Goal: Information Seeking & Learning: Learn about a topic

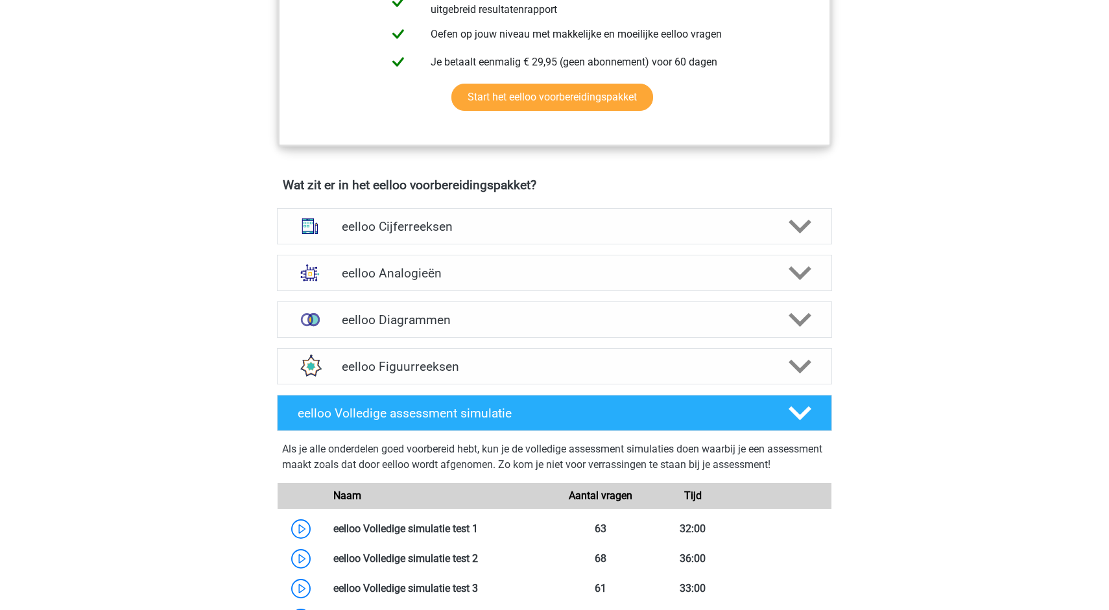
scroll to position [671, 0]
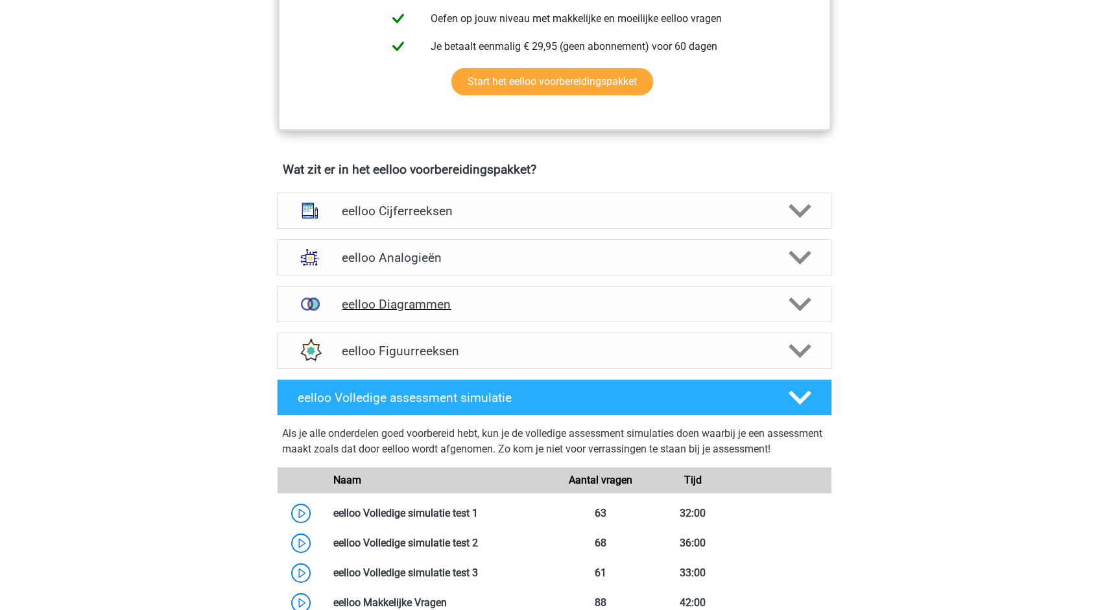
click at [380, 312] on h4 "eelloo Diagrammen" at bounding box center [554, 304] width 425 height 15
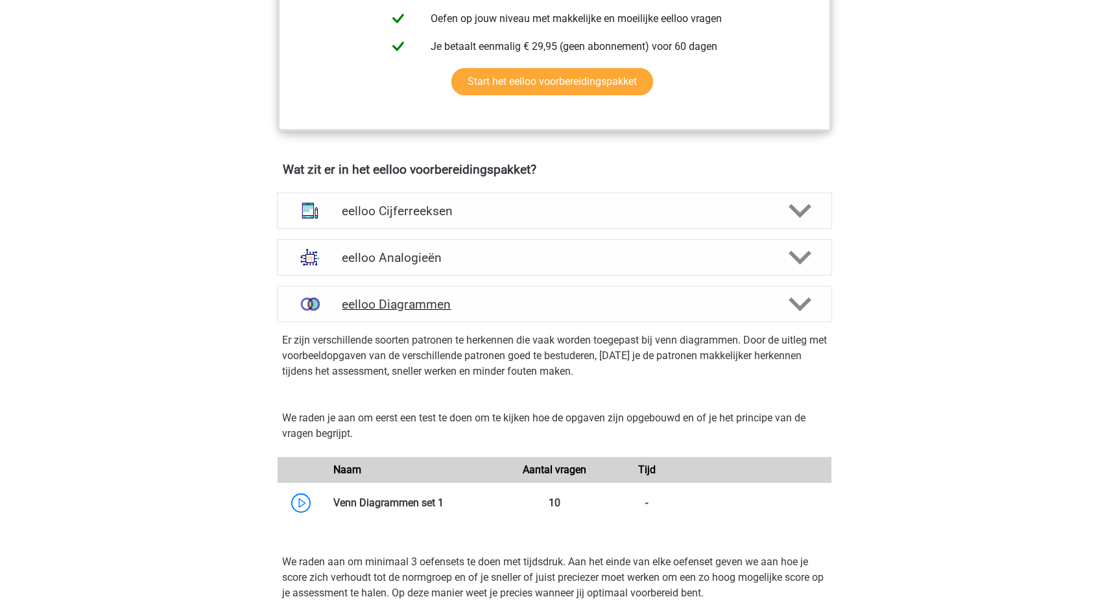
scroll to position [861, 0]
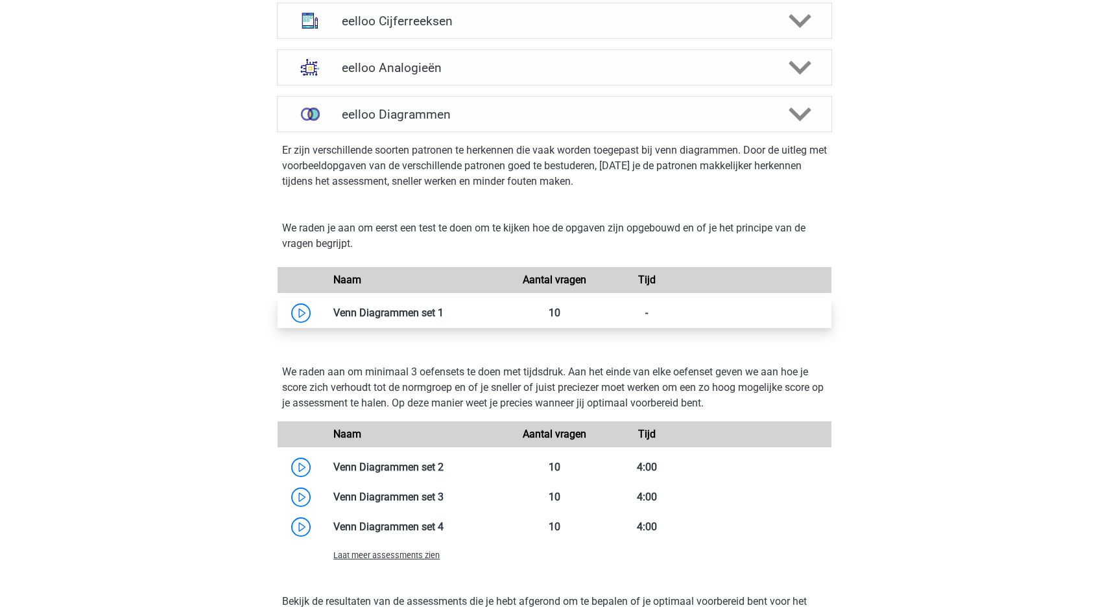
click at [444, 319] on link at bounding box center [444, 313] width 0 height 12
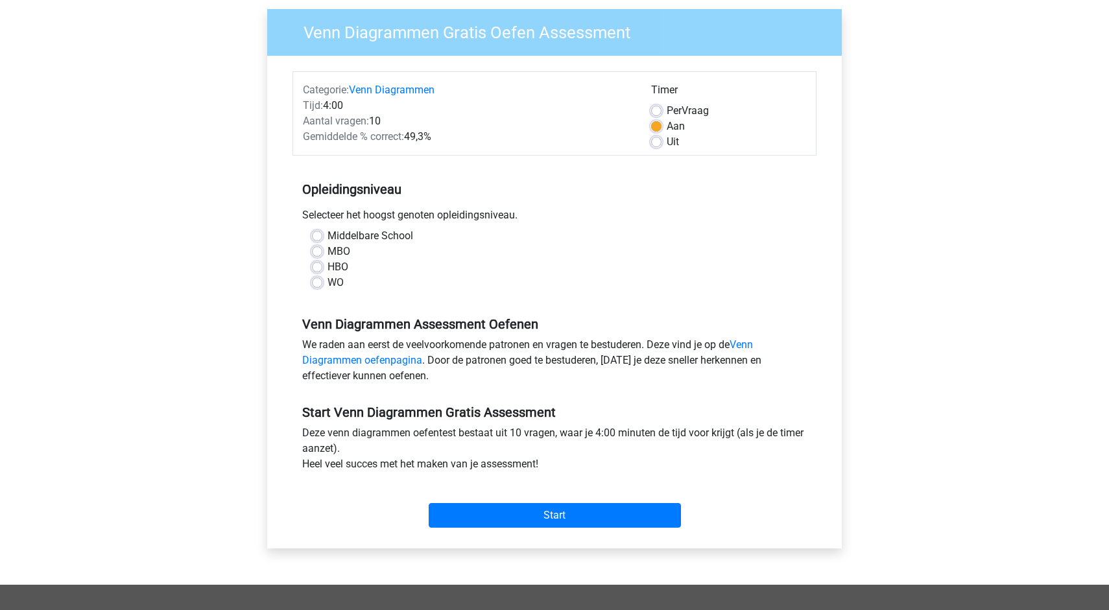
scroll to position [97, 0]
click at [327, 264] on label "HBO" at bounding box center [337, 267] width 21 height 16
click at [317, 264] on input "HBO" at bounding box center [317, 265] width 10 height 13
radio input "true"
click at [555, 516] on input "Start" at bounding box center [555, 515] width 252 height 25
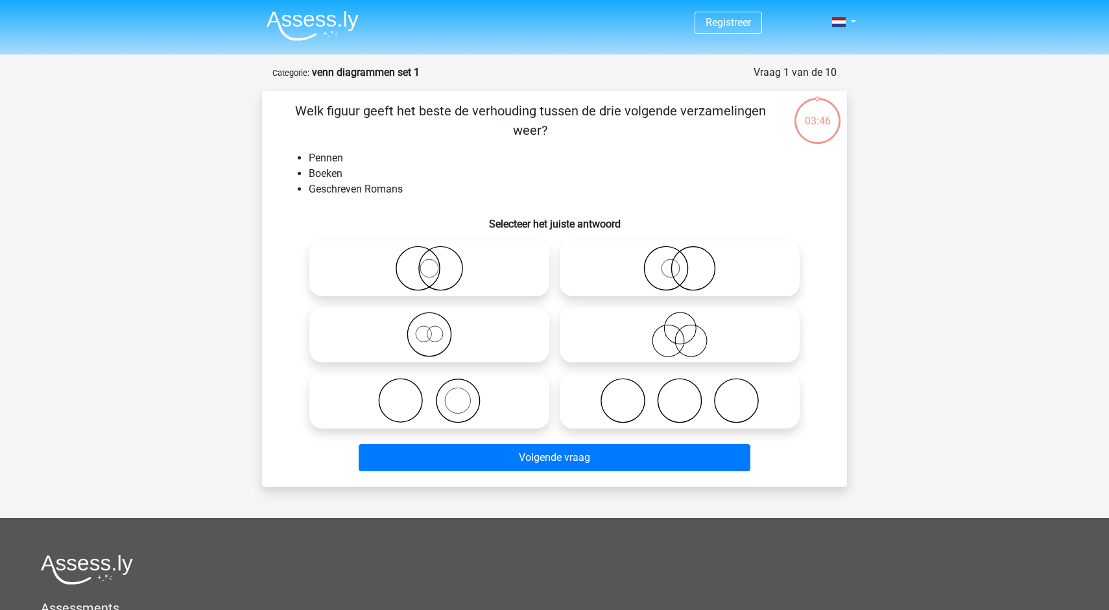
click at [448, 399] on icon at bounding box center [430, 400] width 230 height 45
click at [438, 394] on input "radio" at bounding box center [433, 390] width 8 height 8
radio input "true"
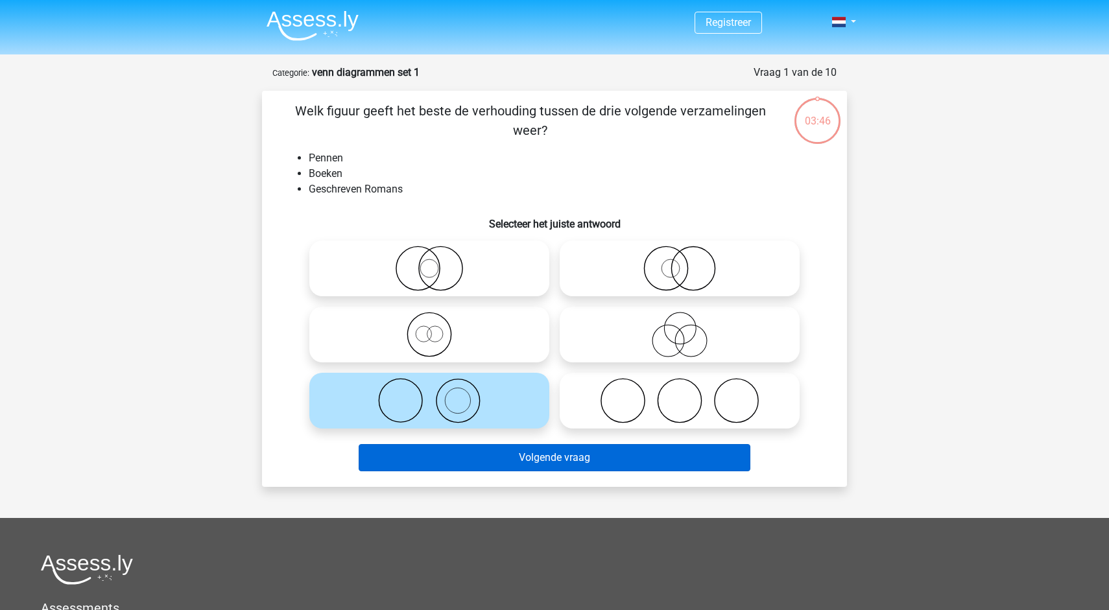
click at [517, 464] on button "Volgende vraag" at bounding box center [555, 457] width 392 height 27
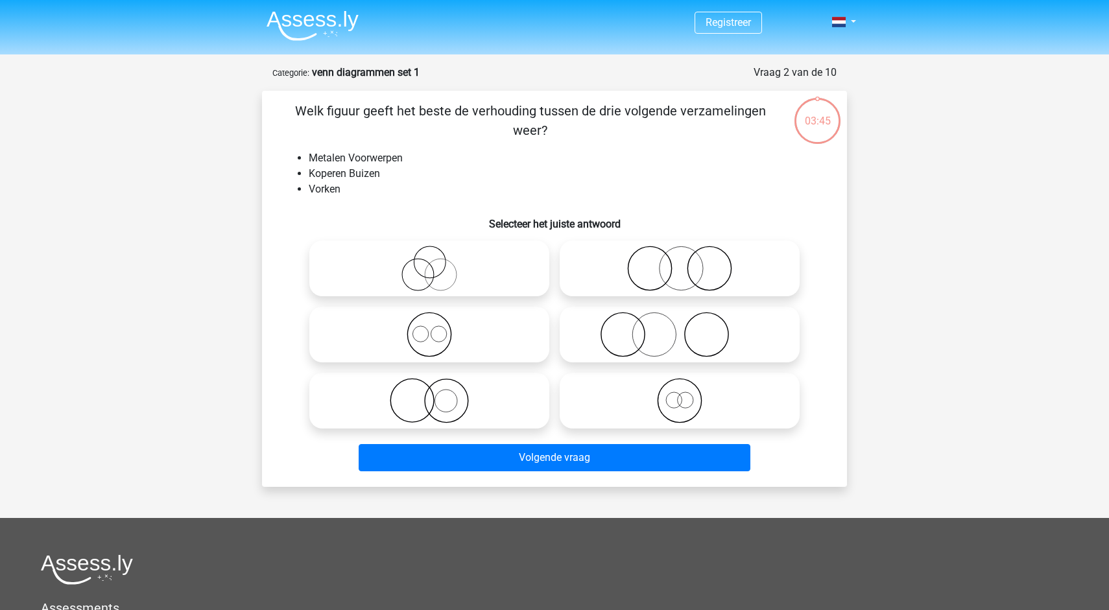
scroll to position [65, 0]
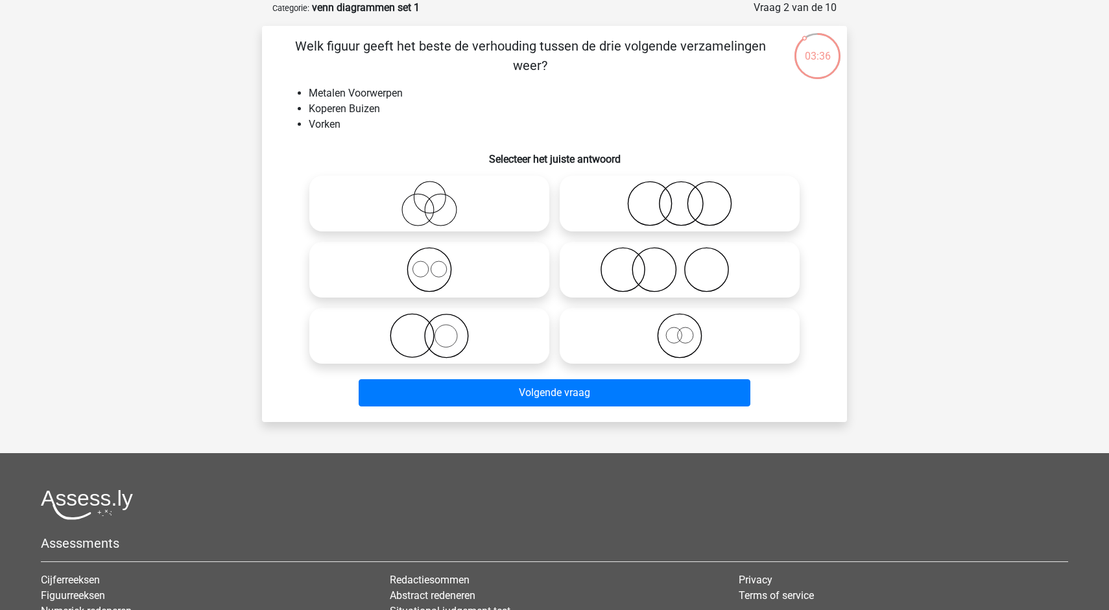
click at [426, 267] on icon at bounding box center [430, 269] width 230 height 45
click at [429, 263] on input "radio" at bounding box center [433, 259] width 8 height 8
radio input "true"
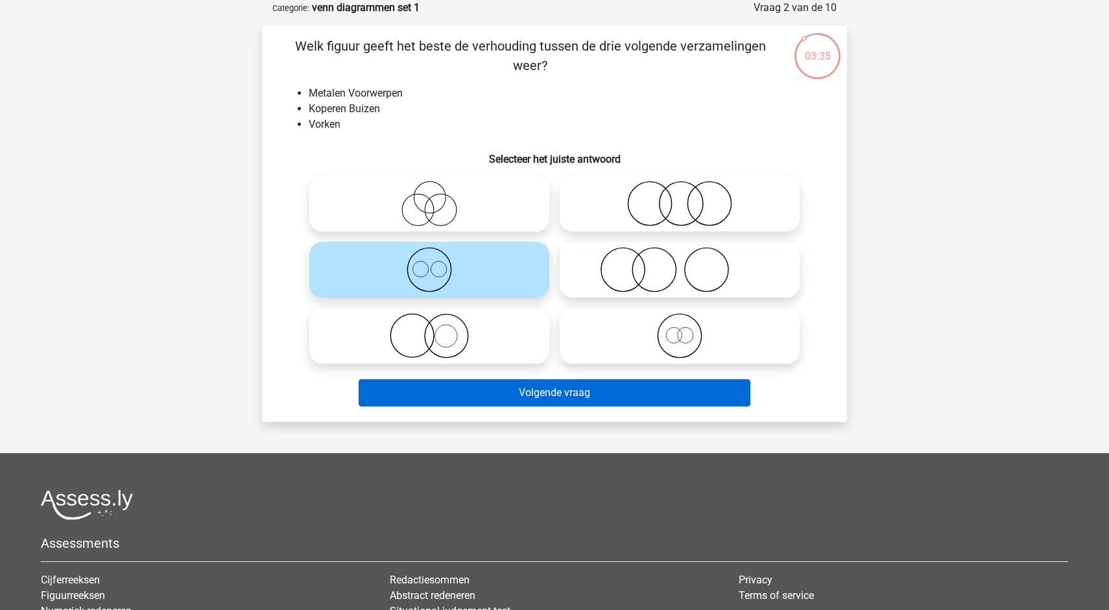
click at [463, 401] on button "Volgende vraag" at bounding box center [555, 392] width 392 height 27
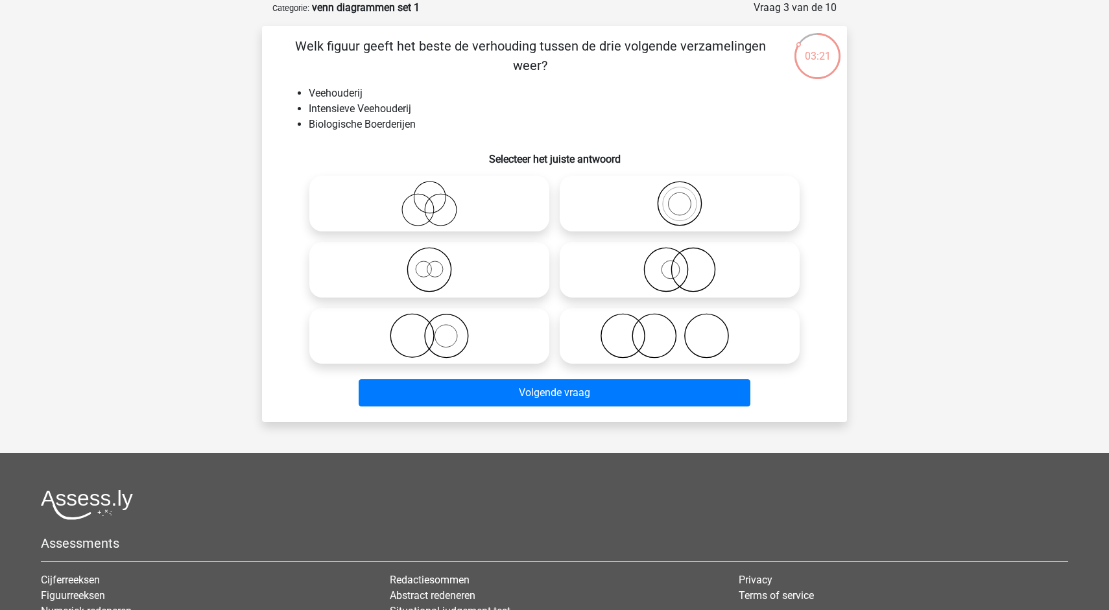
click at [440, 192] on icon at bounding box center [430, 203] width 230 height 45
click at [438, 192] on input "radio" at bounding box center [433, 193] width 8 height 8
radio input "true"
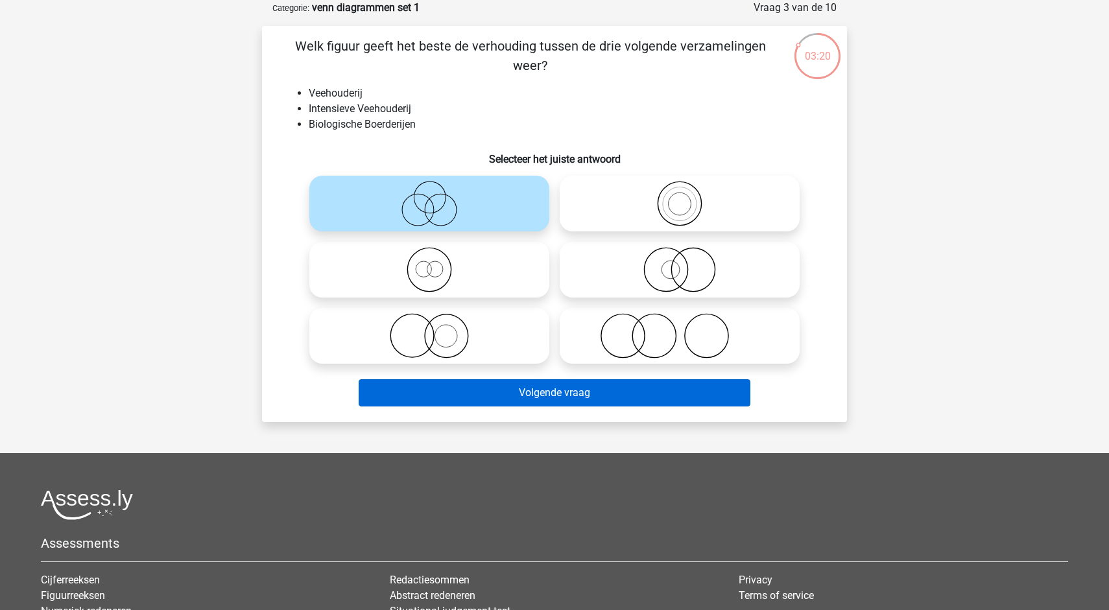
click at [471, 387] on button "Volgende vraag" at bounding box center [555, 392] width 392 height 27
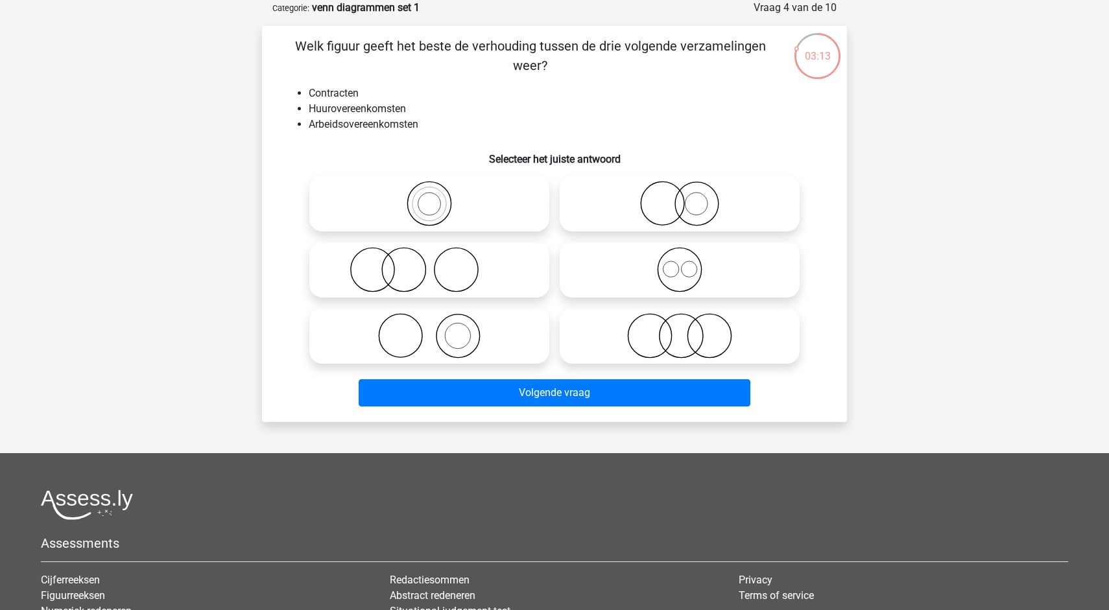
click at [678, 277] on icon at bounding box center [680, 269] width 230 height 45
click at [680, 263] on input "radio" at bounding box center [684, 259] width 8 height 8
radio input "true"
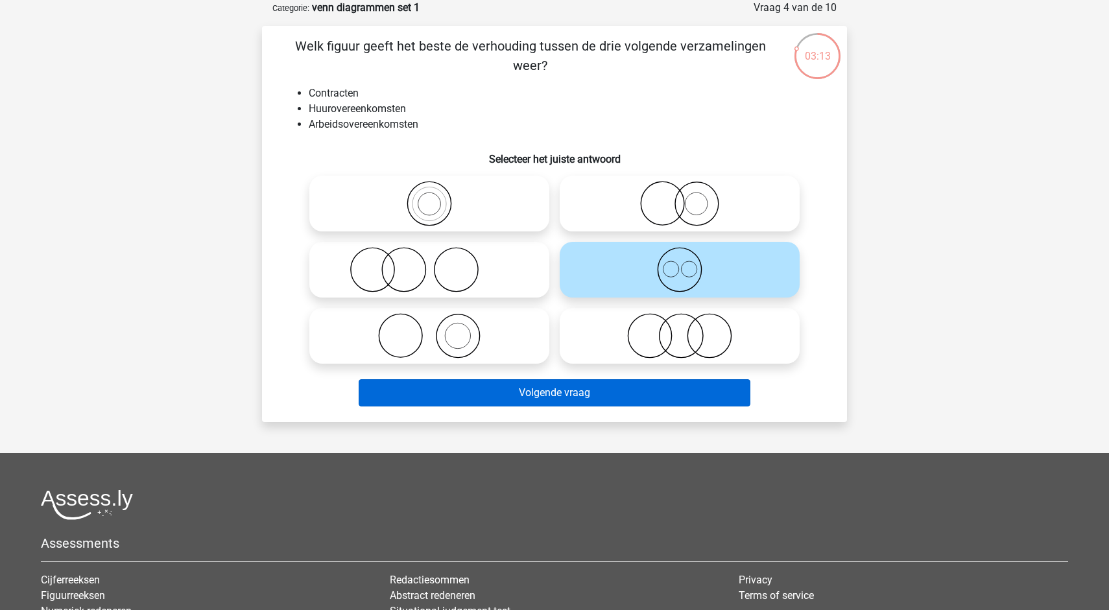
click at [595, 392] on button "Volgende vraag" at bounding box center [555, 392] width 392 height 27
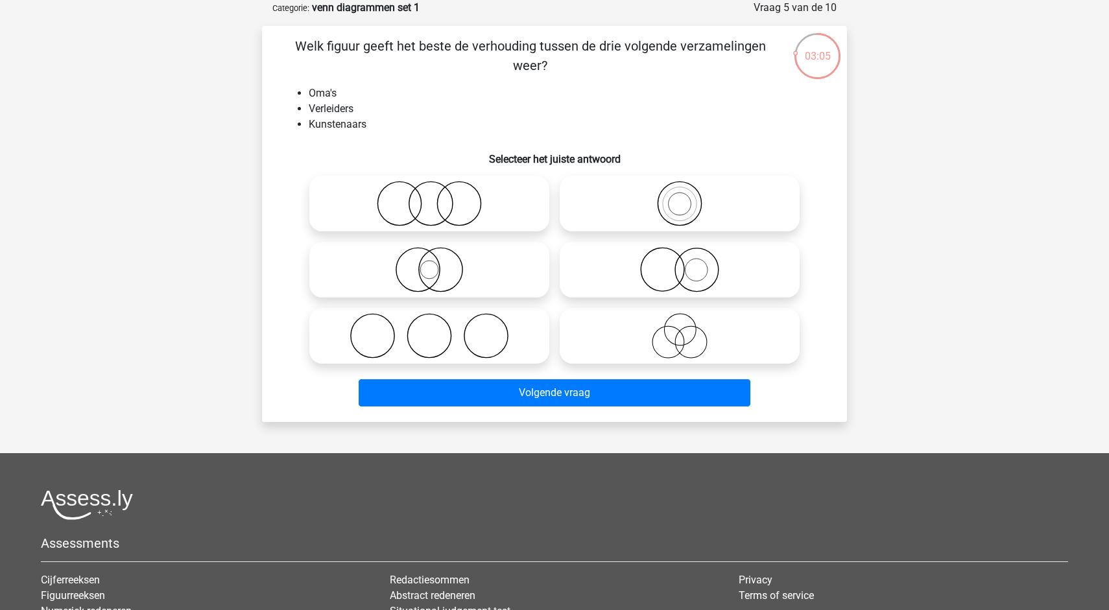
click at [669, 324] on icon at bounding box center [680, 335] width 230 height 45
click at [680, 324] on input "radio" at bounding box center [684, 325] width 8 height 8
radio input "true"
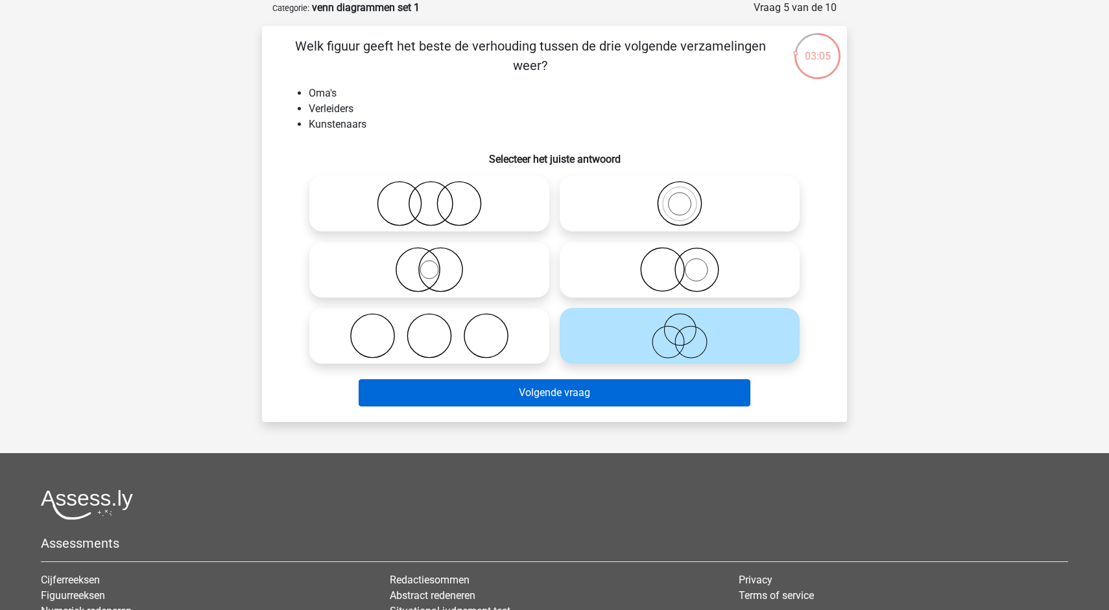
click at [599, 402] on button "Volgende vraag" at bounding box center [555, 392] width 392 height 27
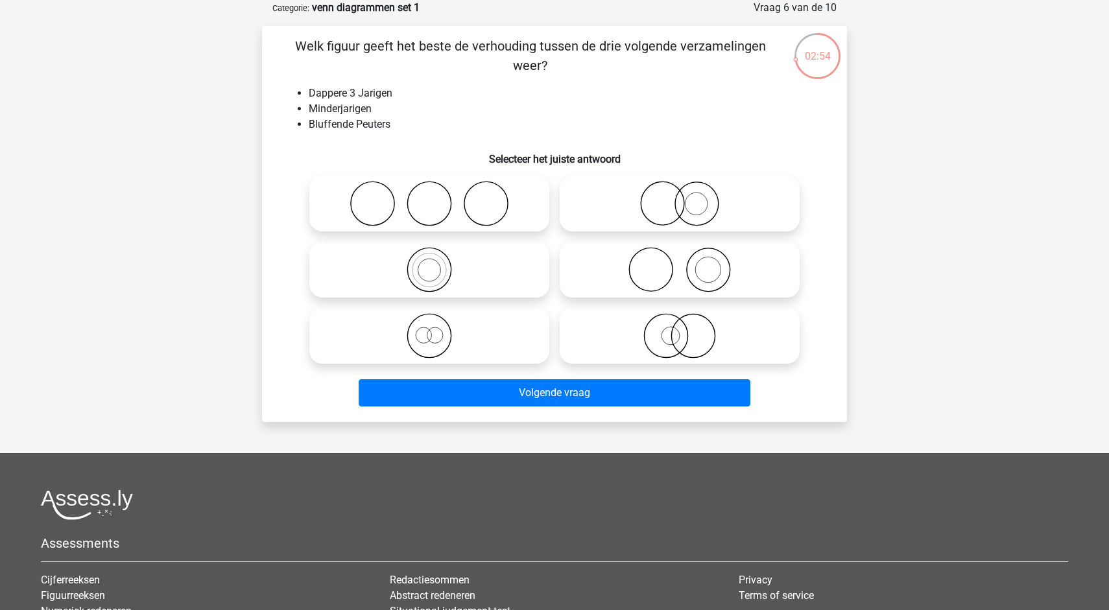
click at [459, 226] on icon at bounding box center [430, 203] width 230 height 45
click at [438, 197] on input "radio" at bounding box center [433, 193] width 8 height 8
radio input "true"
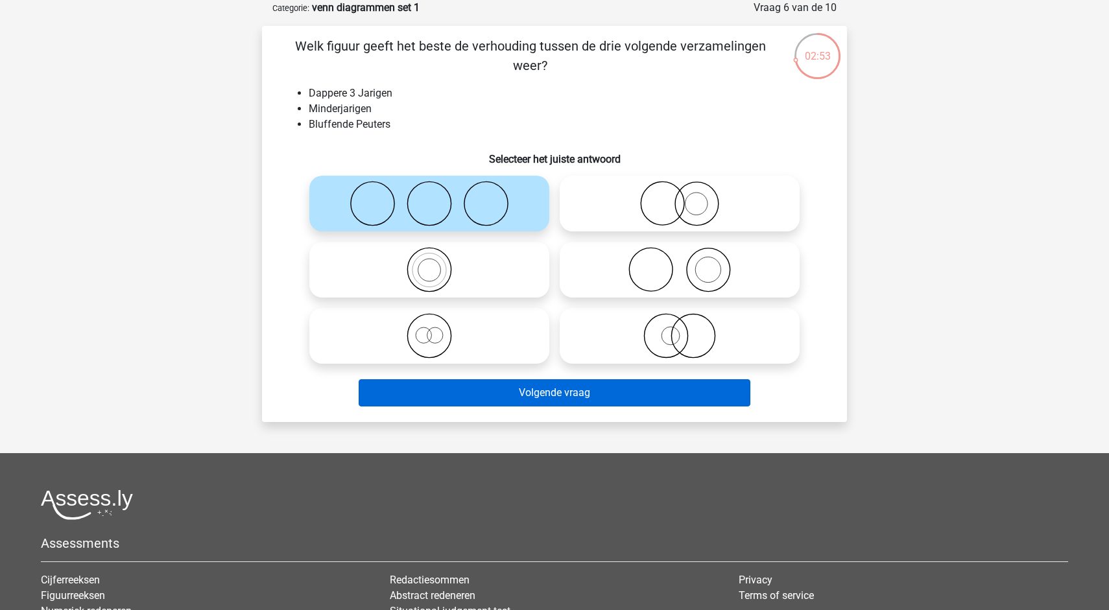
click at [503, 388] on button "Volgende vraag" at bounding box center [555, 392] width 392 height 27
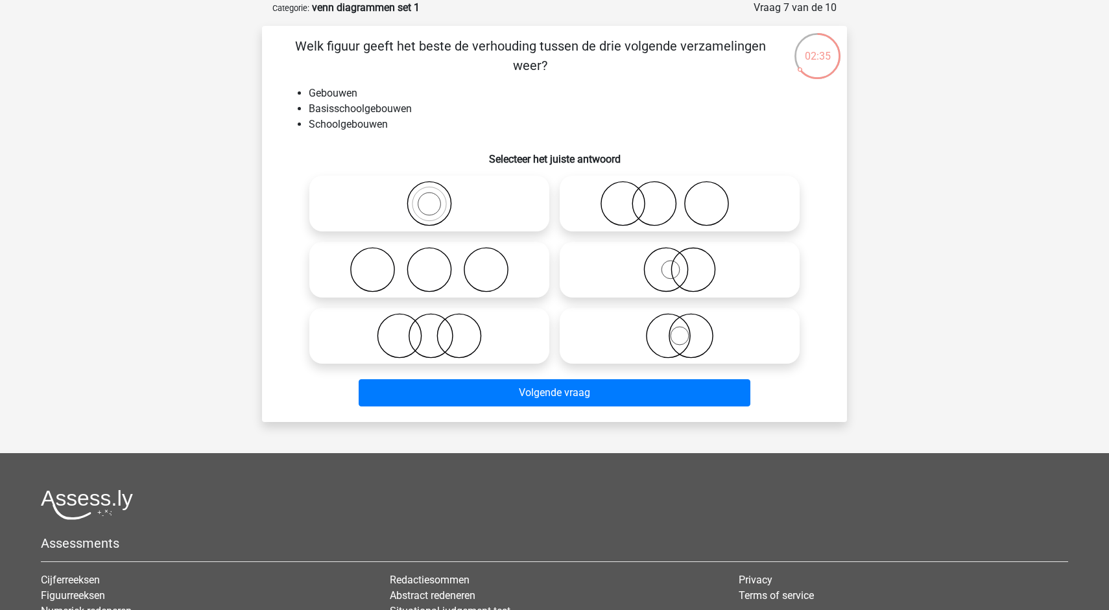
click at [442, 336] on icon at bounding box center [430, 335] width 230 height 45
click at [438, 329] on input "radio" at bounding box center [433, 325] width 8 height 8
radio input "true"
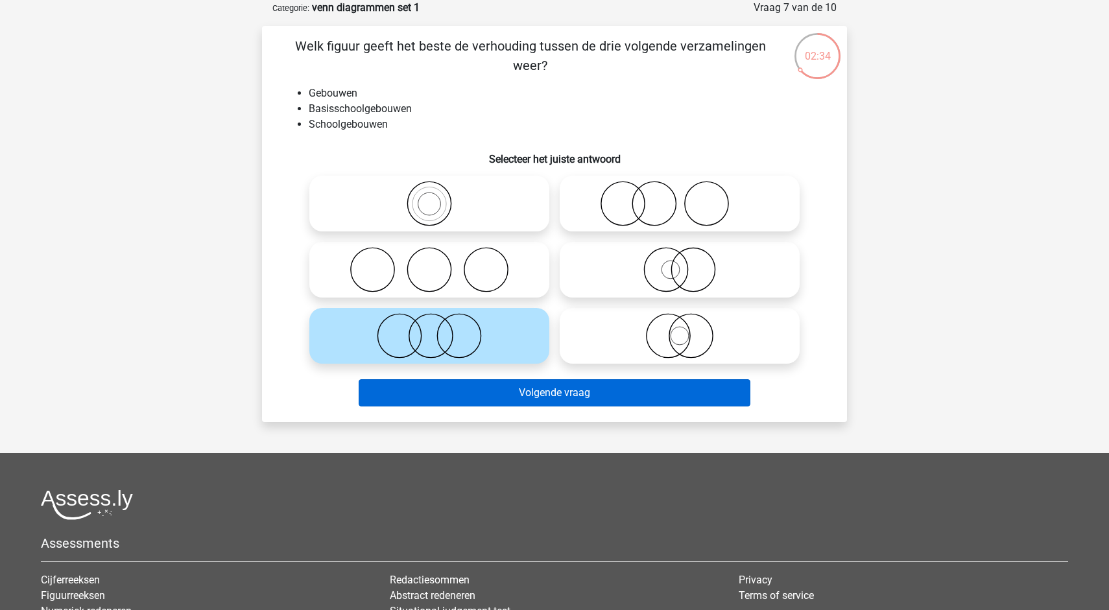
click at [522, 401] on button "Volgende vraag" at bounding box center [555, 392] width 392 height 27
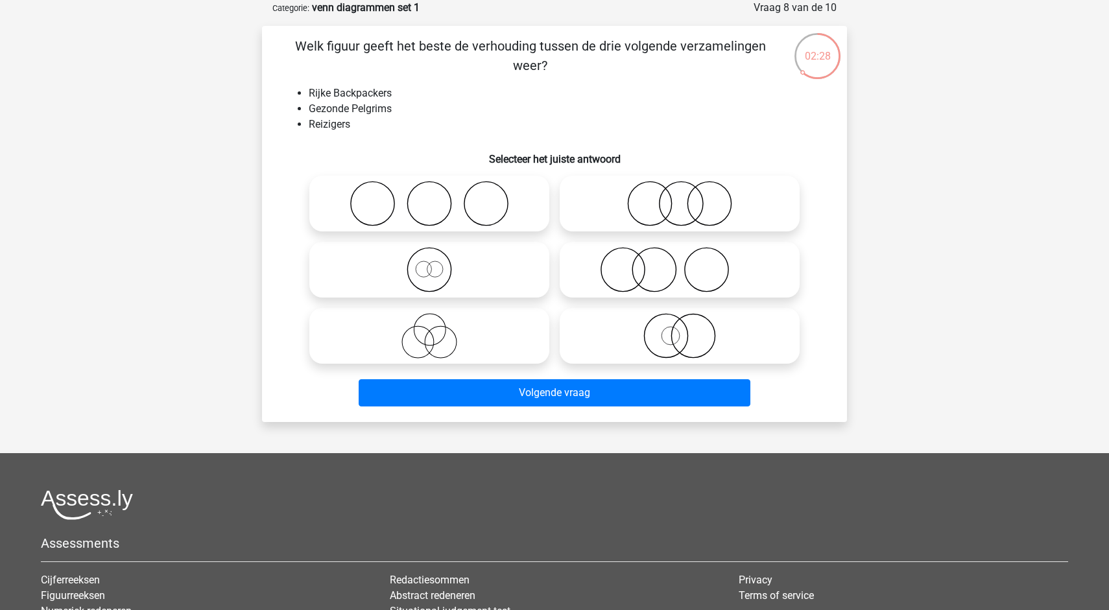
click at [440, 350] on icon at bounding box center [430, 335] width 230 height 45
click at [438, 329] on input "radio" at bounding box center [433, 325] width 8 height 8
radio input "true"
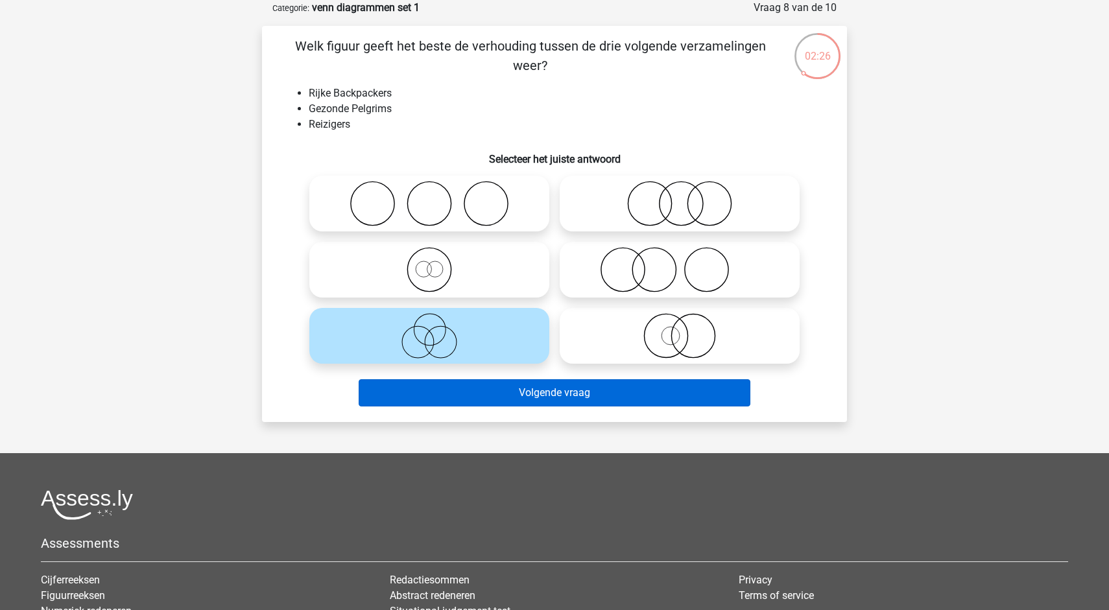
click at [445, 396] on button "Volgende vraag" at bounding box center [555, 392] width 392 height 27
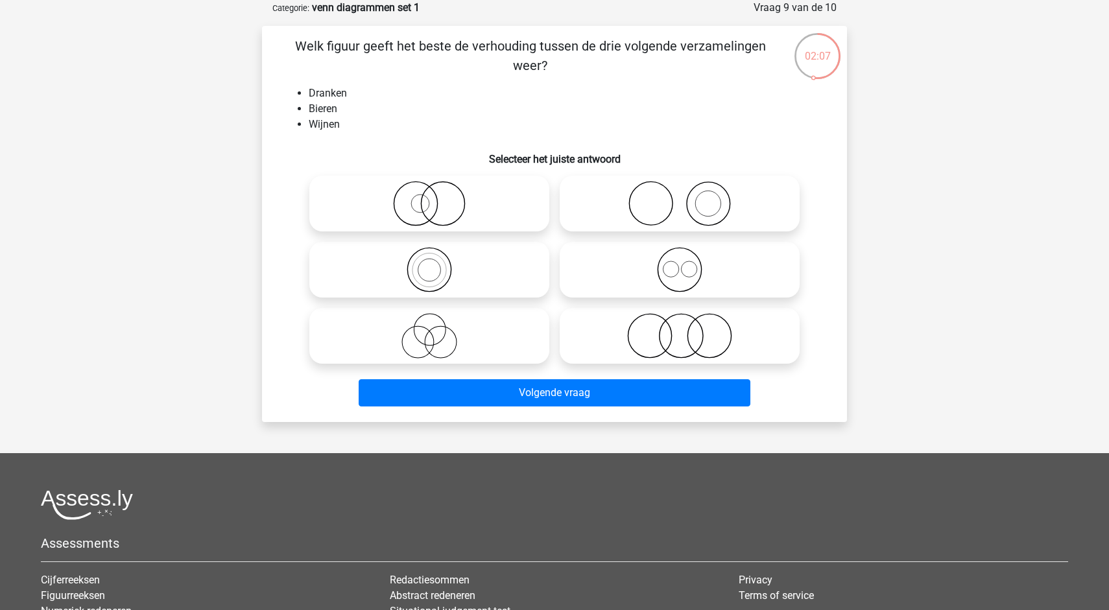
click at [678, 260] on icon at bounding box center [680, 269] width 230 height 45
click at [680, 260] on input "radio" at bounding box center [684, 259] width 8 height 8
radio input "true"
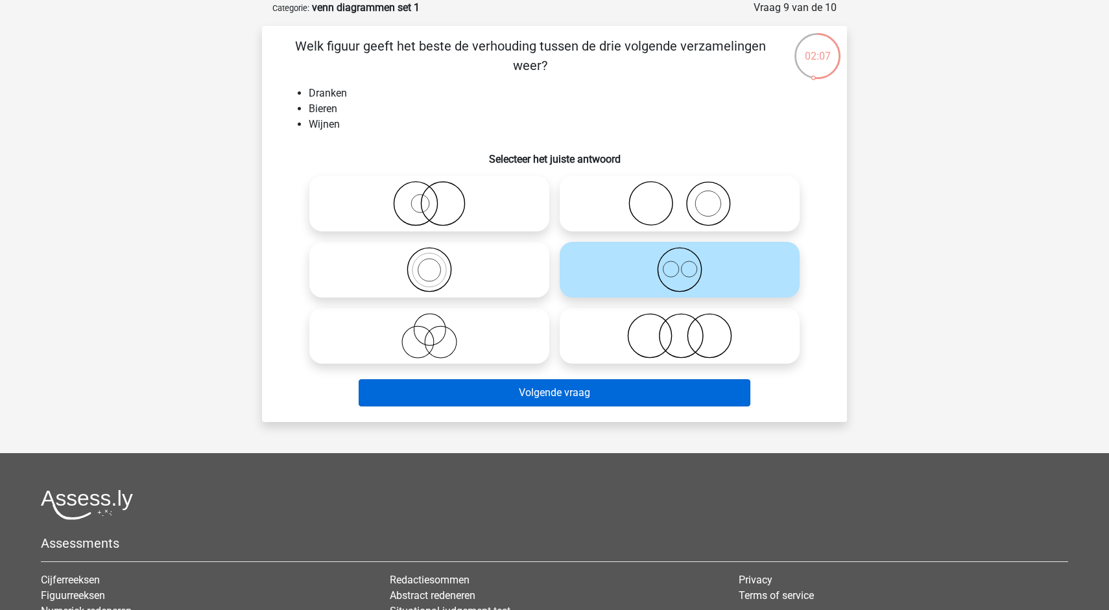
click at [638, 387] on button "Volgende vraag" at bounding box center [555, 392] width 392 height 27
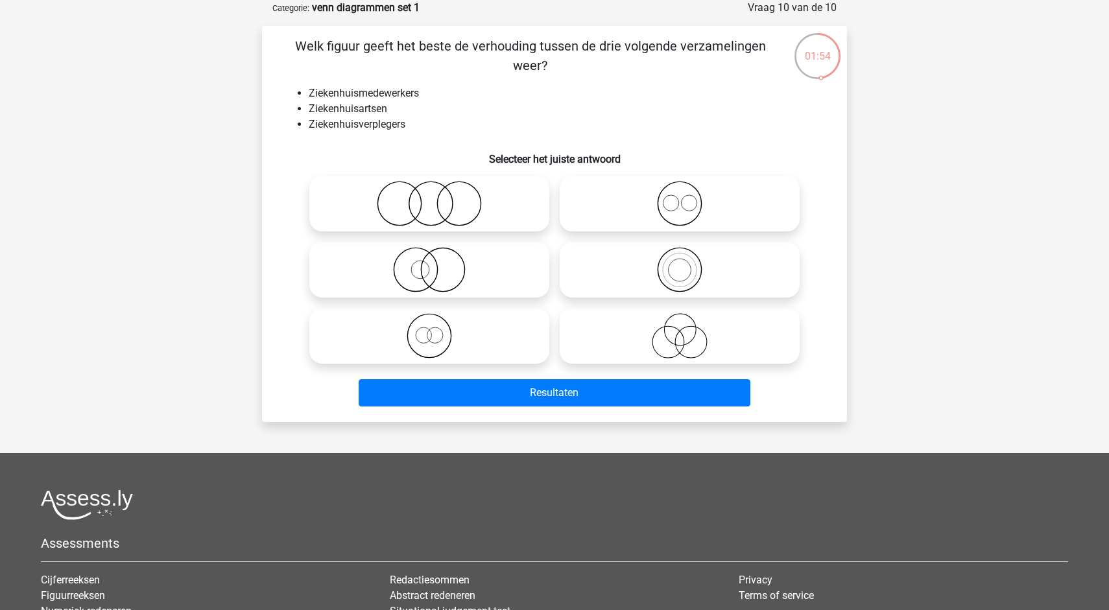
click at [681, 216] on icon at bounding box center [680, 203] width 230 height 45
click at [681, 197] on input "radio" at bounding box center [684, 193] width 8 height 8
radio input "true"
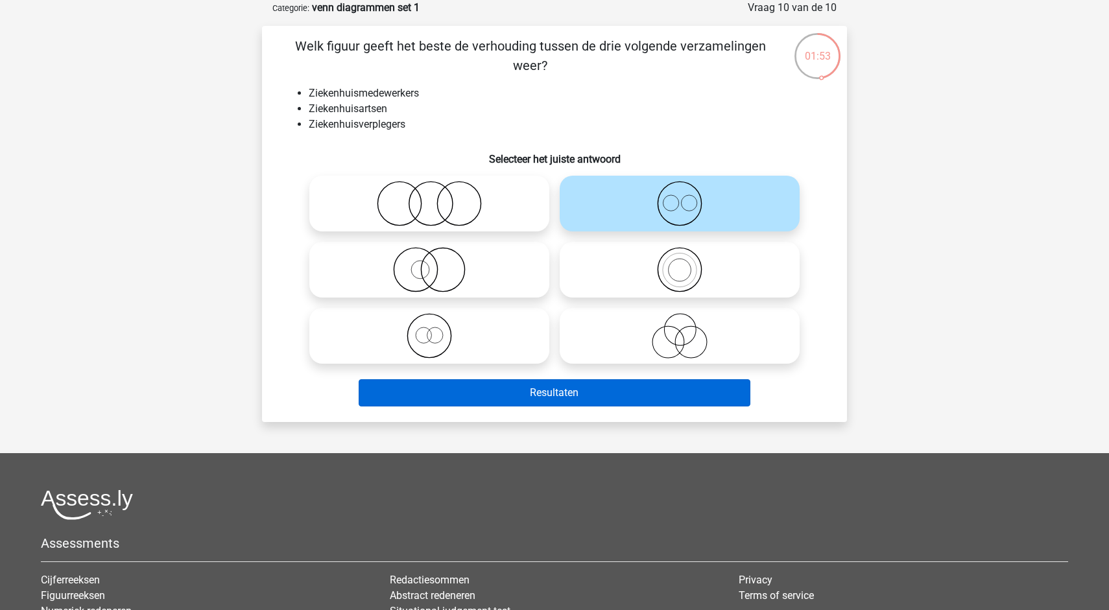
click at [592, 393] on button "Resultaten" at bounding box center [555, 392] width 392 height 27
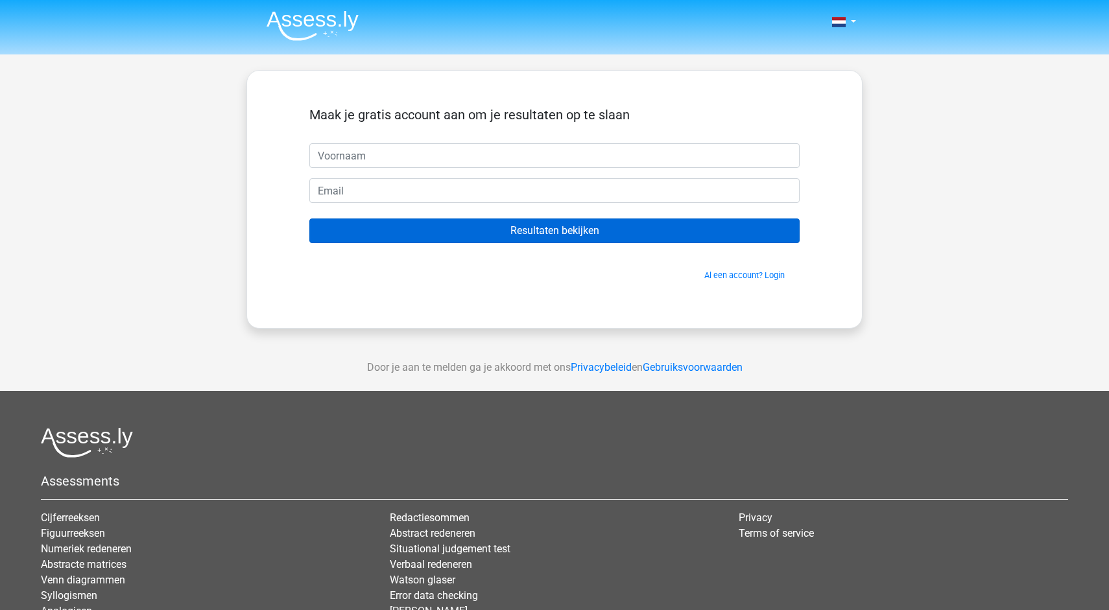
click at [591, 228] on input "Resultaten bekijken" at bounding box center [554, 231] width 490 height 25
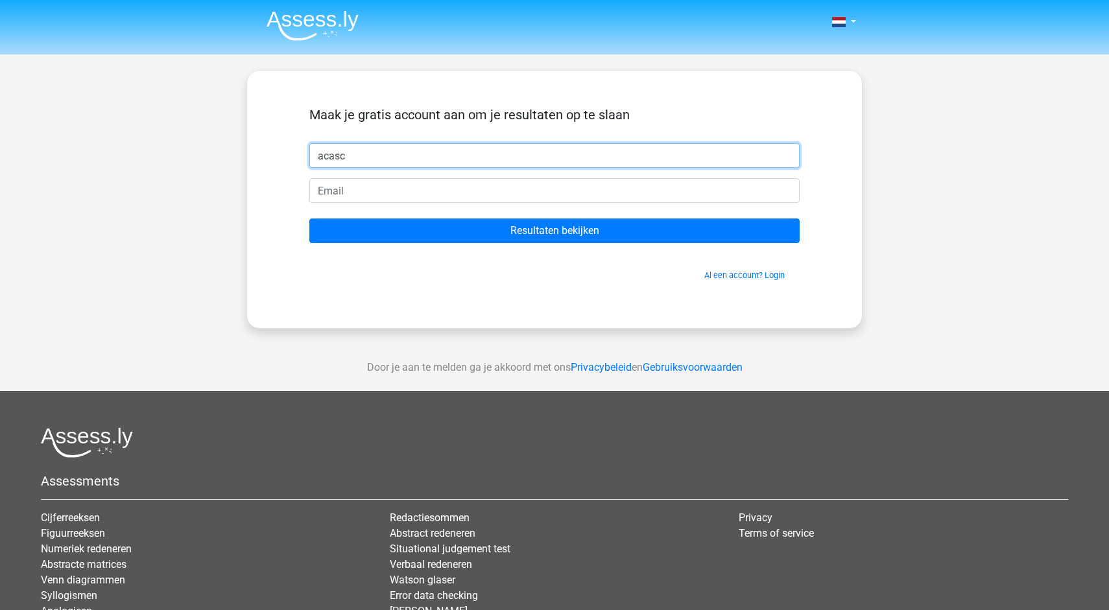
type input "acasc"
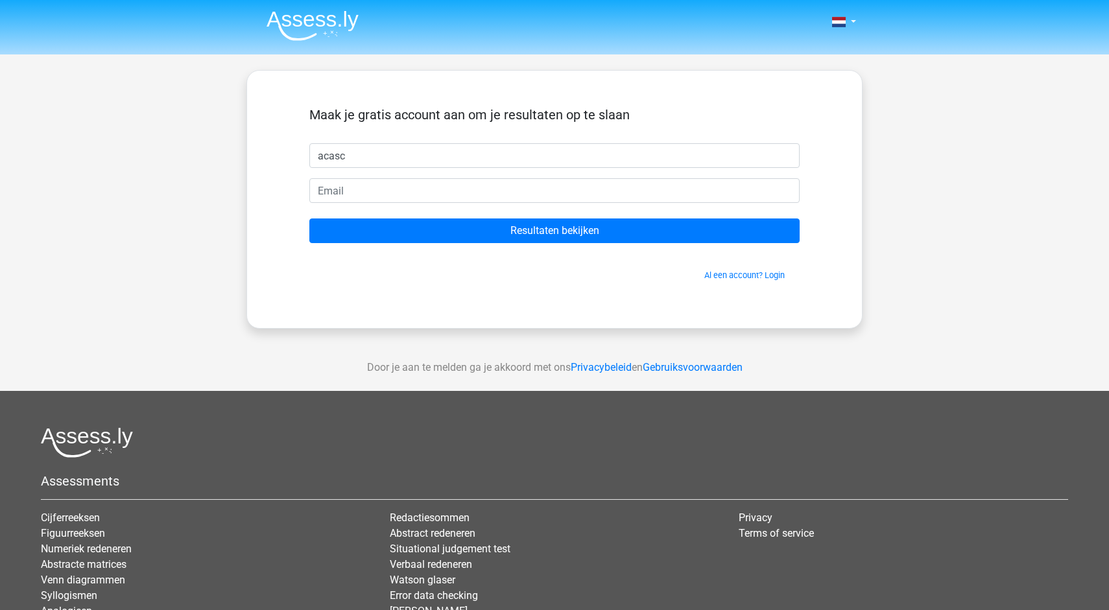
click at [472, 177] on form "Maak je gratis account aan om je resultaten op te slaan acasc Resultaten bekijk…" at bounding box center [554, 194] width 490 height 174
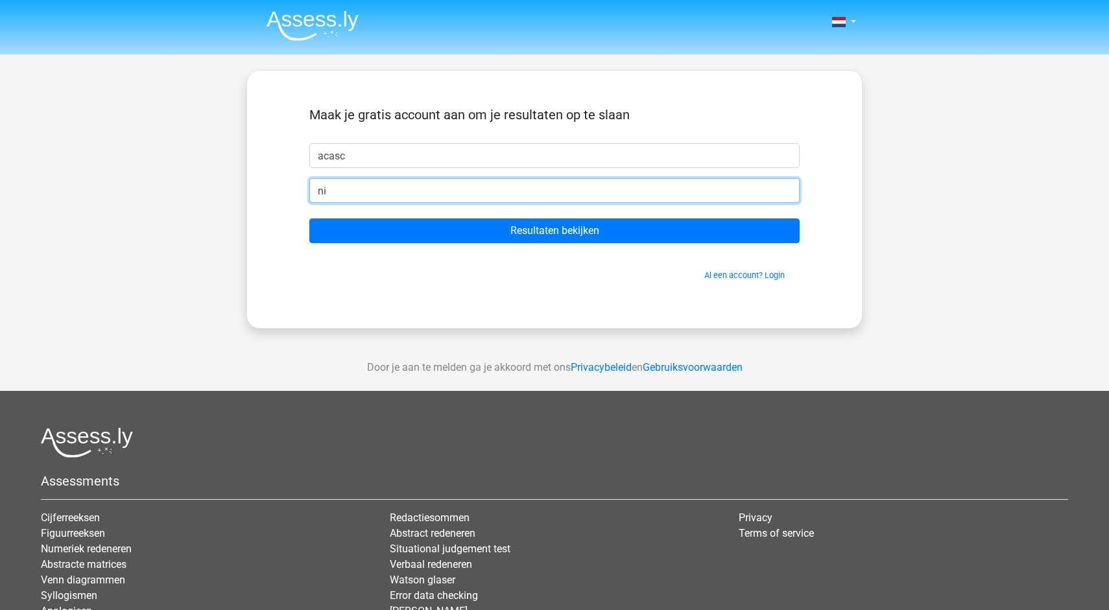
type input "n"
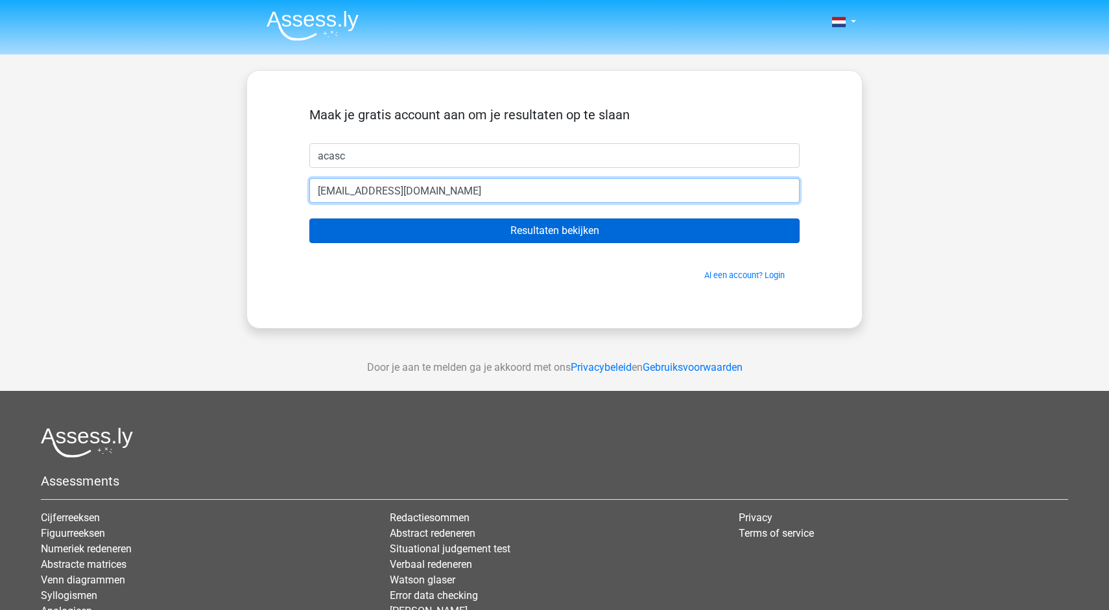
type input "info@info.com"
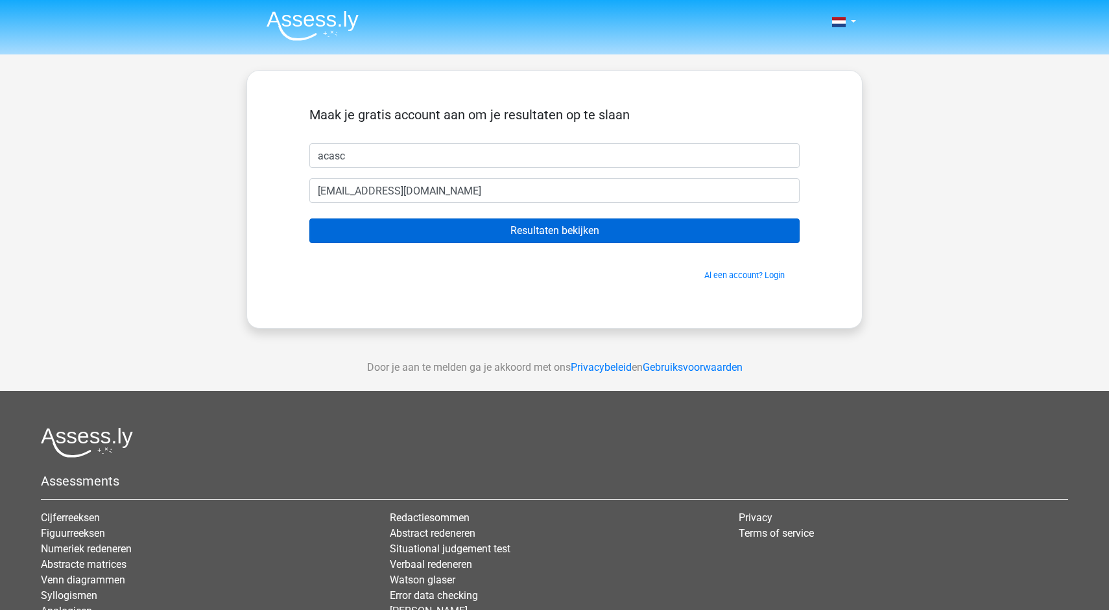
click at [472, 237] on input "Resultaten bekijken" at bounding box center [554, 231] width 490 height 25
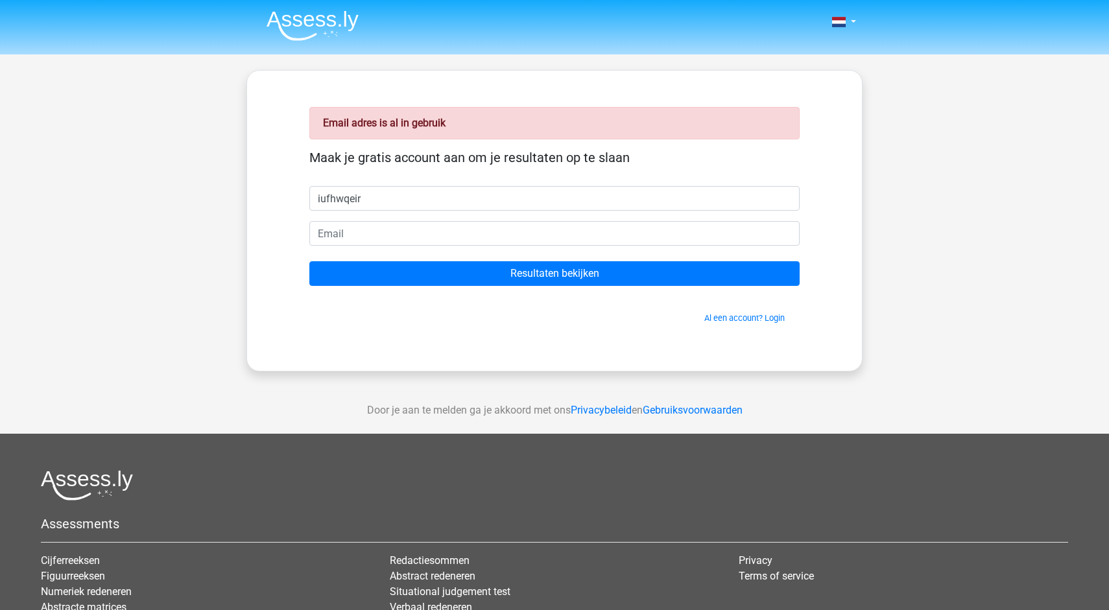
type input "iufhwqeir"
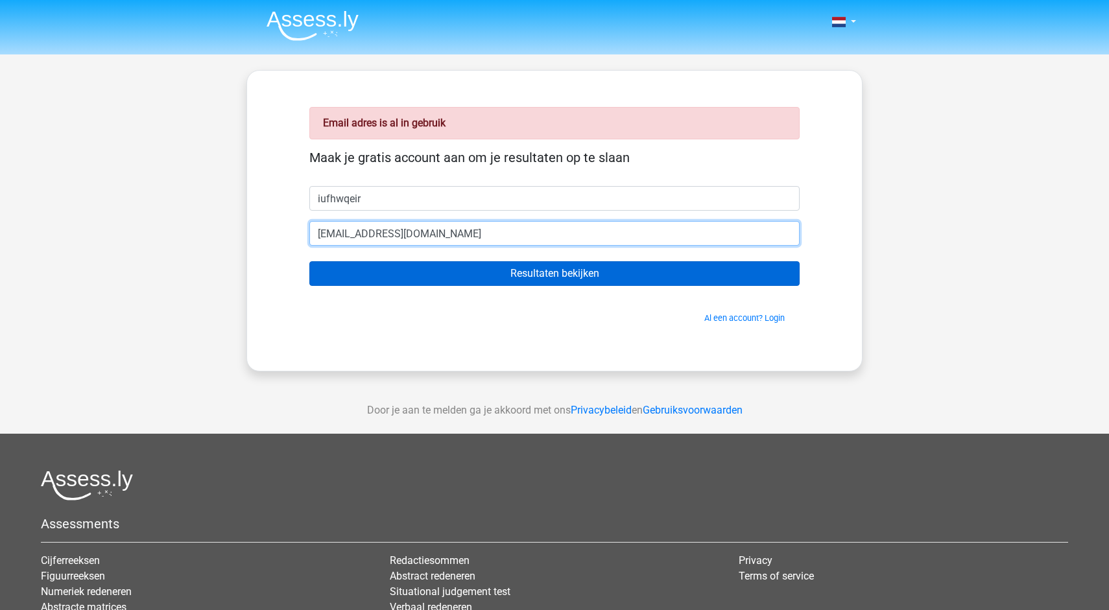
type input "infa@infa.nl"
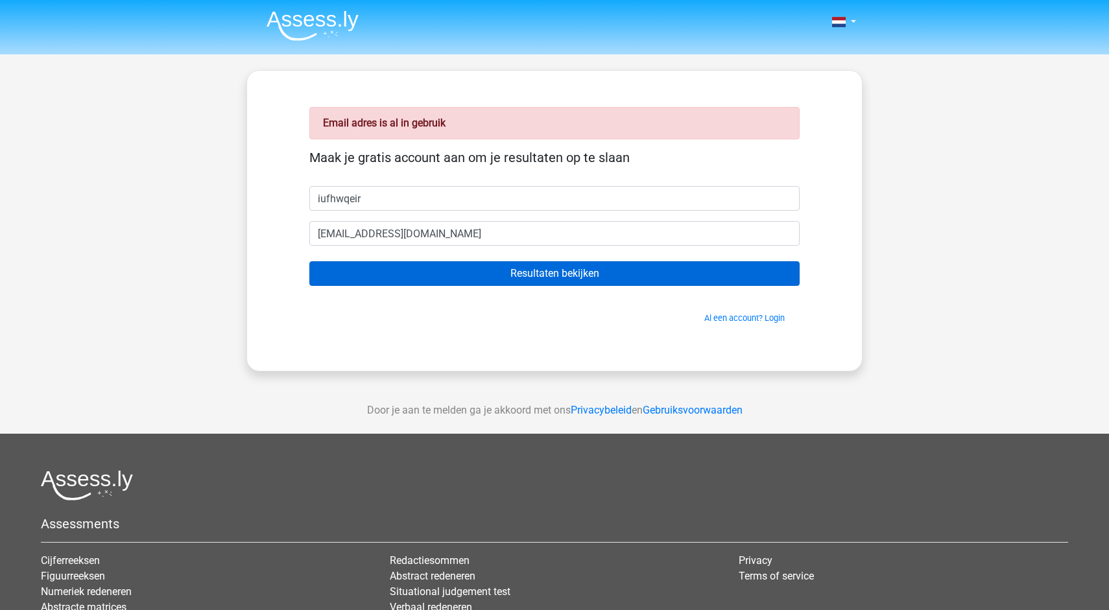
click at [327, 272] on input "Resultaten bekijken" at bounding box center [554, 273] width 490 height 25
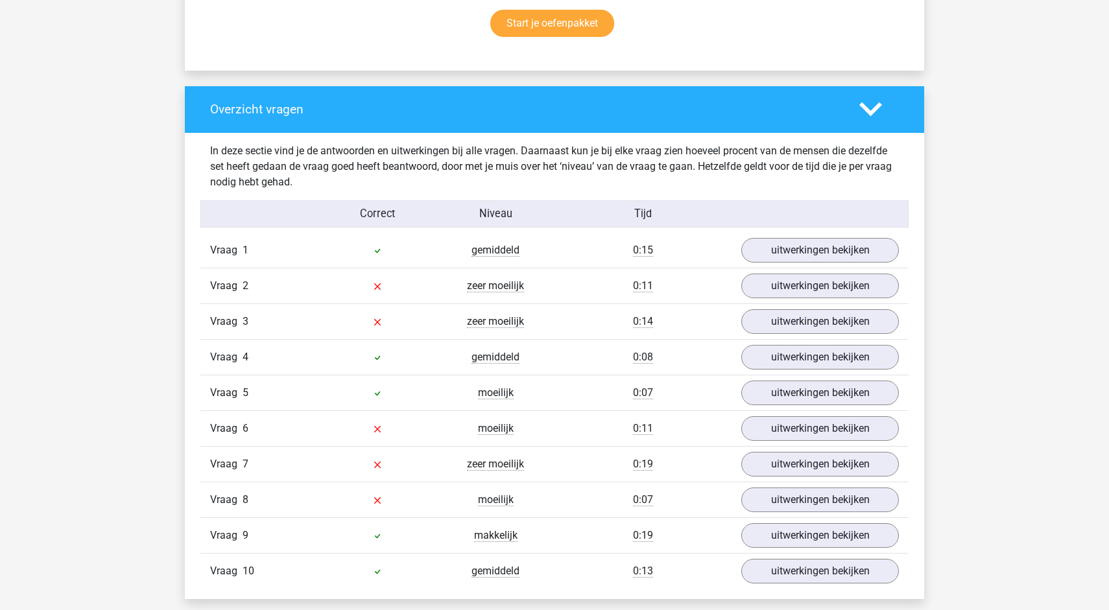
scroll to position [921, 0]
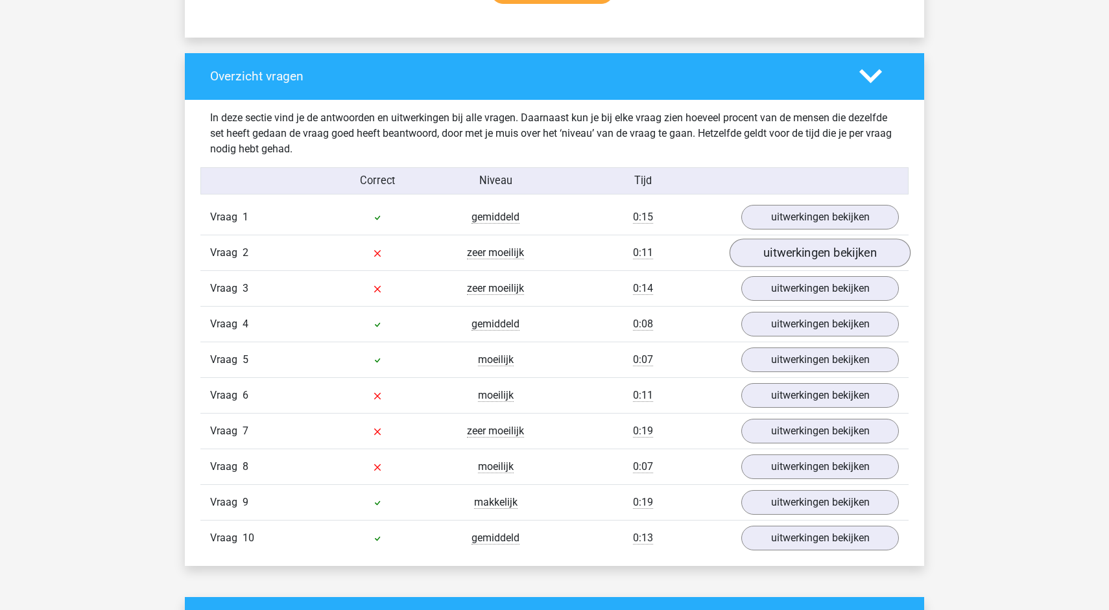
click at [807, 254] on link "uitwerkingen bekijken" at bounding box center [820, 253] width 181 height 29
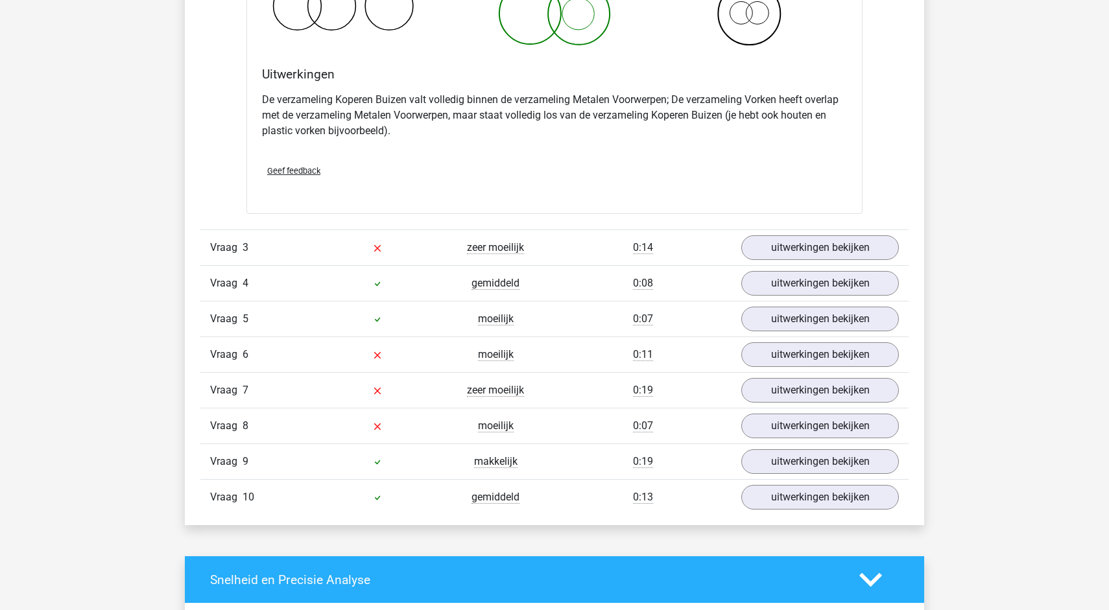
scroll to position [1491, 0]
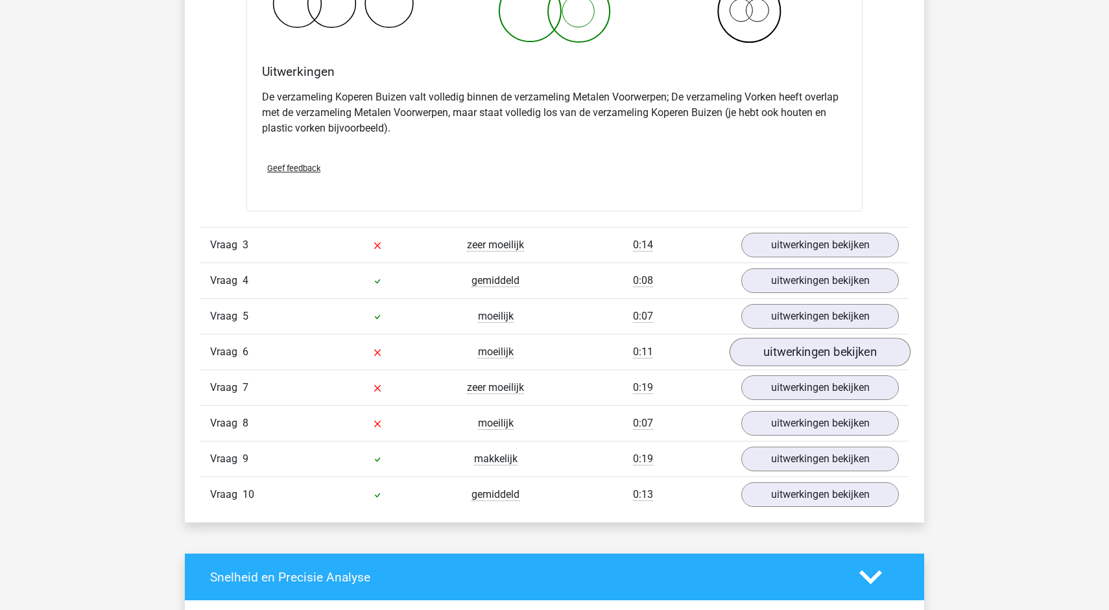
click at [789, 345] on link "uitwerkingen bekijken" at bounding box center [820, 352] width 181 height 29
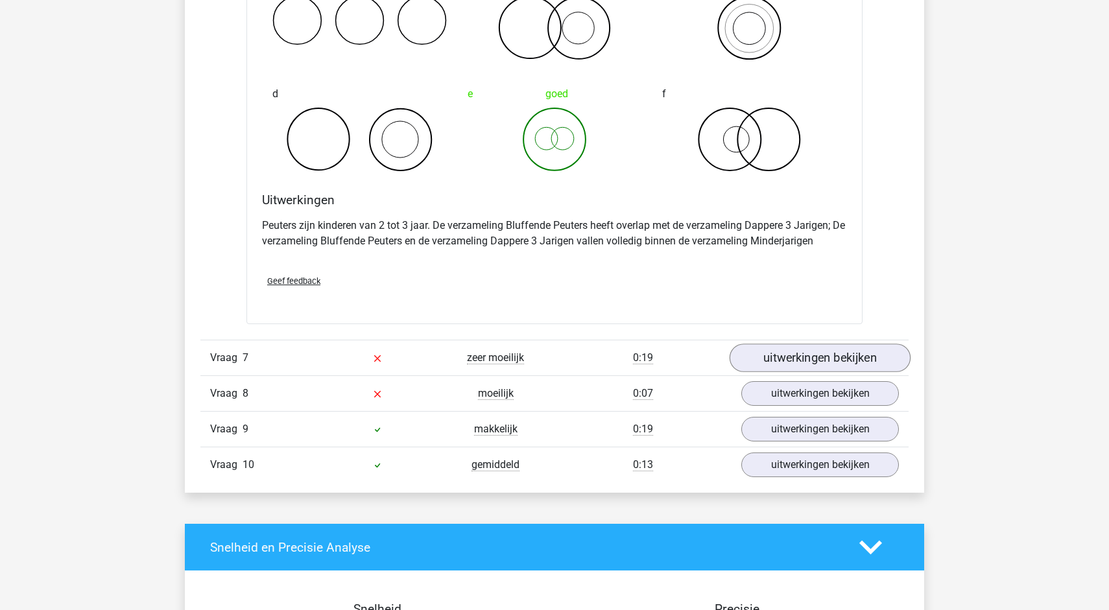
scroll to position [2026, 0]
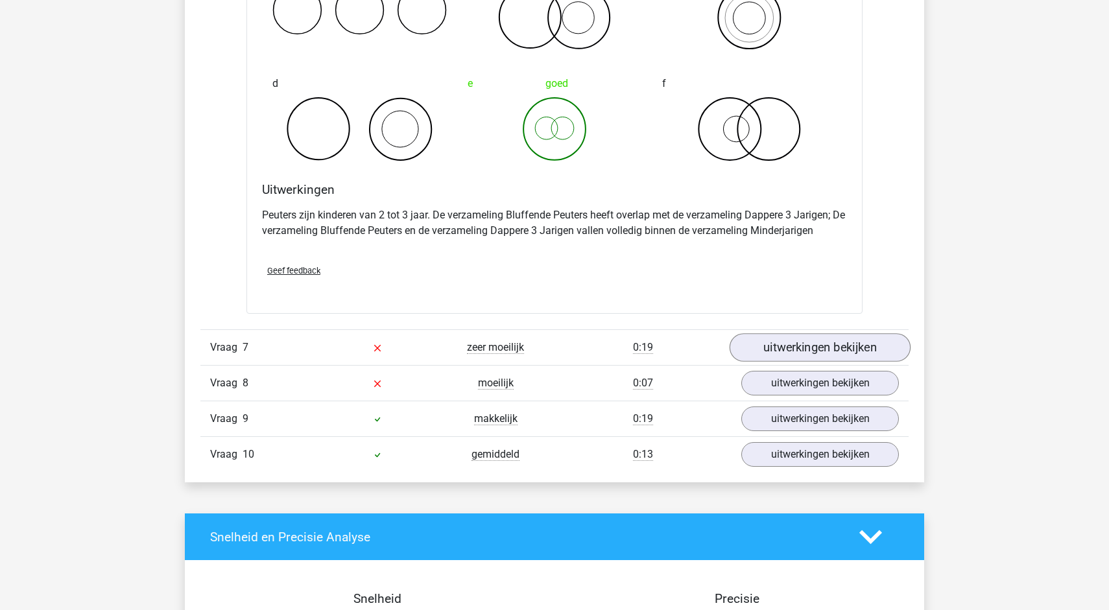
click at [810, 346] on link "uitwerkingen bekijken" at bounding box center [820, 347] width 181 height 29
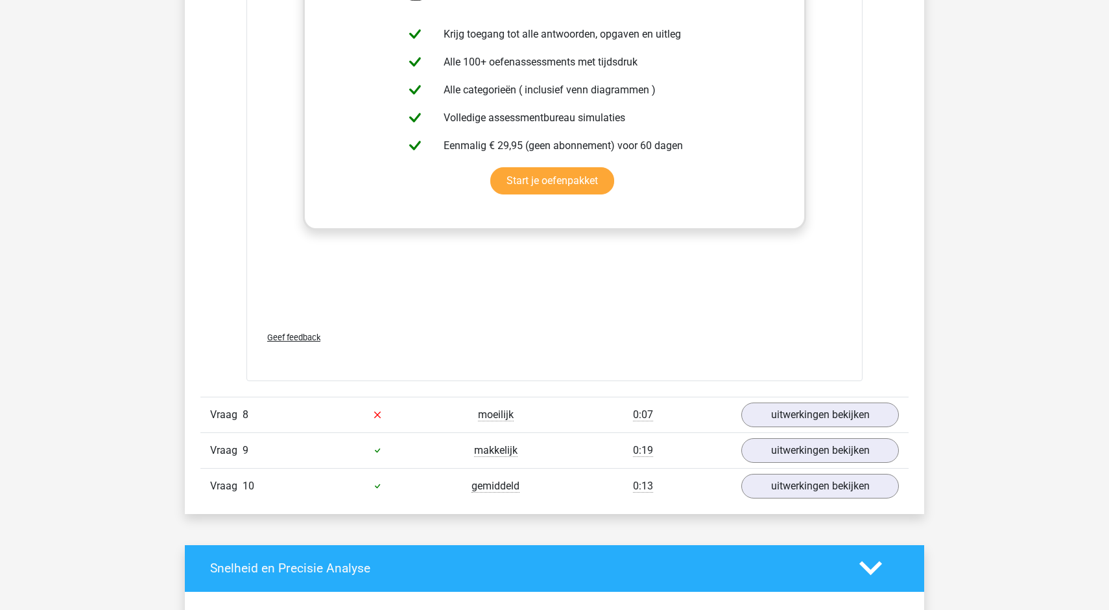
scroll to position [2858, 0]
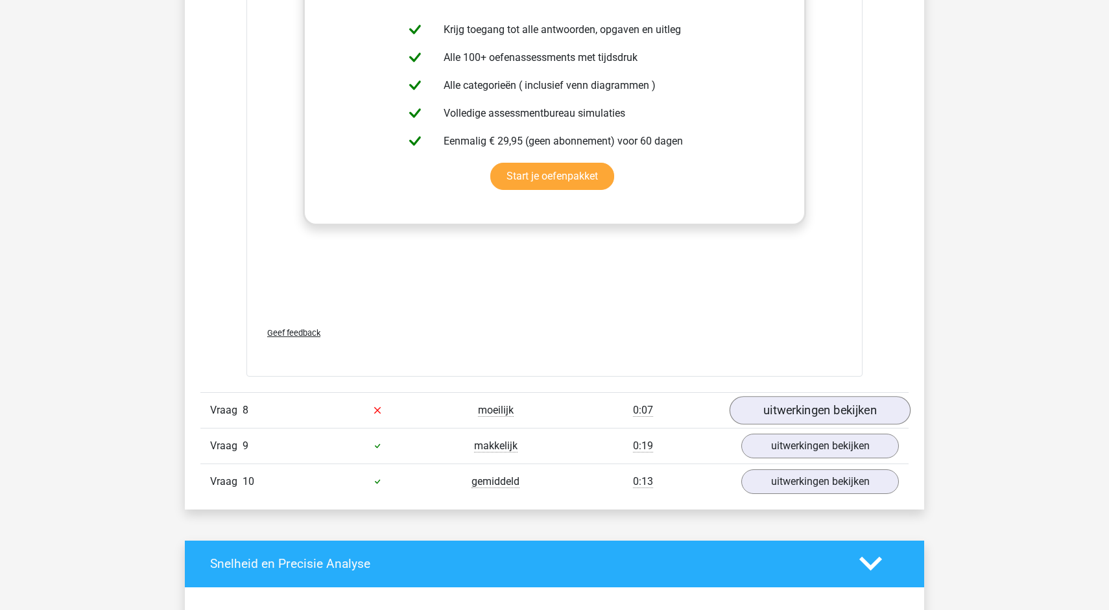
click at [803, 415] on link "uitwerkingen bekijken" at bounding box center [820, 410] width 181 height 29
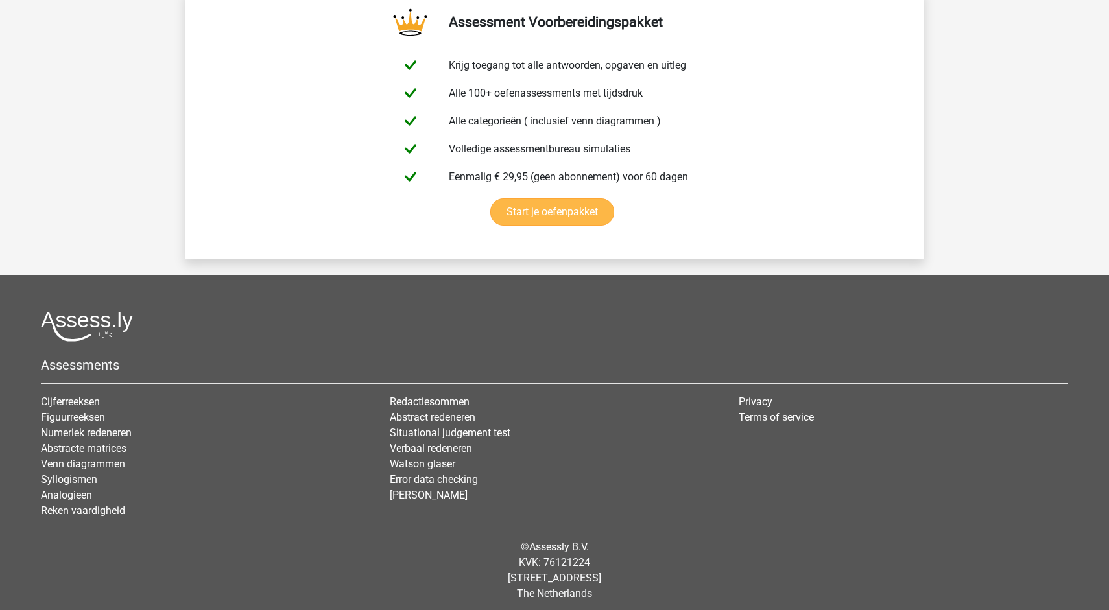
scroll to position [4592, 0]
click at [64, 495] on link "Analogieen" at bounding box center [66, 494] width 51 height 12
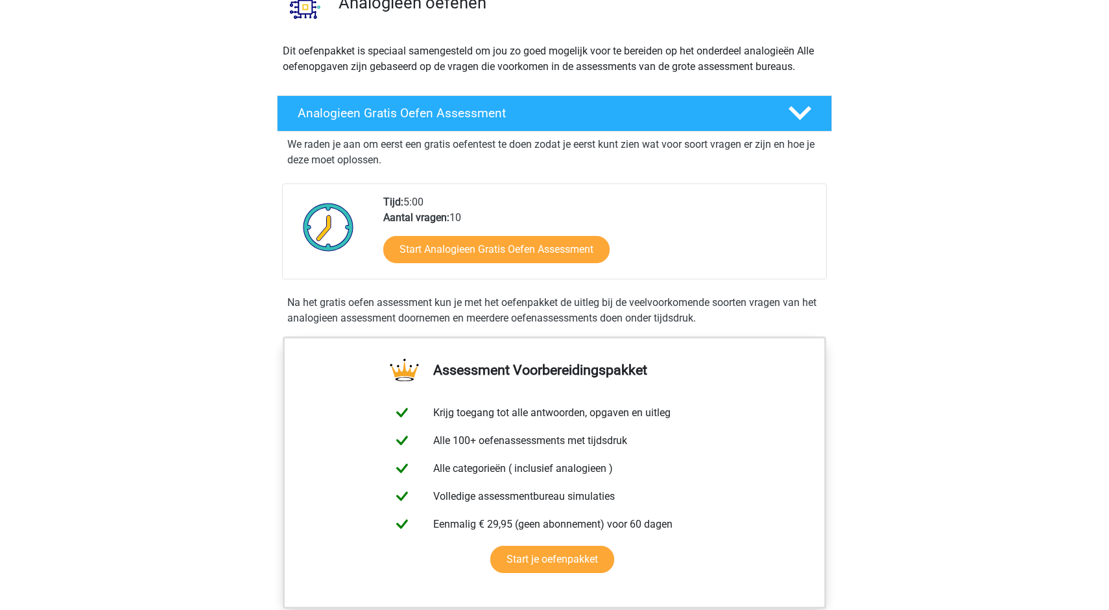
scroll to position [126, 0]
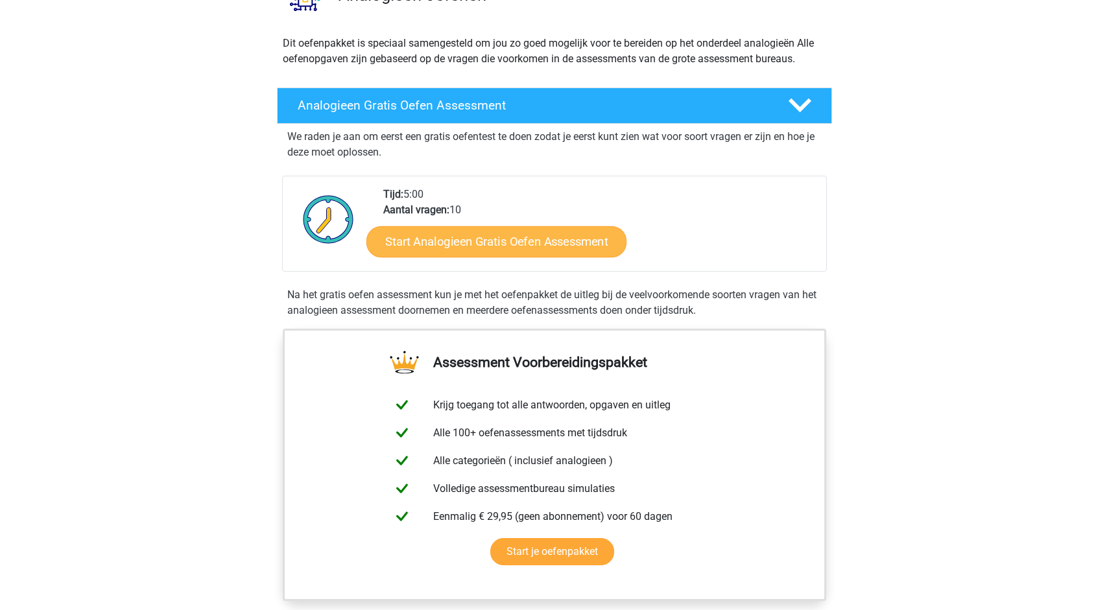
click at [462, 246] on link "Start Analogieen Gratis Oefen Assessment" at bounding box center [496, 241] width 260 height 31
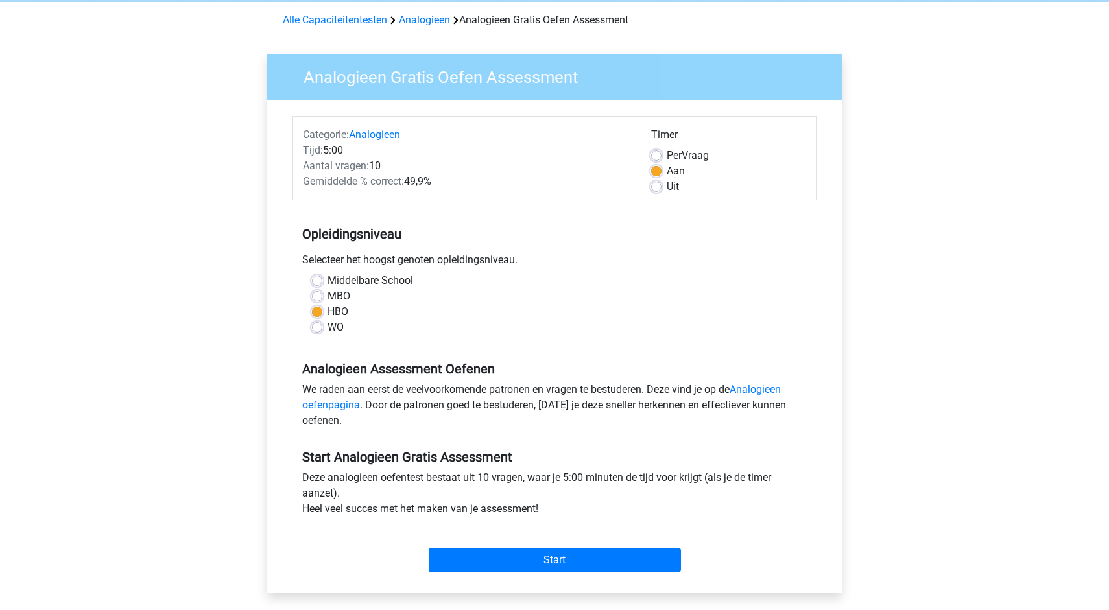
scroll to position [231, 0]
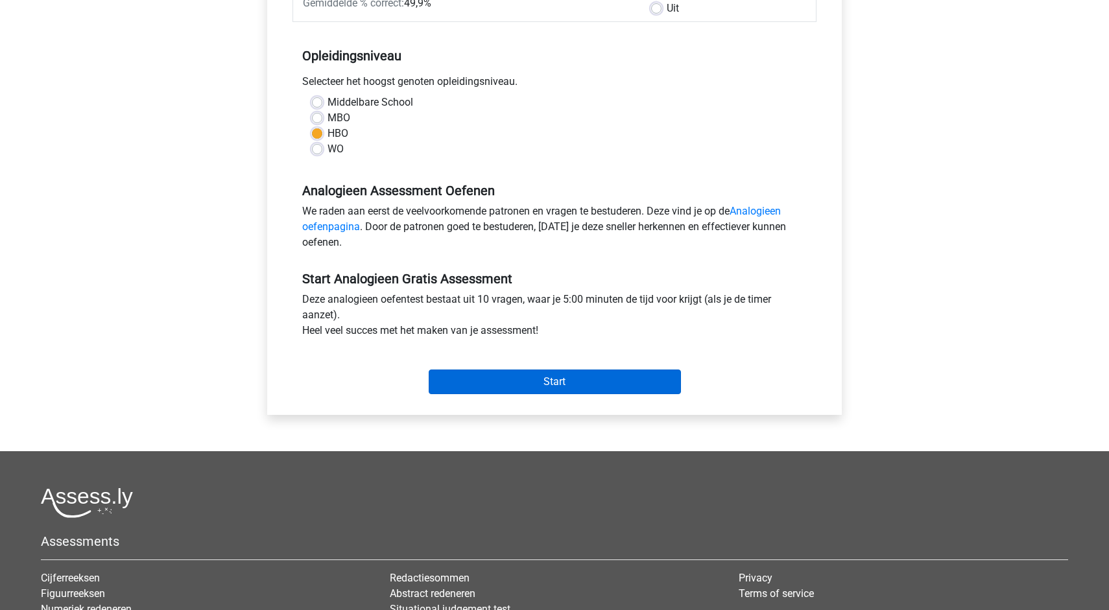
click at [526, 382] on input "Start" at bounding box center [555, 382] width 252 height 25
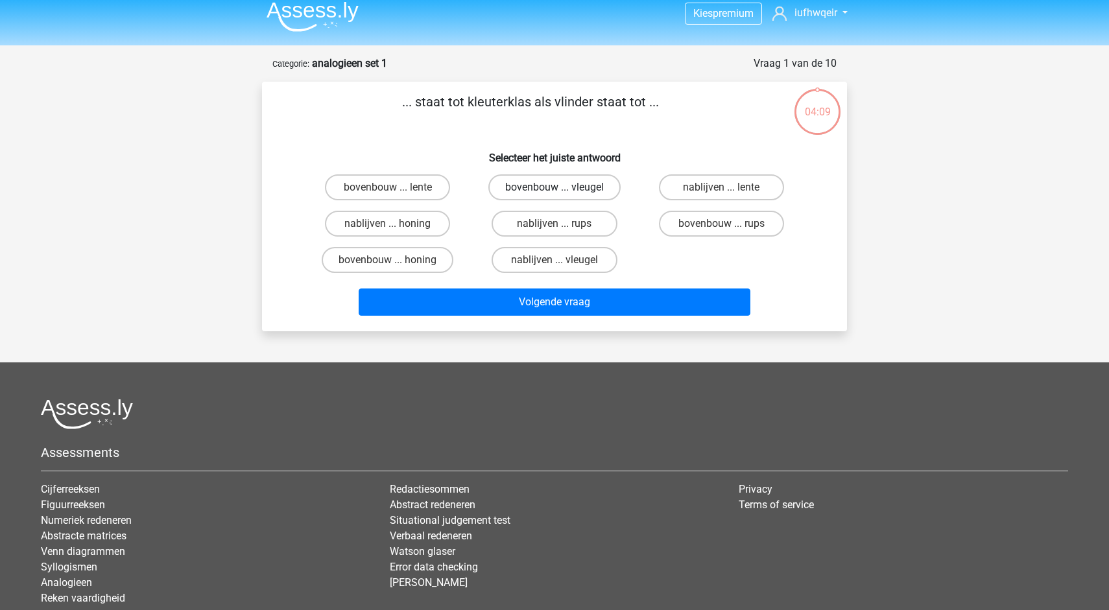
scroll to position [9, 0]
click at [707, 219] on label "bovenbouw ... rups" at bounding box center [721, 224] width 125 height 26
click at [721, 224] on input "bovenbouw ... rups" at bounding box center [725, 228] width 8 height 8
radio input "true"
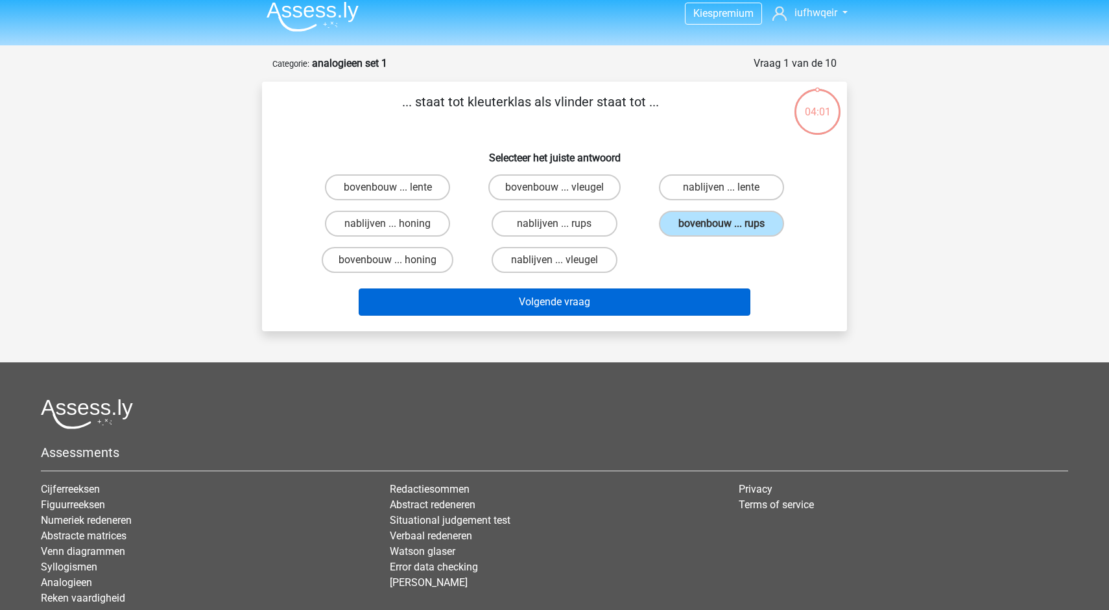
click at [603, 315] on button "Volgende vraag" at bounding box center [555, 302] width 392 height 27
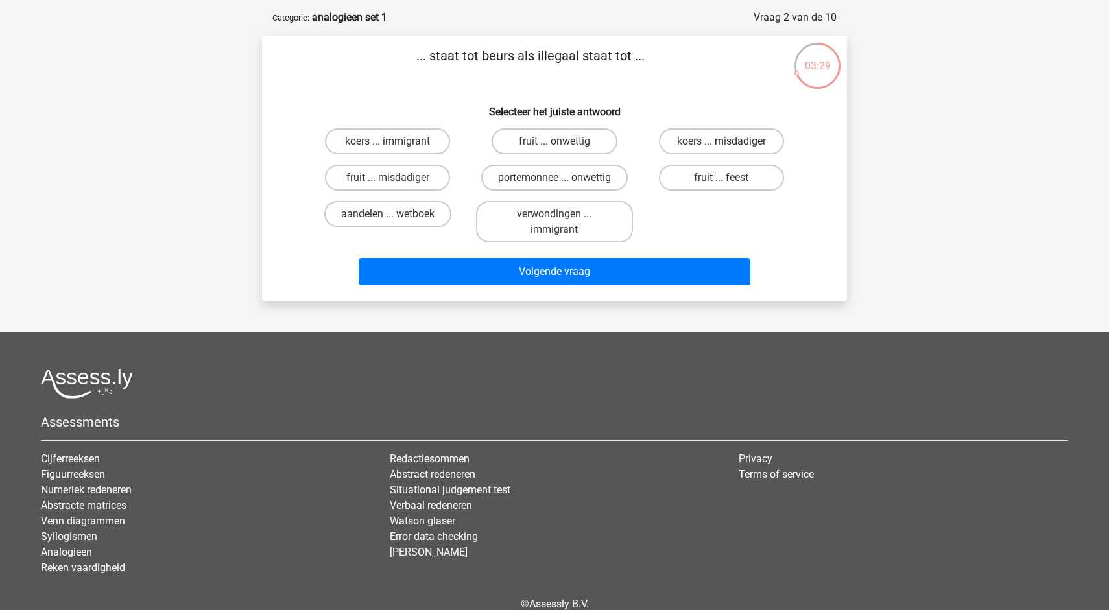
scroll to position [55, 0]
click at [589, 180] on label "portemonnee ... onwettig" at bounding box center [554, 178] width 147 height 26
click at [563, 180] on input "portemonnee ... onwettig" at bounding box center [558, 182] width 8 height 8
radio input "true"
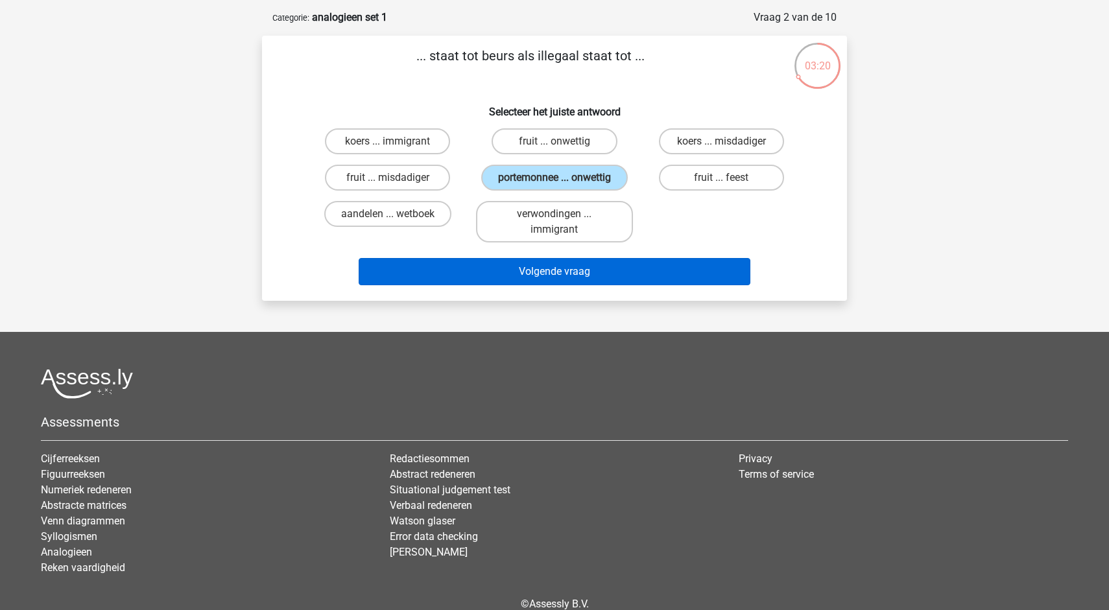
click at [533, 281] on button "Volgende vraag" at bounding box center [555, 271] width 392 height 27
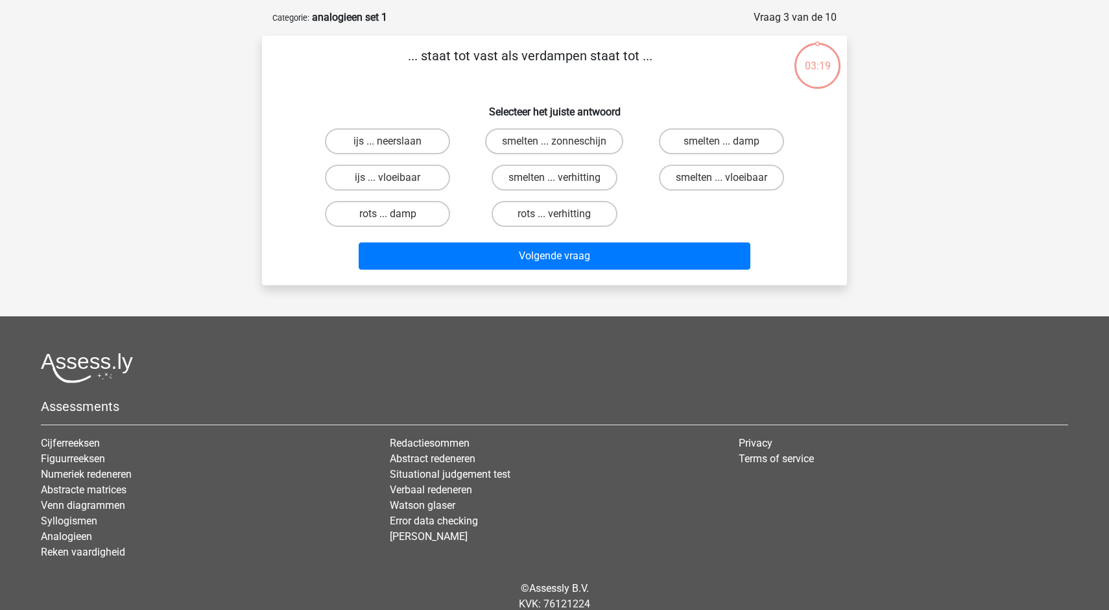
scroll to position [65, 0]
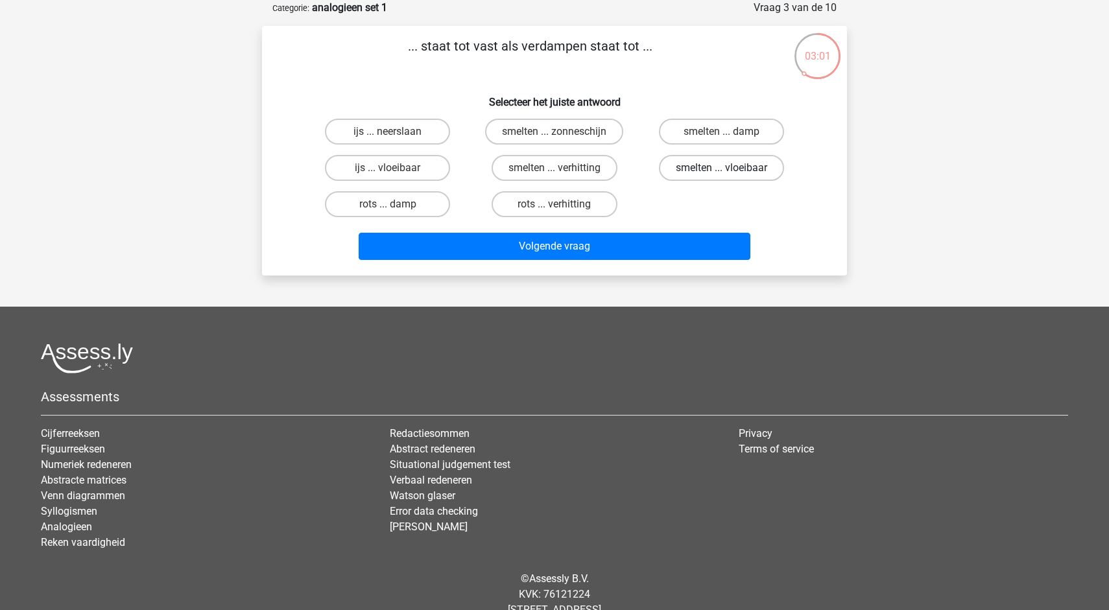
click at [736, 175] on label "smelten ... vloeibaar" at bounding box center [721, 168] width 125 height 26
click at [730, 175] on input "smelten ... vloeibaar" at bounding box center [725, 172] width 8 height 8
radio input "true"
click at [595, 172] on label "smelten ... verhitting" at bounding box center [555, 168] width 126 height 26
click at [563, 172] on input "smelten ... verhitting" at bounding box center [558, 172] width 8 height 8
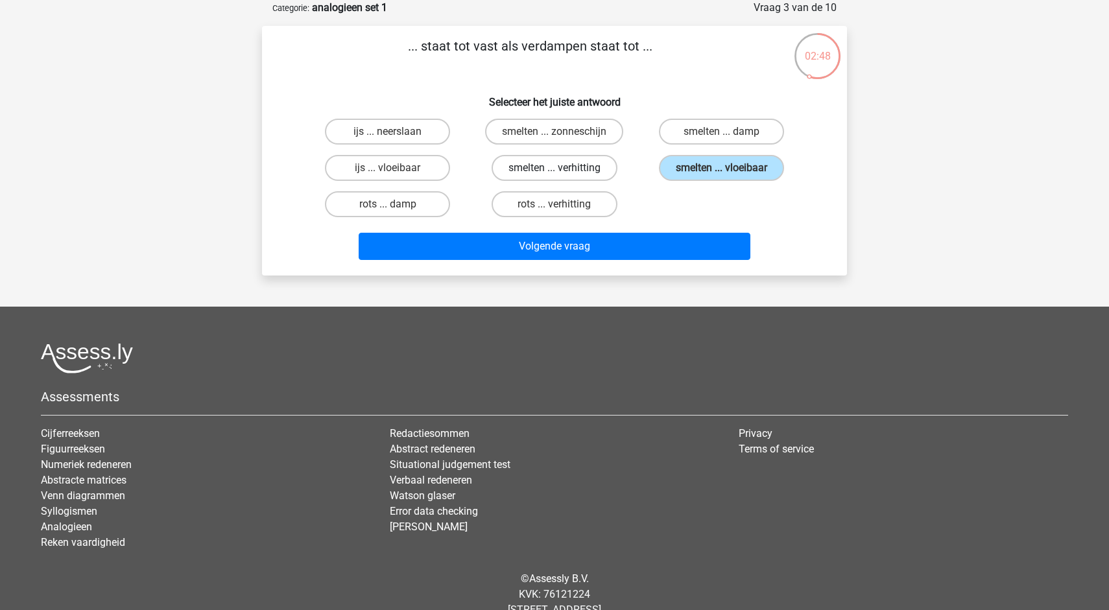
radio input "true"
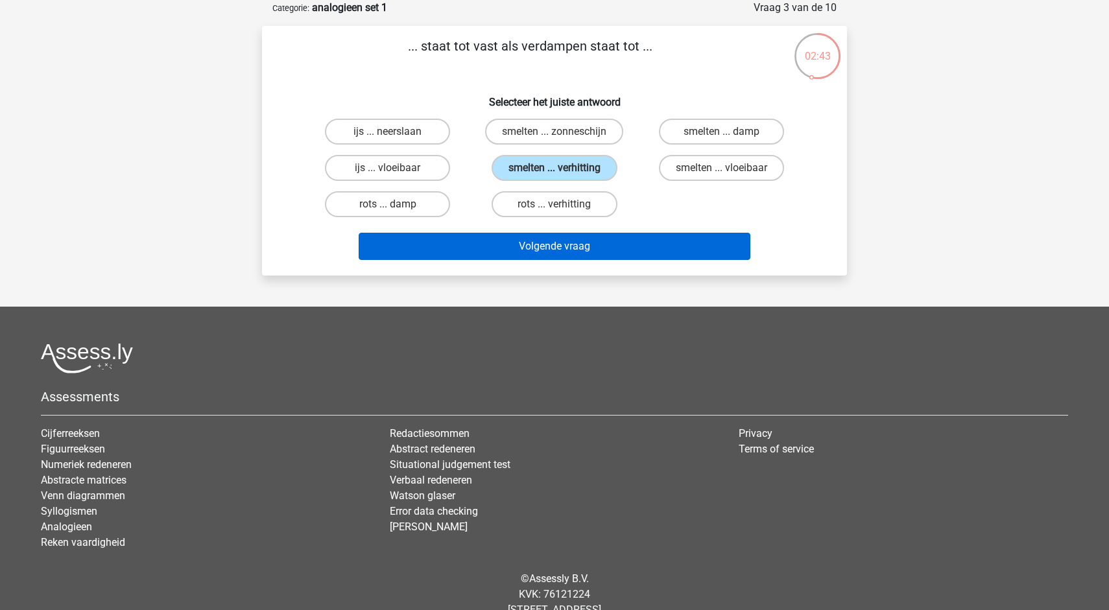
click at [571, 249] on button "Volgende vraag" at bounding box center [555, 246] width 392 height 27
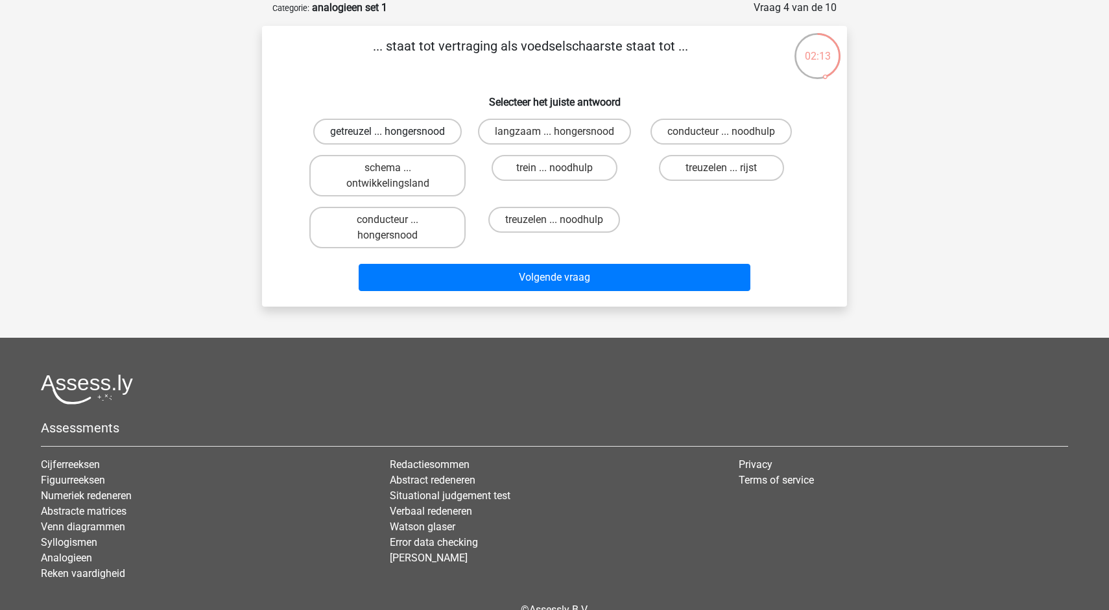
click at [401, 128] on label "getreuzel ... hongersnood" at bounding box center [387, 132] width 148 height 26
click at [396, 132] on input "getreuzel ... hongersnood" at bounding box center [392, 136] width 8 height 8
radio input "true"
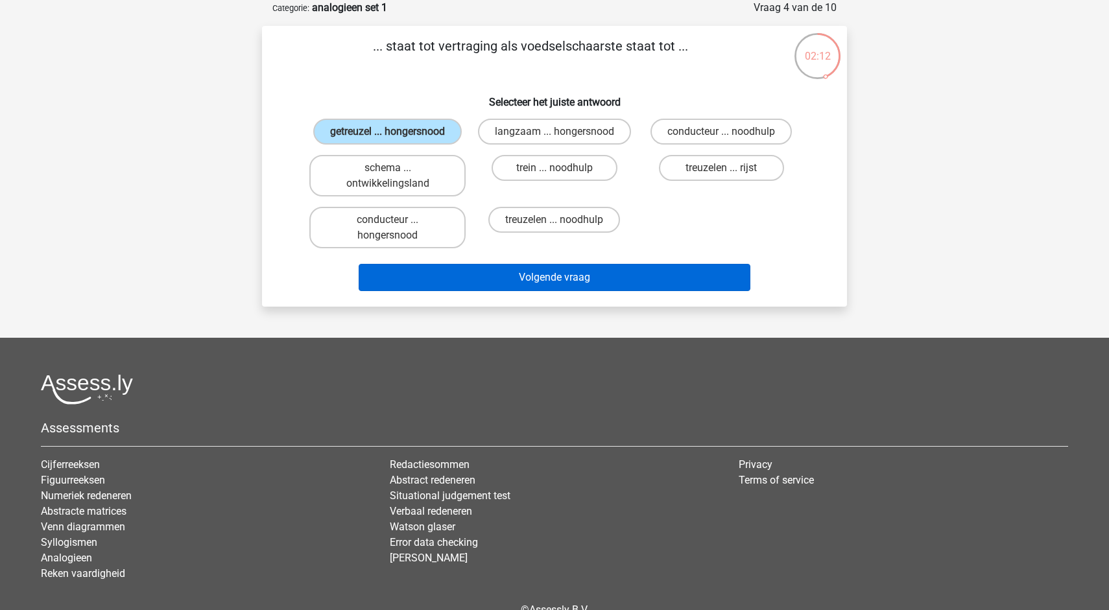
click at [492, 291] on button "Volgende vraag" at bounding box center [555, 277] width 392 height 27
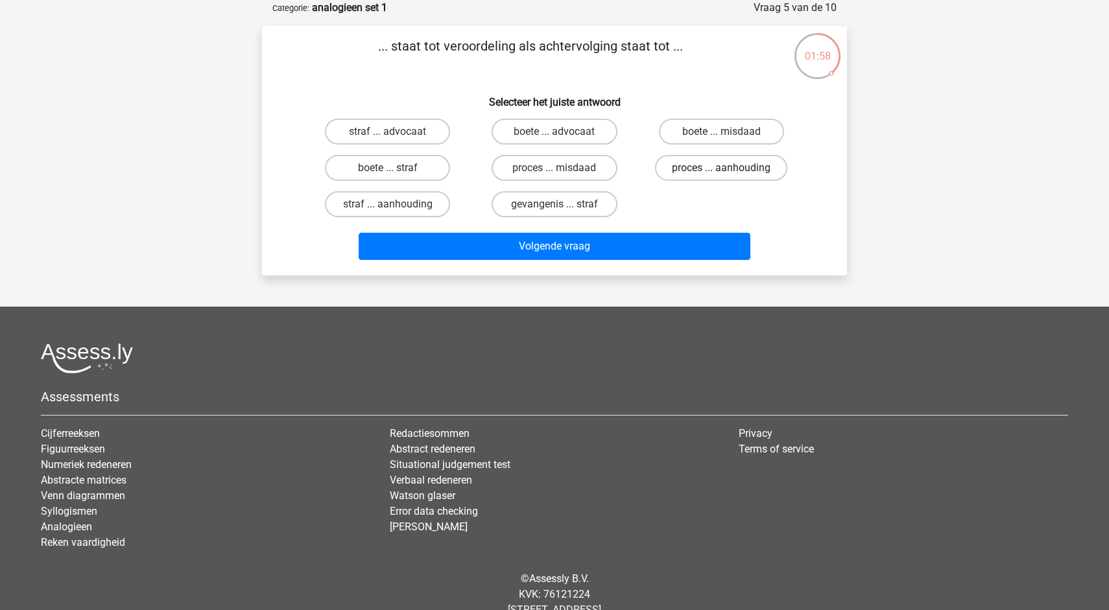
click at [709, 170] on label "proces ... aanhouding" at bounding box center [721, 168] width 132 height 26
click at [721, 170] on input "proces ... aanhouding" at bounding box center [725, 172] width 8 height 8
radio input "true"
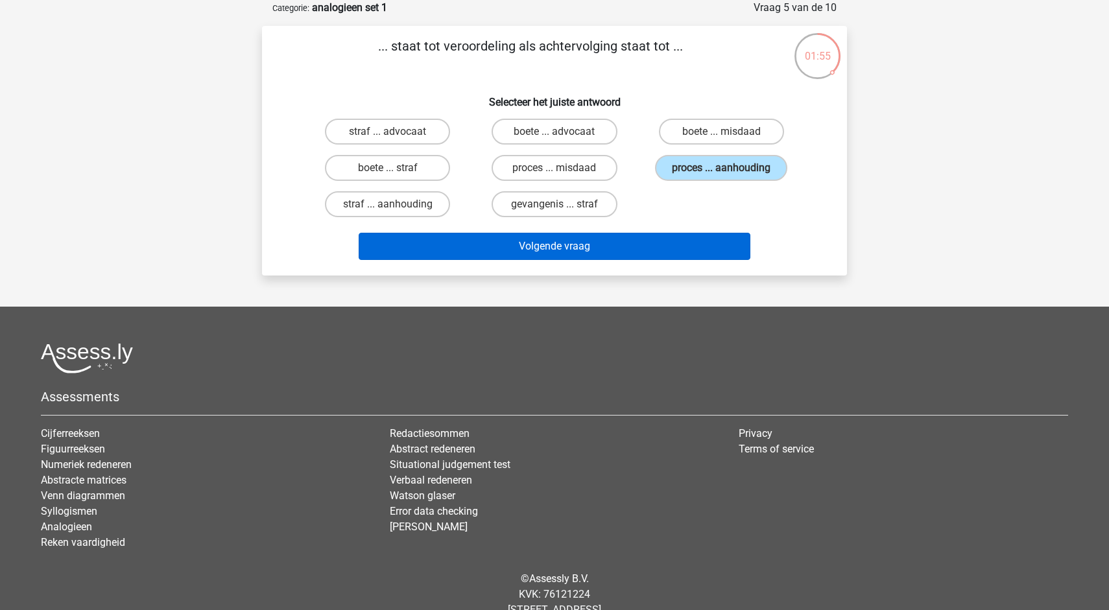
click at [591, 255] on button "Volgende vraag" at bounding box center [555, 246] width 392 height 27
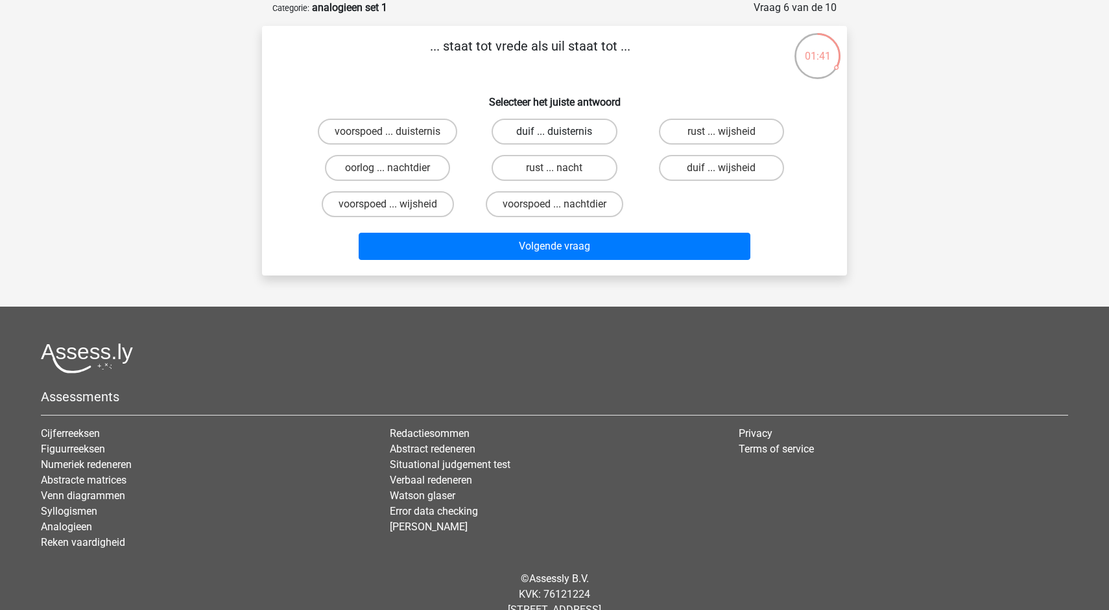
click at [578, 135] on label "duif ... duisternis" at bounding box center [554, 132] width 125 height 26
click at [563, 135] on input "duif ... duisternis" at bounding box center [558, 136] width 8 height 8
radio input "true"
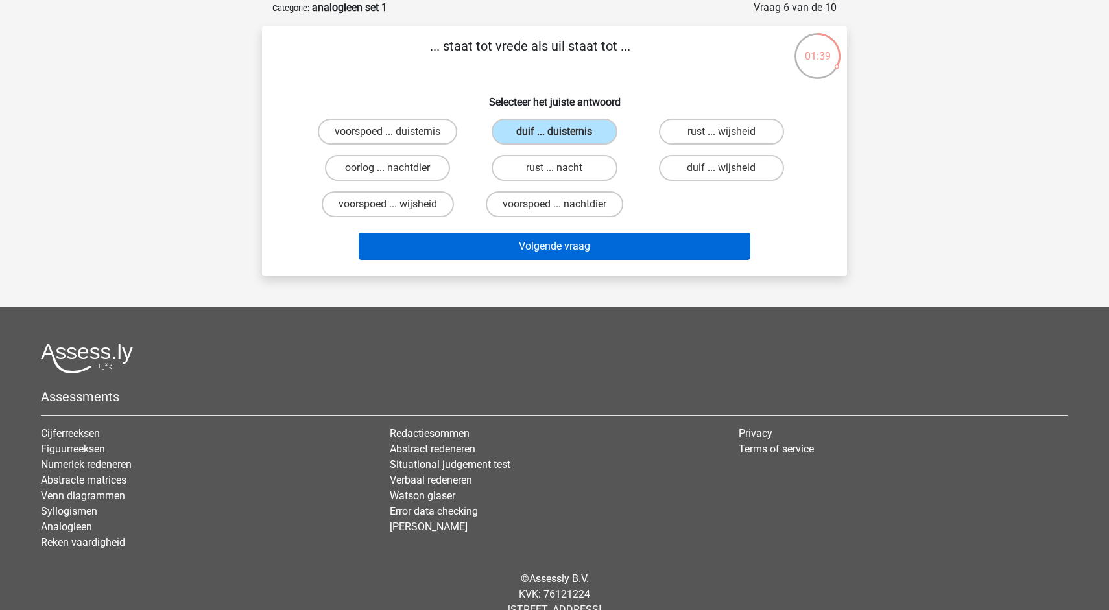
click at [582, 245] on button "Volgende vraag" at bounding box center [555, 246] width 392 height 27
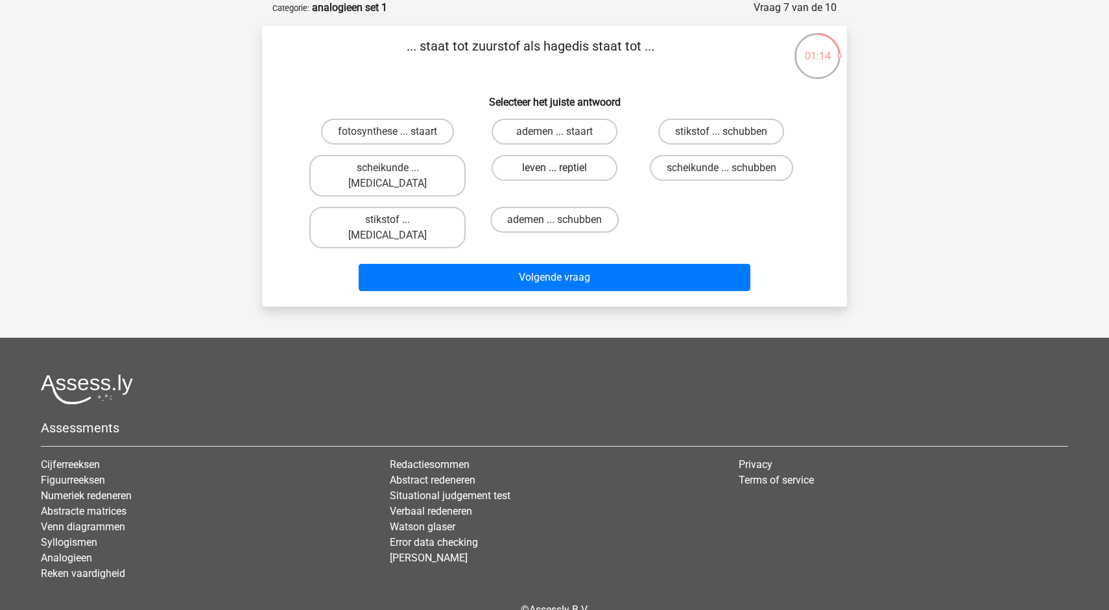
click at [548, 172] on label "leven ... reptiel" at bounding box center [554, 168] width 125 height 26
click at [554, 172] on input "leven ... reptiel" at bounding box center [558, 172] width 8 height 8
radio input "true"
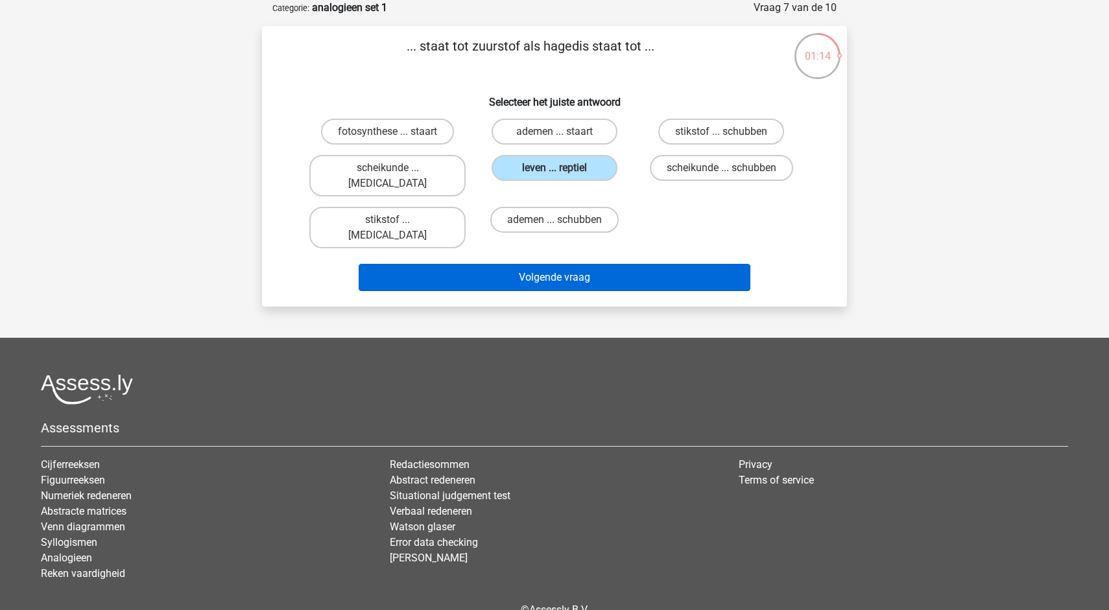
click at [568, 264] on button "Volgende vraag" at bounding box center [555, 277] width 392 height 27
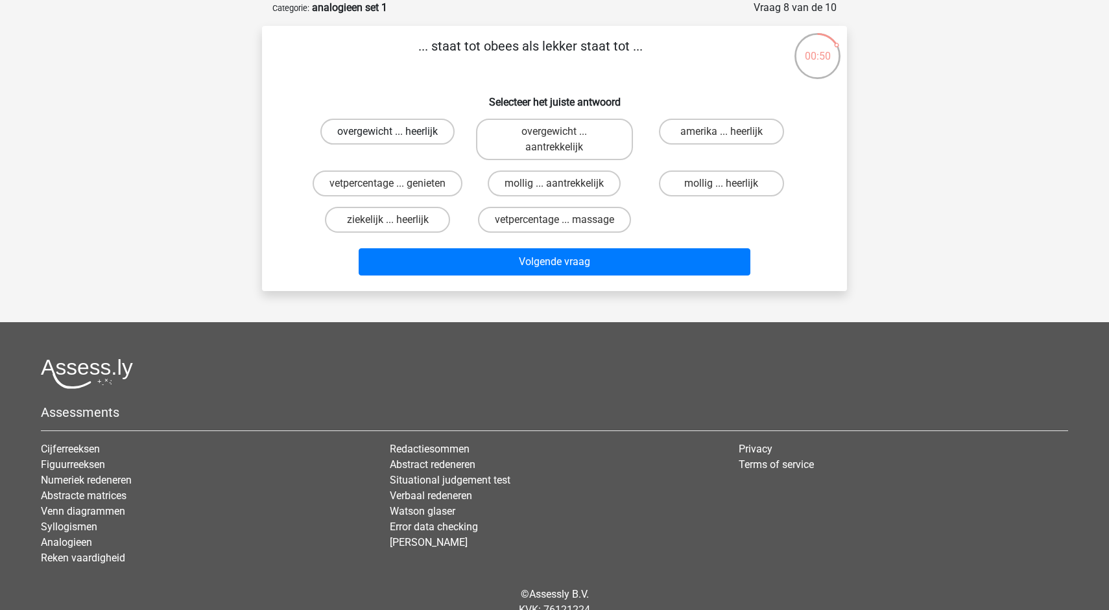
click at [403, 138] on label "overgewicht ... heerlijk" at bounding box center [387, 132] width 134 height 26
click at [396, 138] on input "overgewicht ... heerlijk" at bounding box center [392, 136] width 8 height 8
radio input "true"
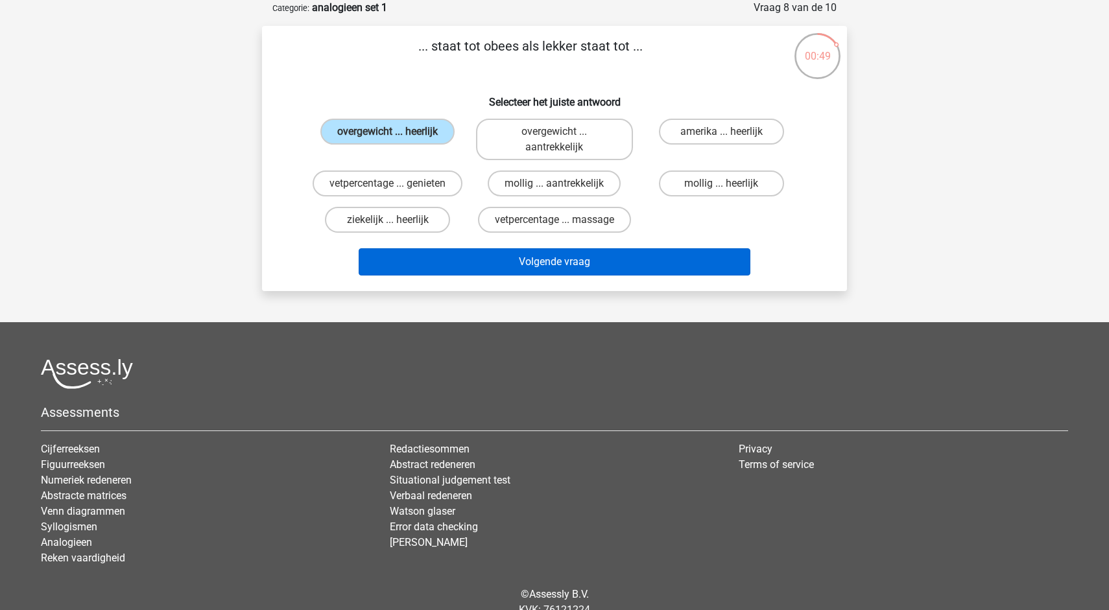
click at [512, 263] on button "Volgende vraag" at bounding box center [555, 261] width 392 height 27
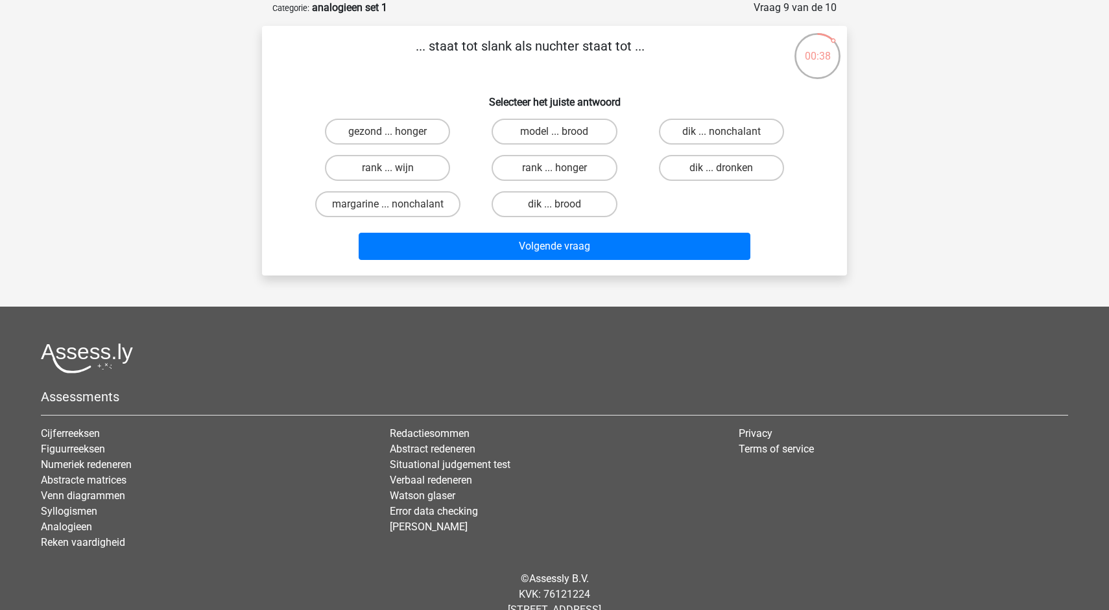
click at [727, 168] on input "dik ... dronken" at bounding box center [725, 172] width 8 height 8
radio input "true"
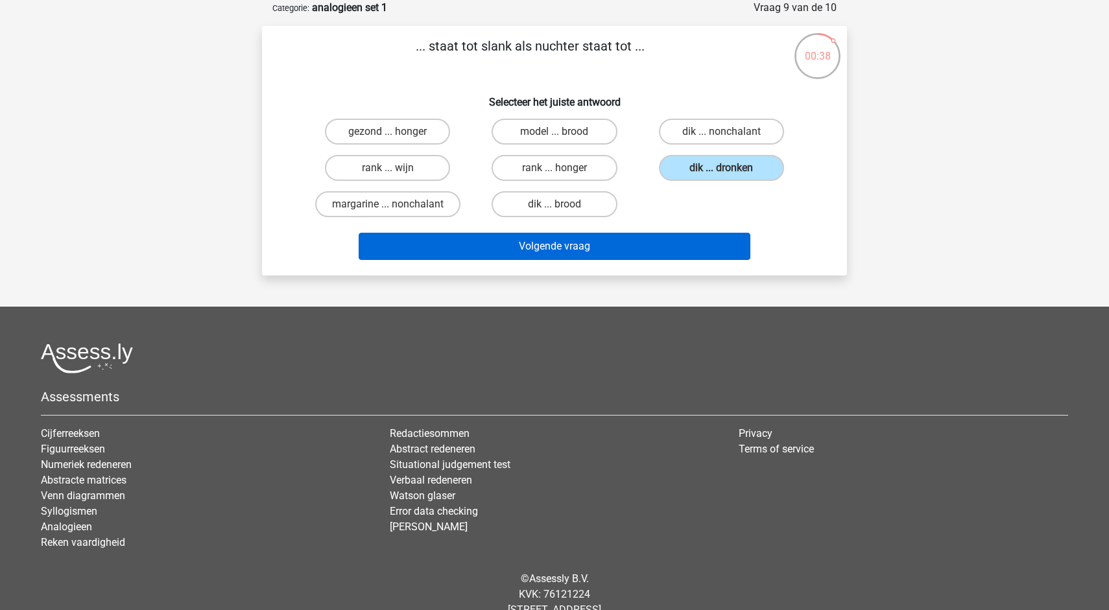
click at [602, 255] on button "Volgende vraag" at bounding box center [555, 246] width 392 height 27
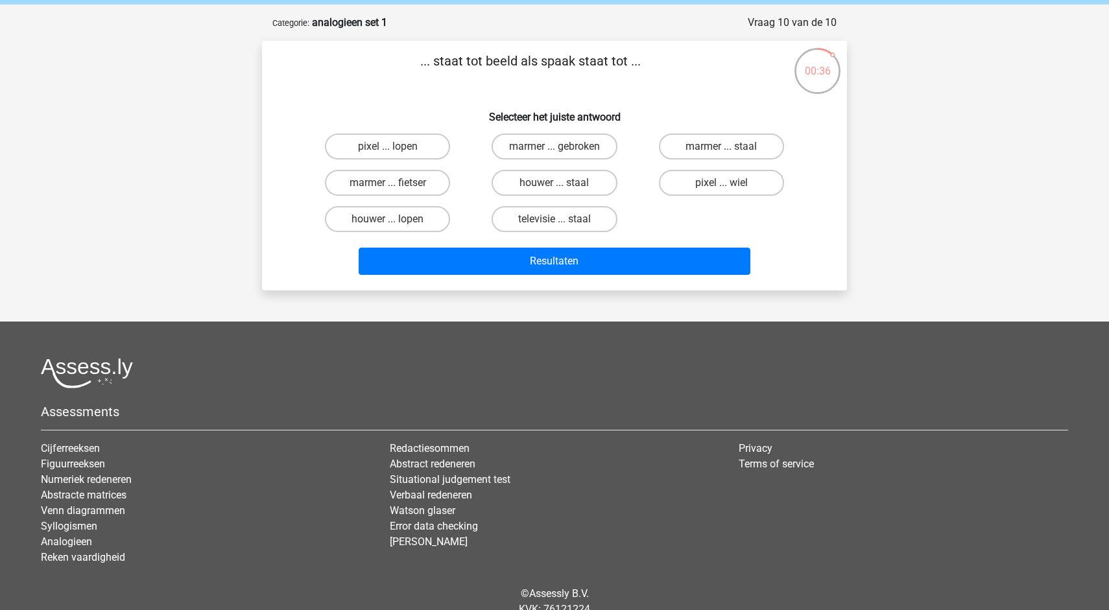
scroll to position [46, 0]
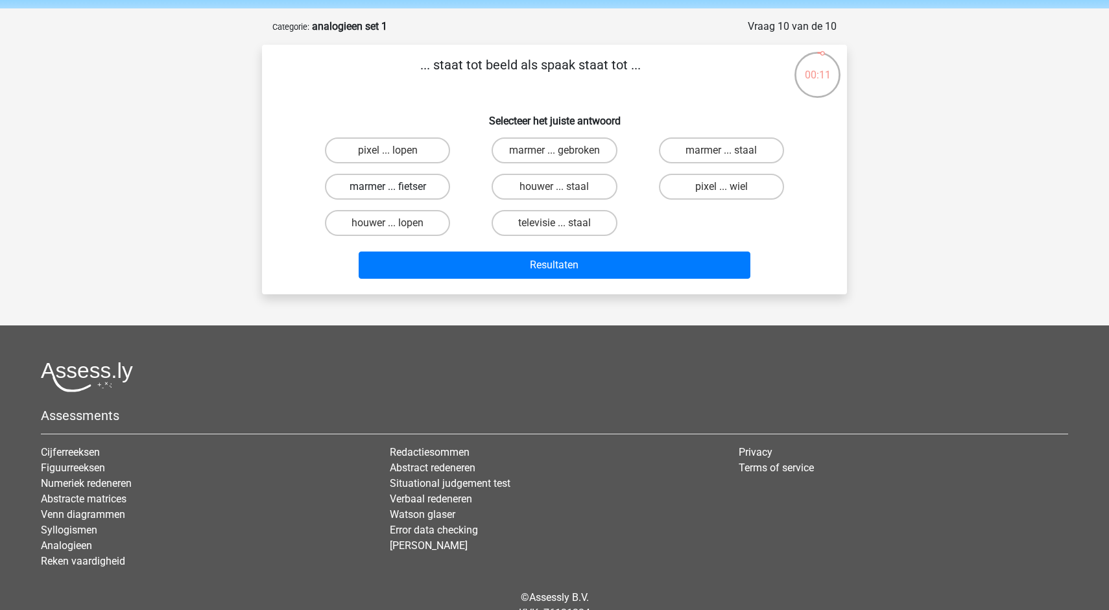
click at [385, 176] on label "marmer ... fietser" at bounding box center [387, 187] width 125 height 26
click at [388, 187] on input "marmer ... fietser" at bounding box center [392, 191] width 8 height 8
radio input "true"
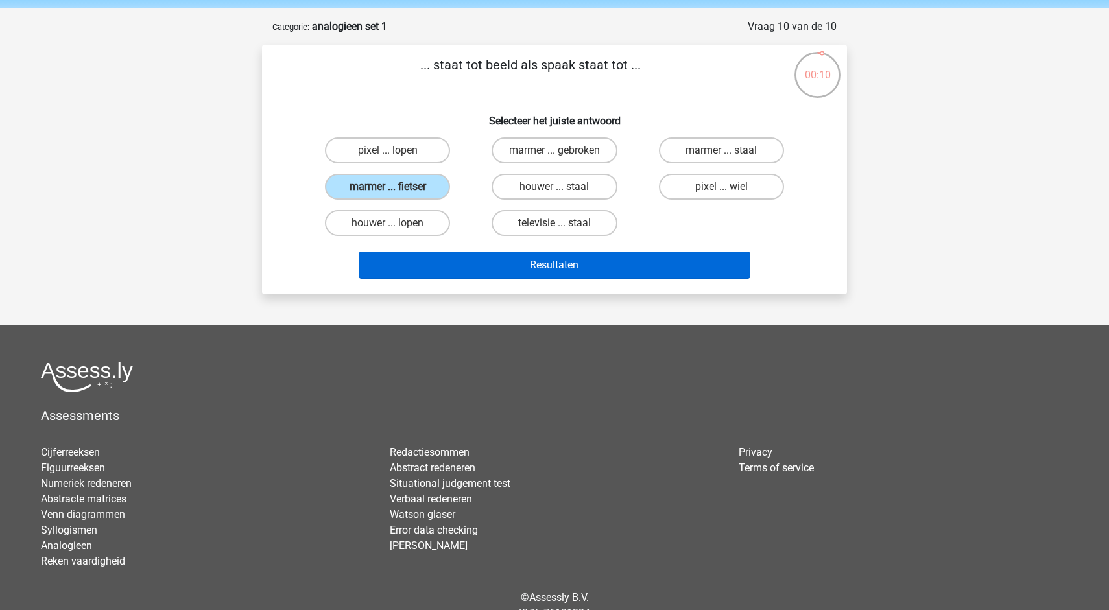
click at [423, 259] on button "Resultaten" at bounding box center [555, 265] width 392 height 27
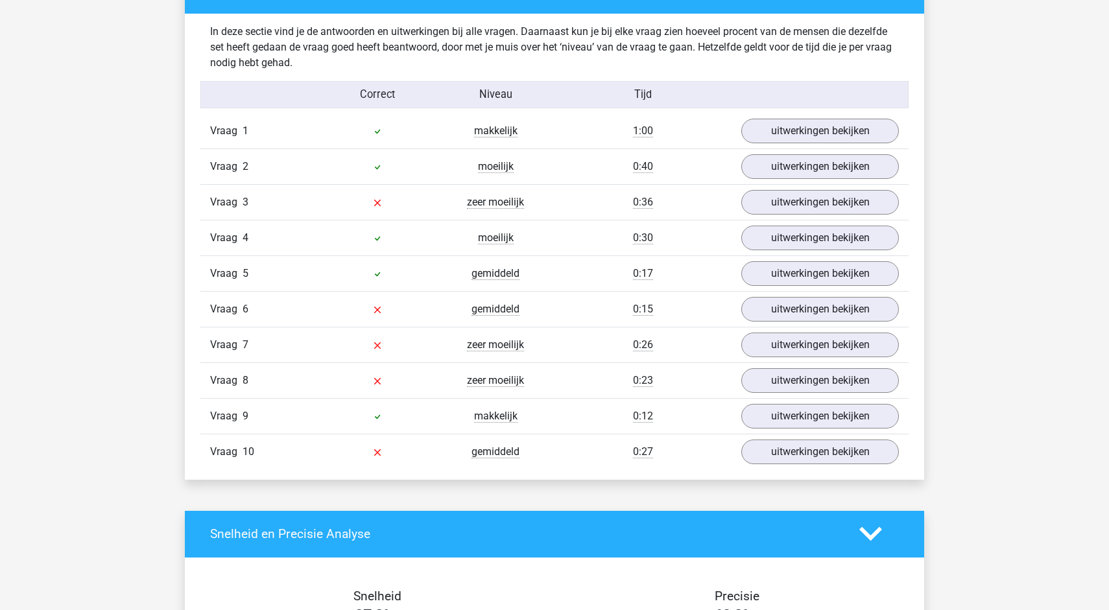
scroll to position [1007, 0]
click at [859, 195] on link "uitwerkingen bekijken" at bounding box center [820, 202] width 181 height 29
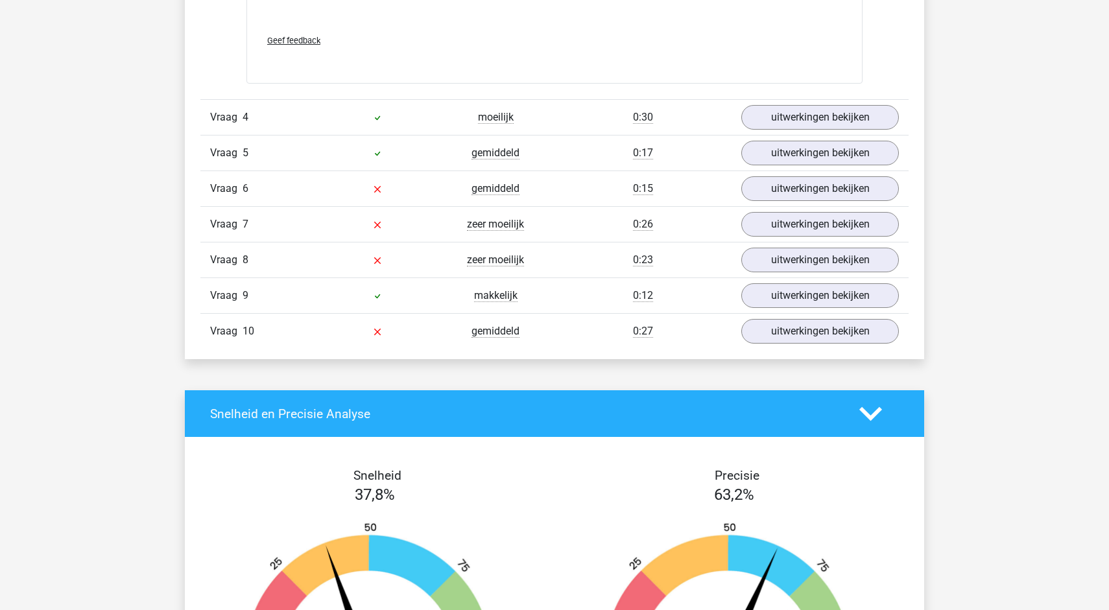
scroll to position [1816, 0]
click at [801, 217] on link "uitwerkingen bekijken" at bounding box center [820, 223] width 181 height 29
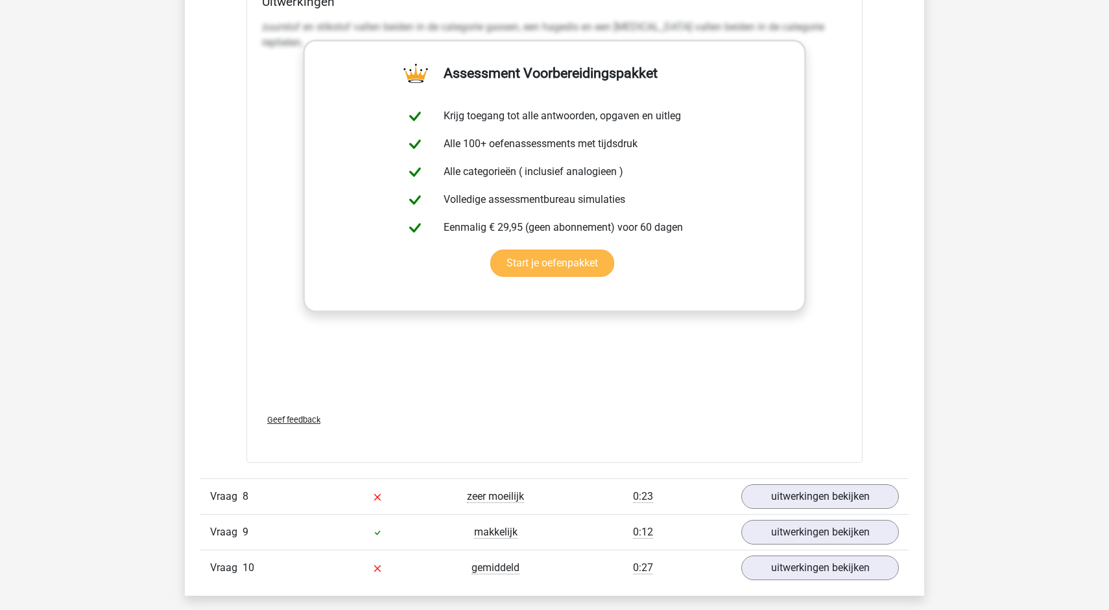
scroll to position [2416, 0]
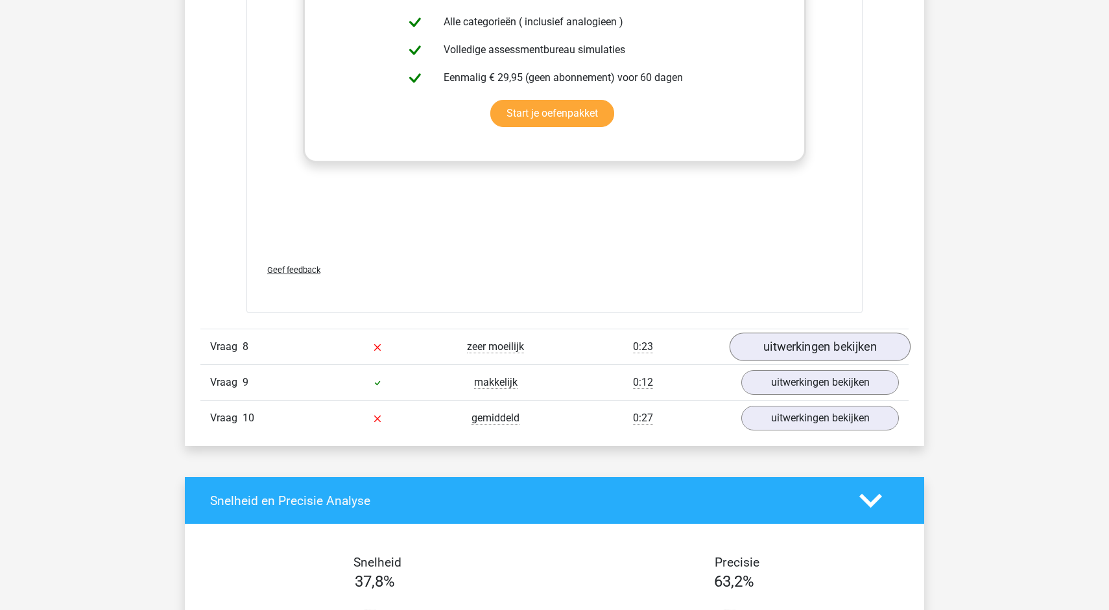
click at [789, 350] on link "uitwerkingen bekijken" at bounding box center [820, 347] width 181 height 29
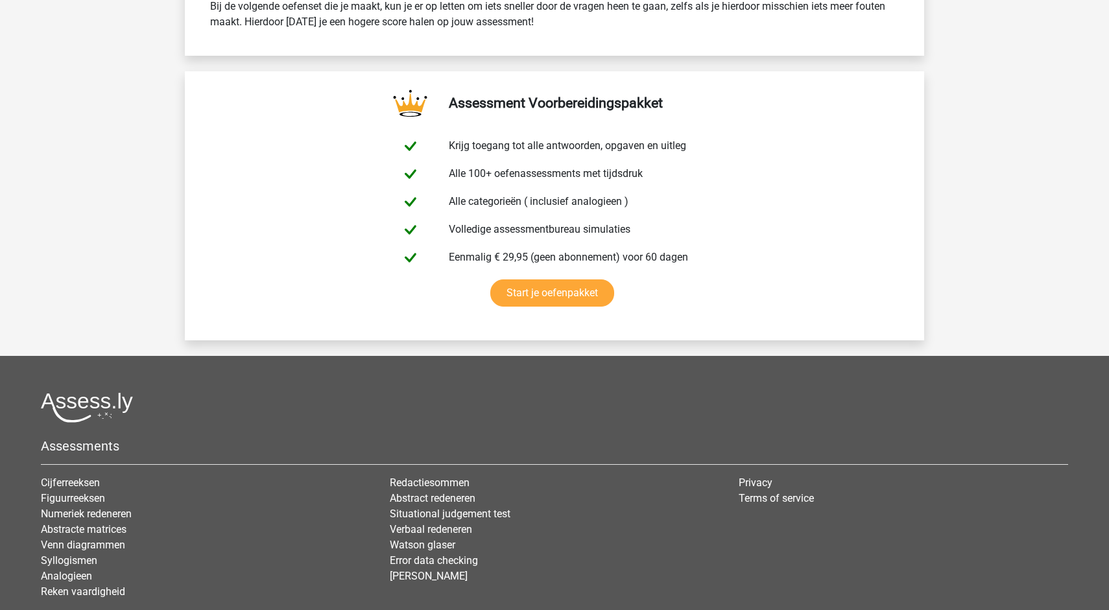
scroll to position [3923, 0]
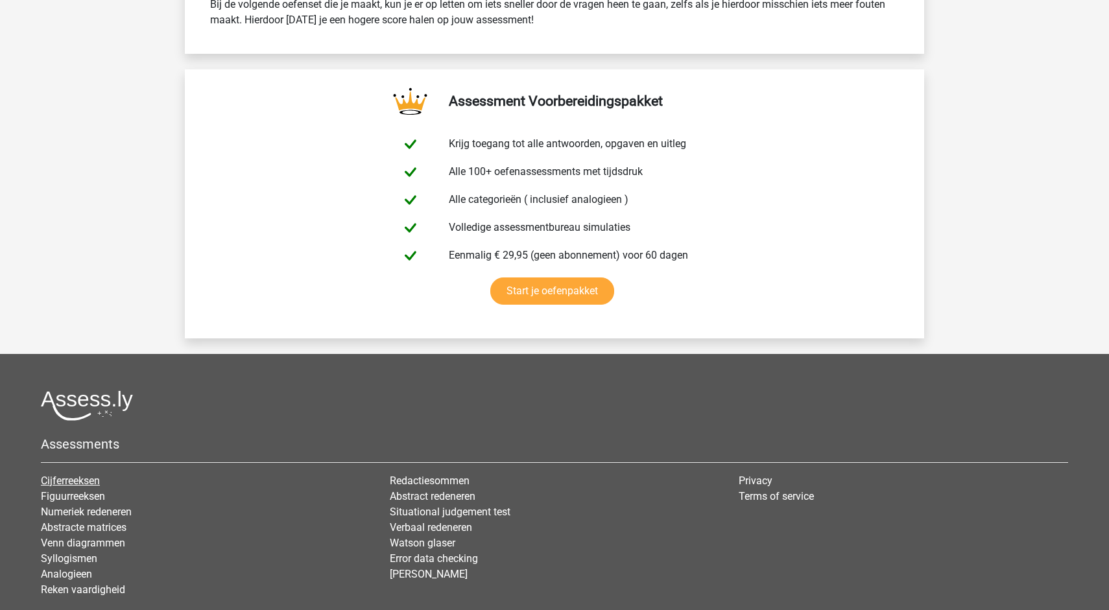
click at [63, 477] on link "Cijferreeksen" at bounding box center [70, 481] width 59 height 12
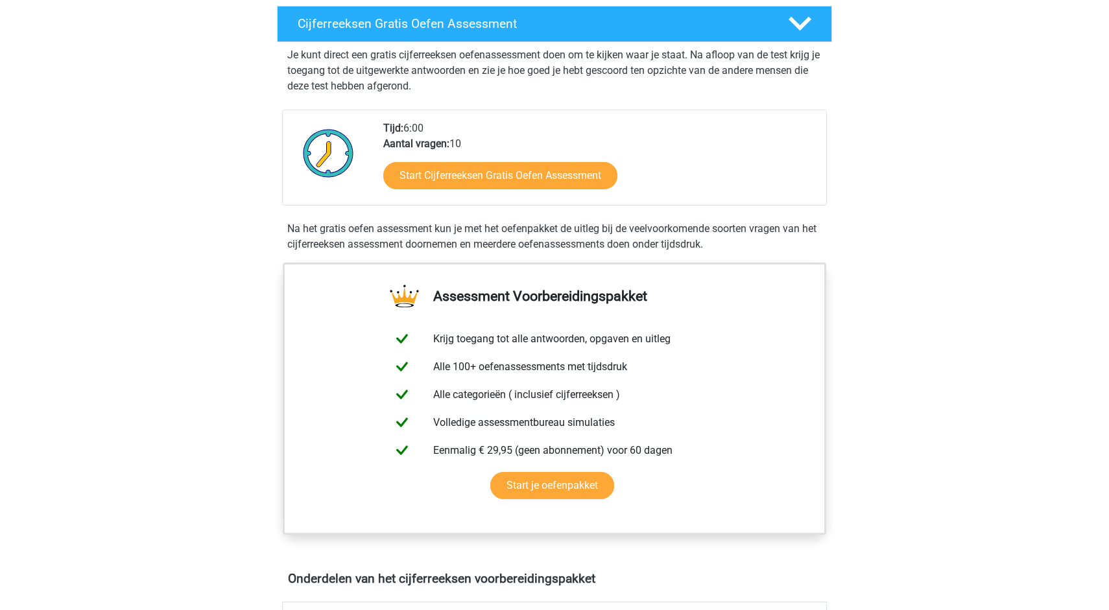
scroll to position [238, 0]
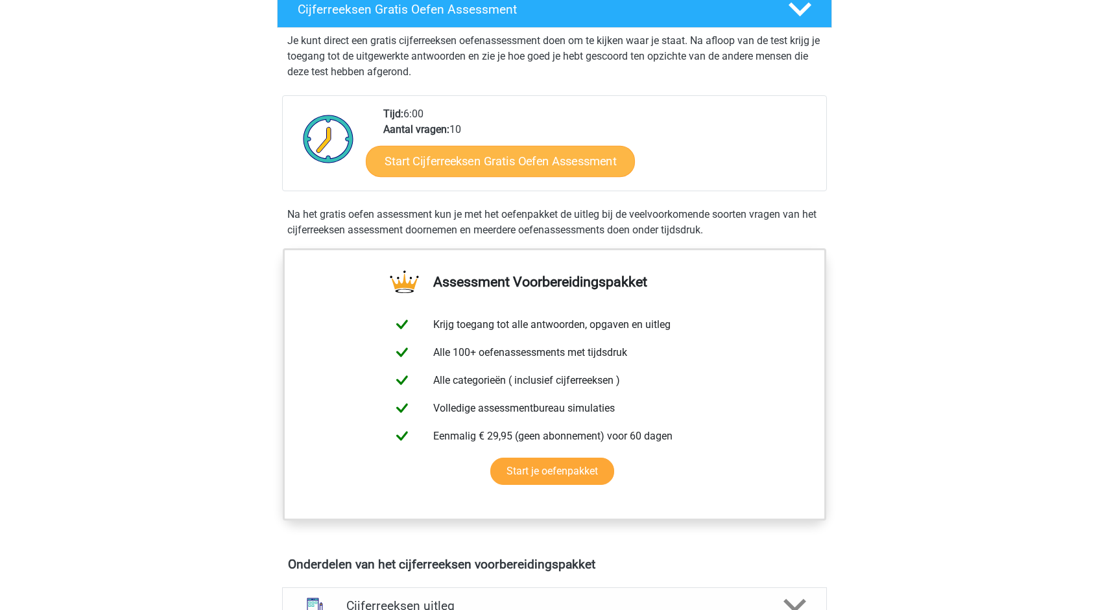
click at [454, 176] on link "Start Cijferreeksen Gratis Oefen Assessment" at bounding box center [500, 160] width 269 height 31
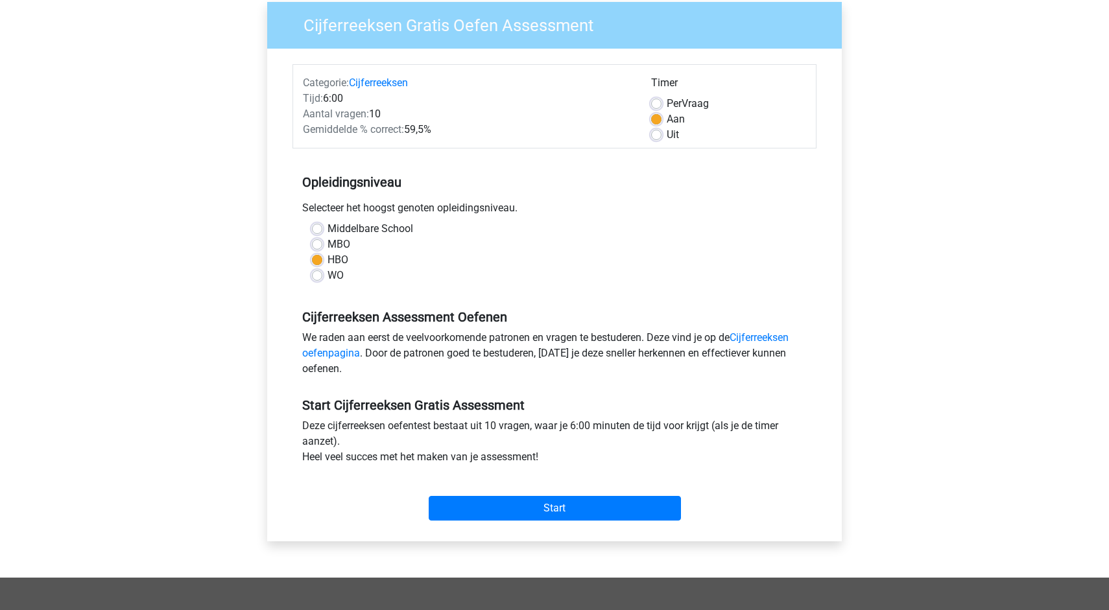
scroll to position [105, 0]
click at [493, 503] on input "Start" at bounding box center [555, 507] width 252 height 25
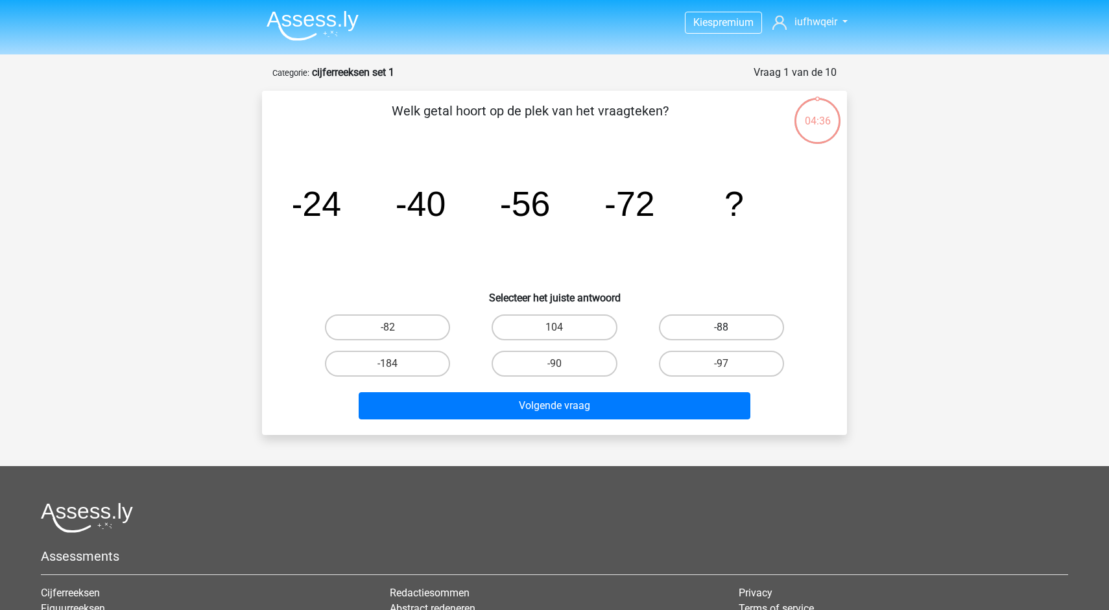
click at [709, 328] on label "-88" at bounding box center [721, 328] width 125 height 26
click at [721, 328] on input "-88" at bounding box center [725, 331] width 8 height 8
radio input "true"
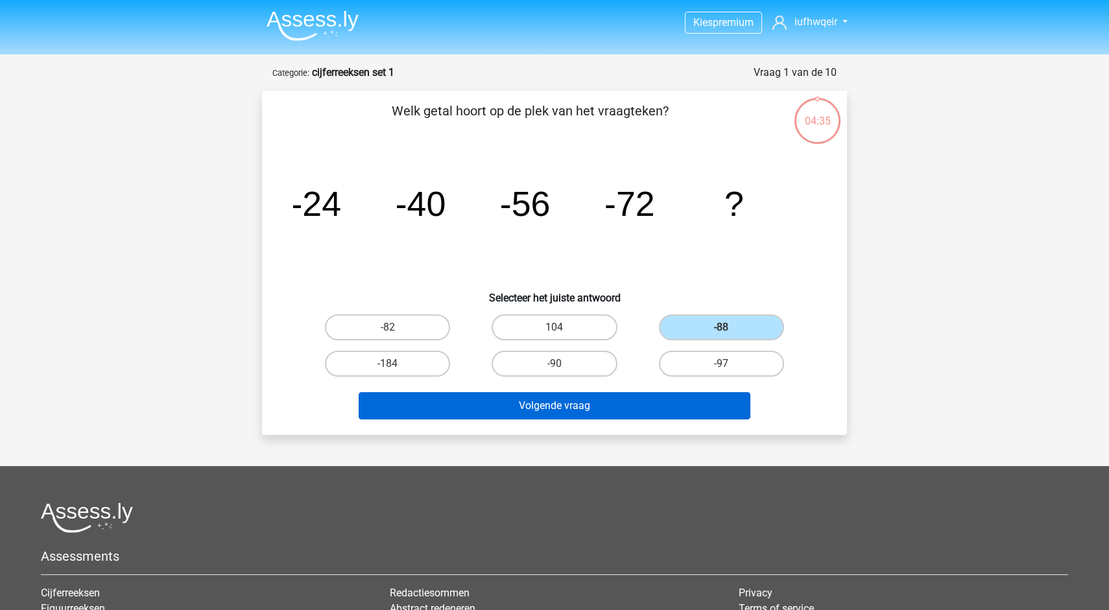
click at [609, 403] on button "Volgende vraag" at bounding box center [555, 405] width 392 height 27
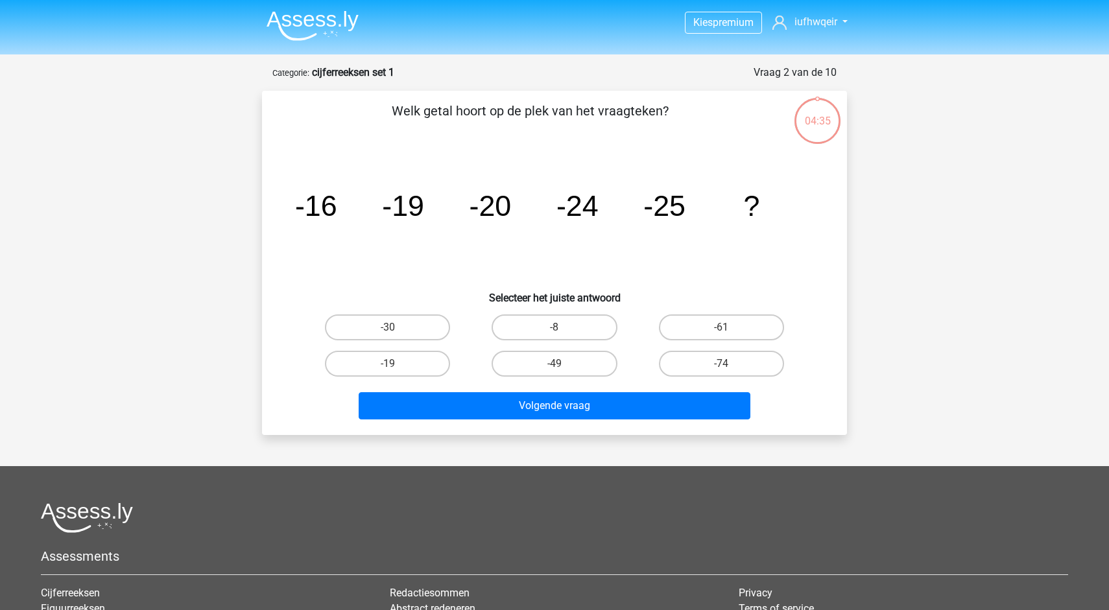
scroll to position [65, 0]
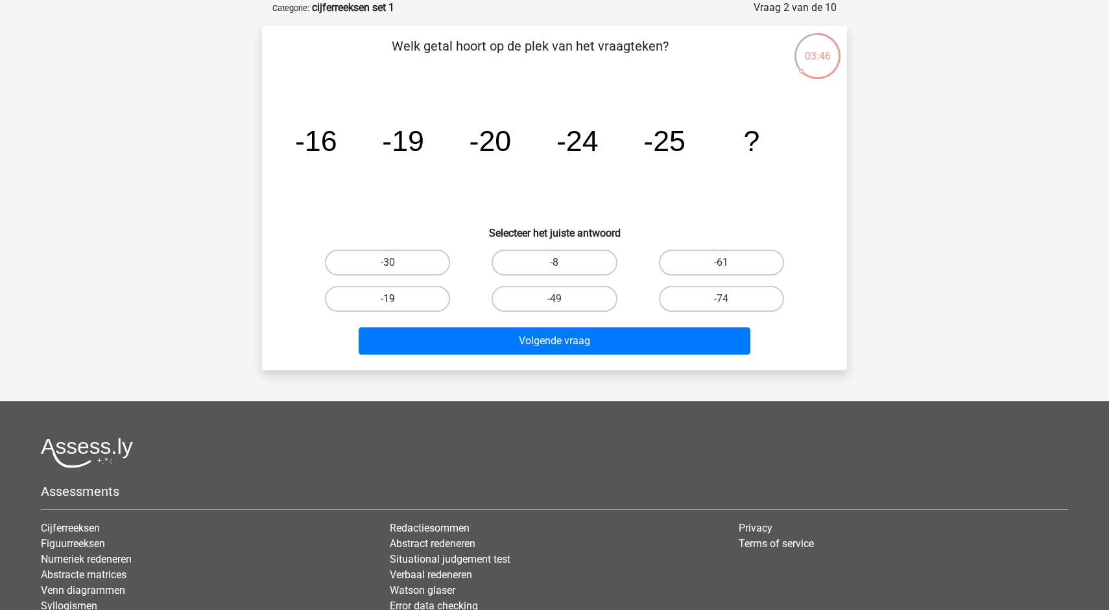
click at [407, 289] on label "-19" at bounding box center [387, 299] width 125 height 26
click at [396, 299] on input "-19" at bounding box center [392, 303] width 8 height 8
radio input "true"
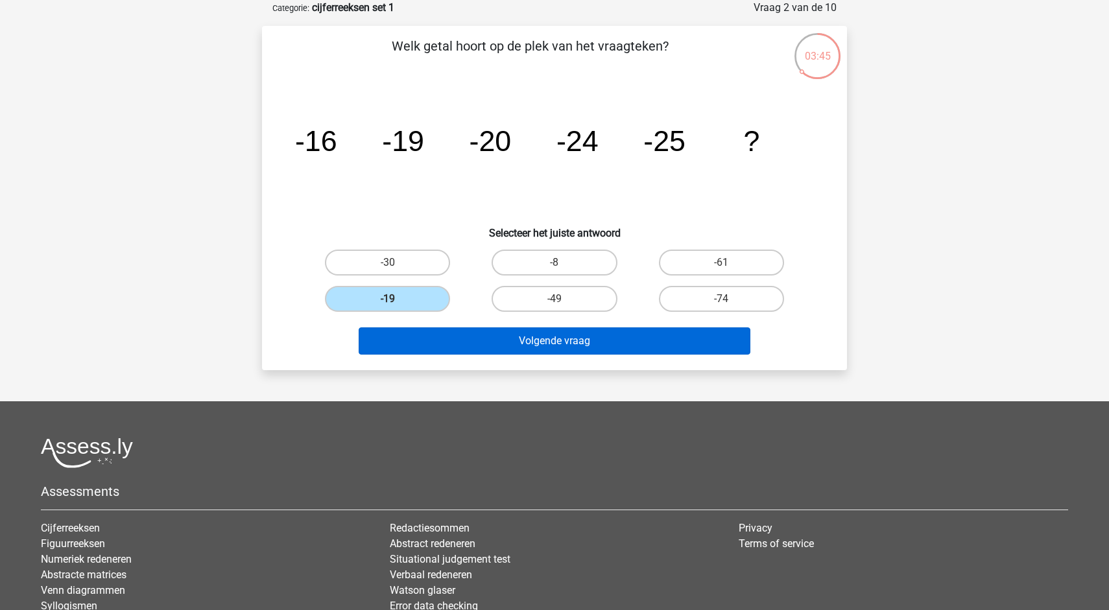
click at [449, 345] on button "Volgende vraag" at bounding box center [555, 340] width 392 height 27
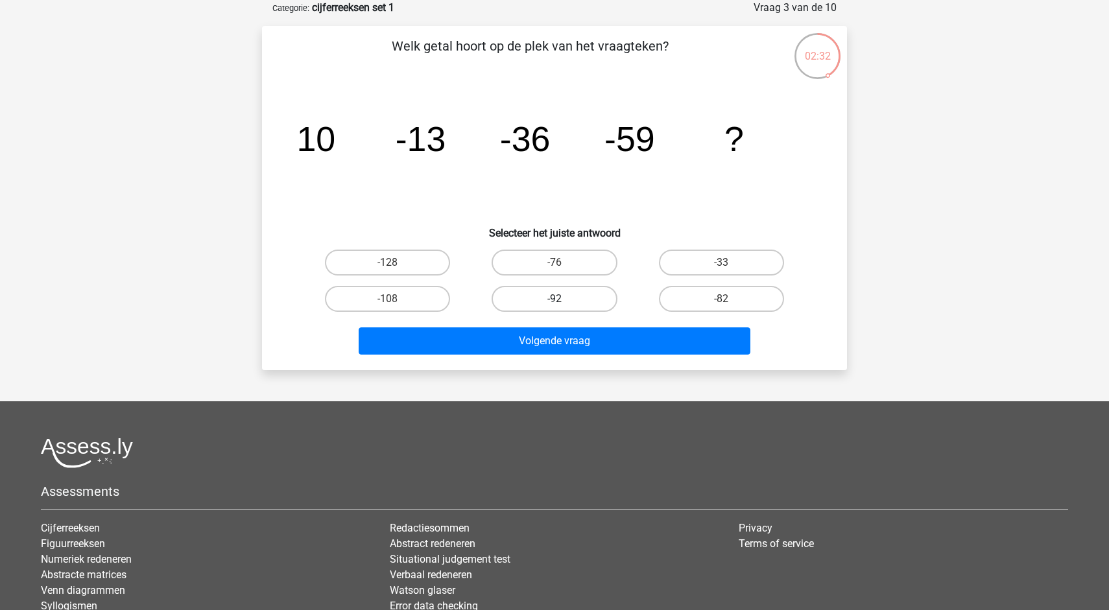
click at [525, 294] on label "-92" at bounding box center [554, 299] width 125 height 26
click at [554, 299] on input "-92" at bounding box center [558, 303] width 8 height 8
radio input "true"
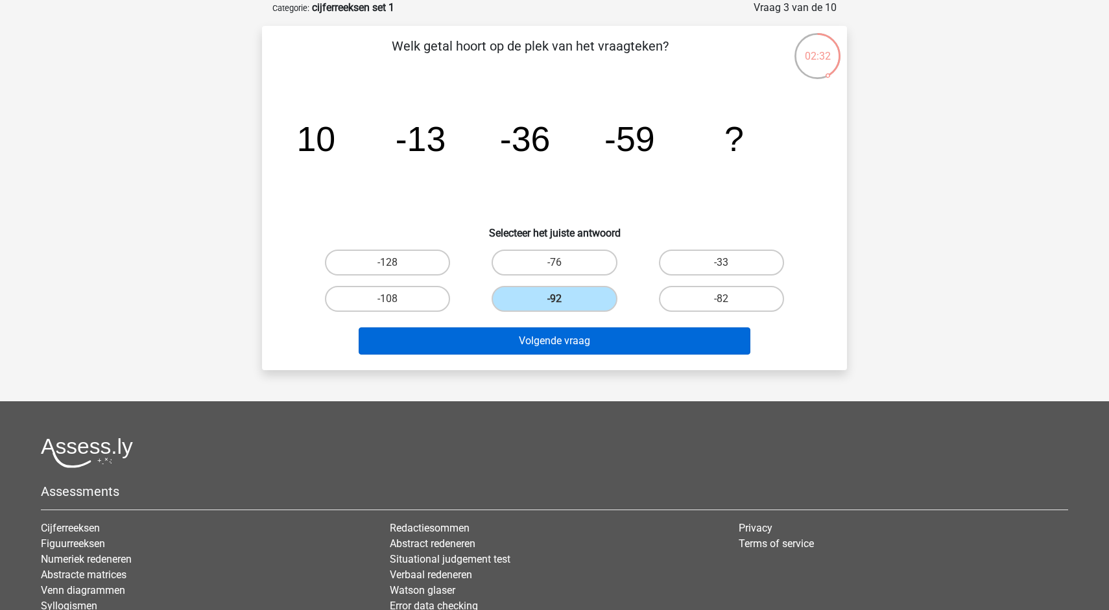
click at [516, 342] on button "Volgende vraag" at bounding box center [555, 340] width 392 height 27
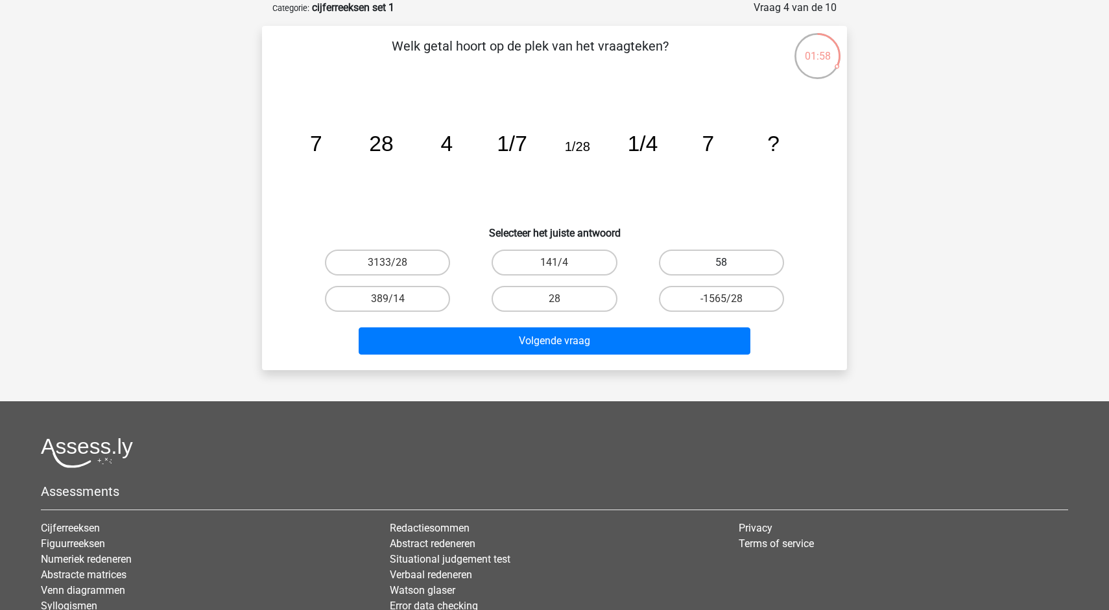
click at [717, 261] on label "58" at bounding box center [721, 263] width 125 height 26
click at [721, 263] on input "58" at bounding box center [725, 267] width 8 height 8
radio input "true"
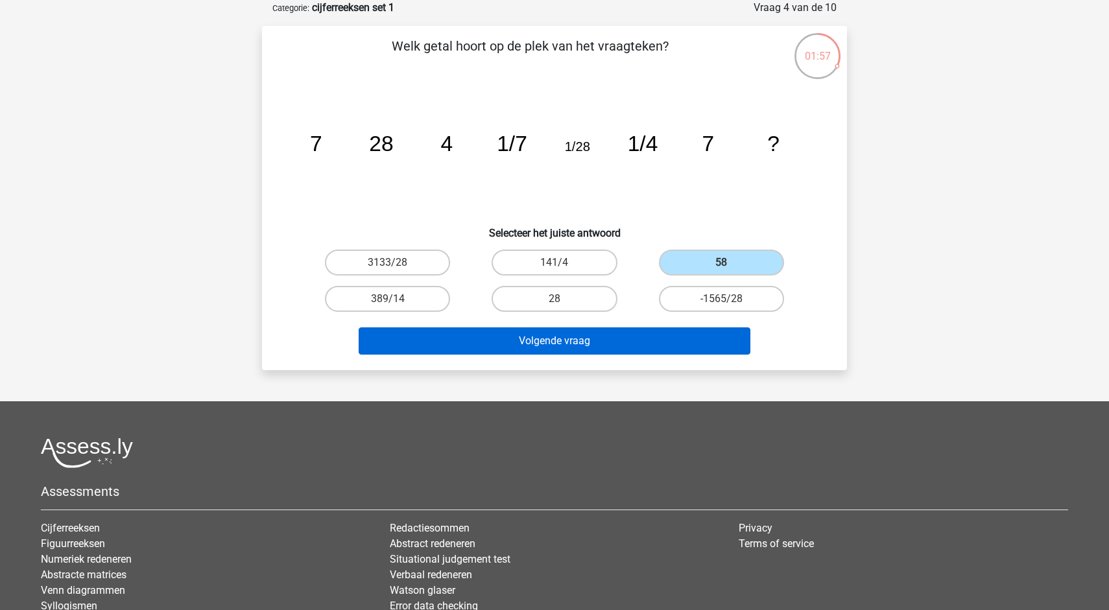
click at [599, 342] on button "Volgende vraag" at bounding box center [555, 340] width 392 height 27
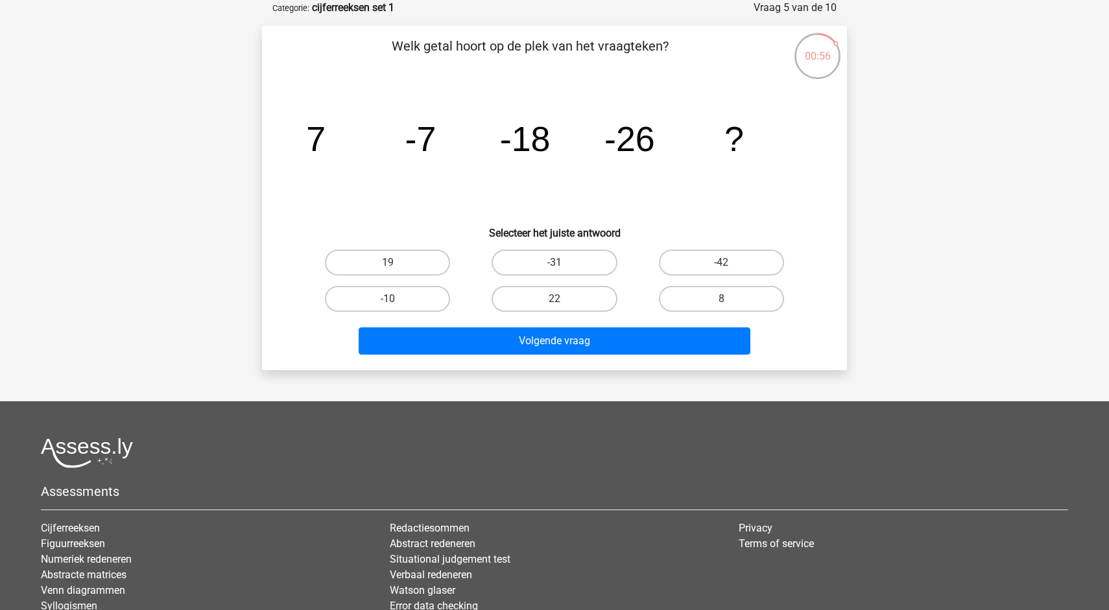
click at [562, 265] on input "-31" at bounding box center [558, 267] width 8 height 8
radio input "true"
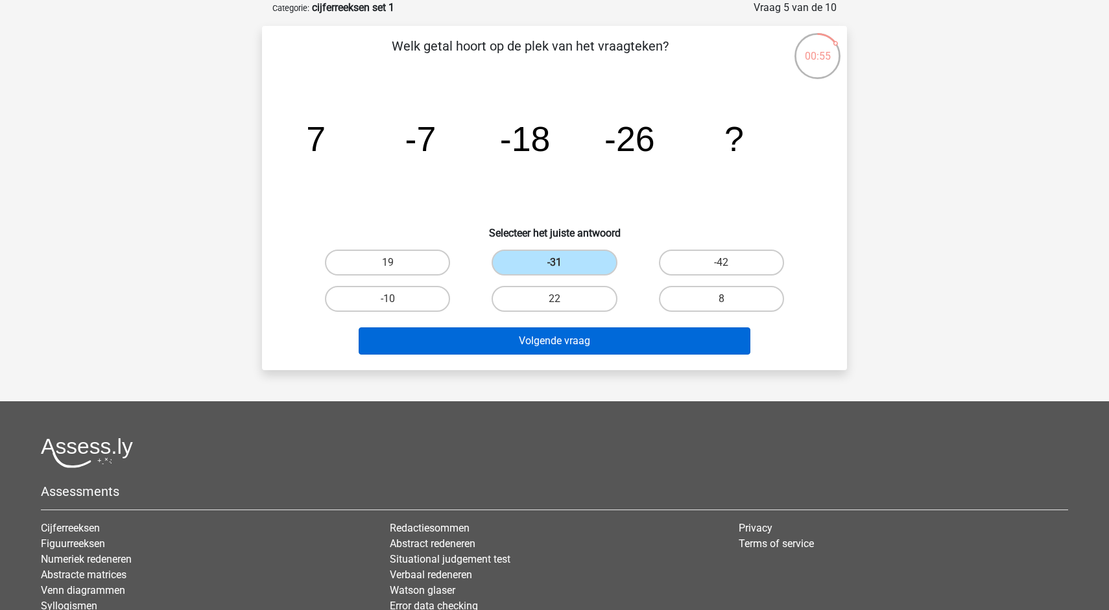
click at [552, 346] on button "Volgende vraag" at bounding box center [555, 340] width 392 height 27
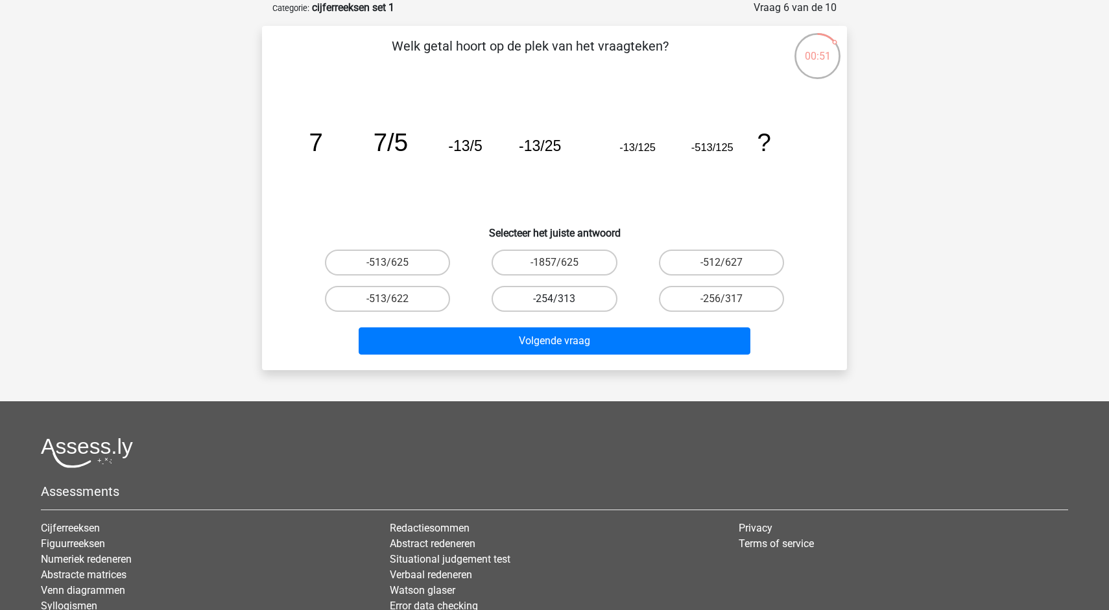
click at [575, 298] on label "-254/313" at bounding box center [554, 299] width 125 height 26
click at [563, 299] on input "-254/313" at bounding box center [558, 303] width 8 height 8
radio input "true"
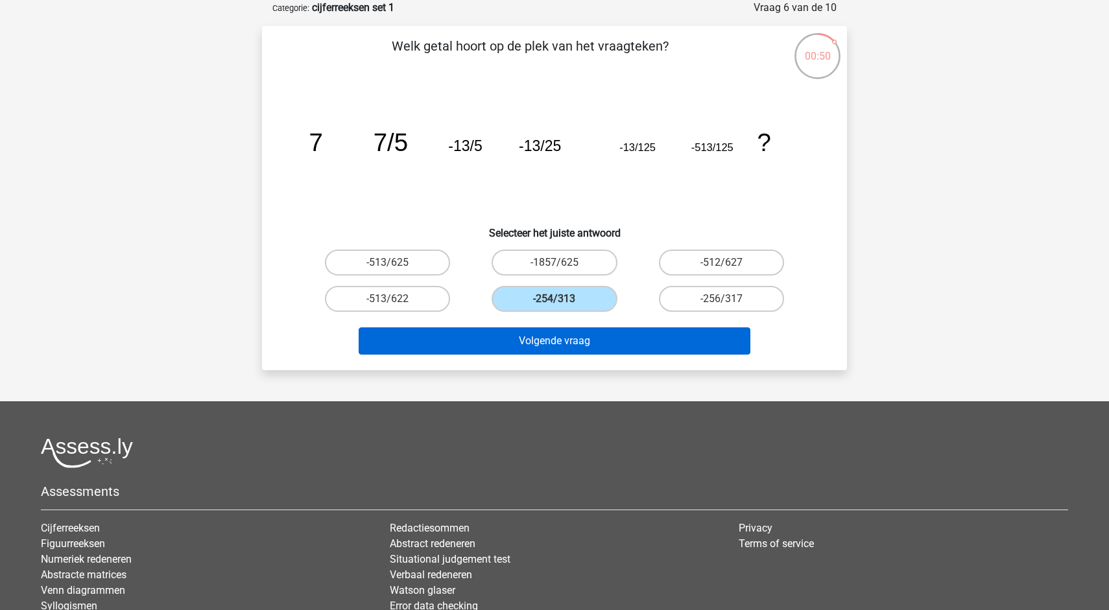
click at [557, 340] on button "Volgende vraag" at bounding box center [555, 340] width 392 height 27
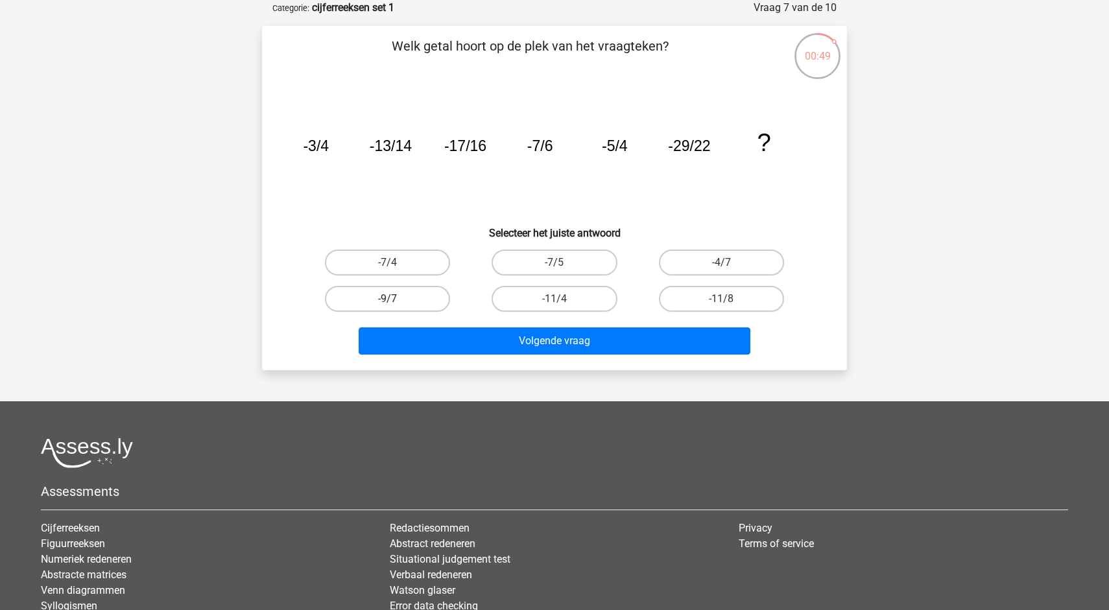
click at [431, 296] on label "-9/7" at bounding box center [387, 299] width 125 height 26
click at [396, 299] on input "-9/7" at bounding box center [392, 303] width 8 height 8
radio input "true"
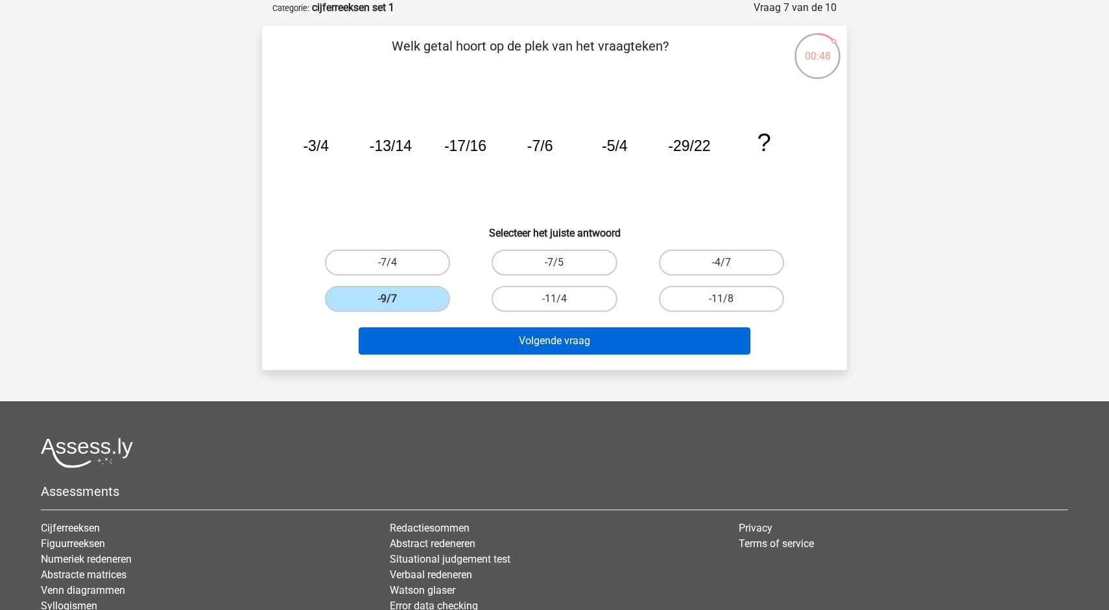
click at [464, 344] on button "Volgende vraag" at bounding box center [555, 340] width 392 height 27
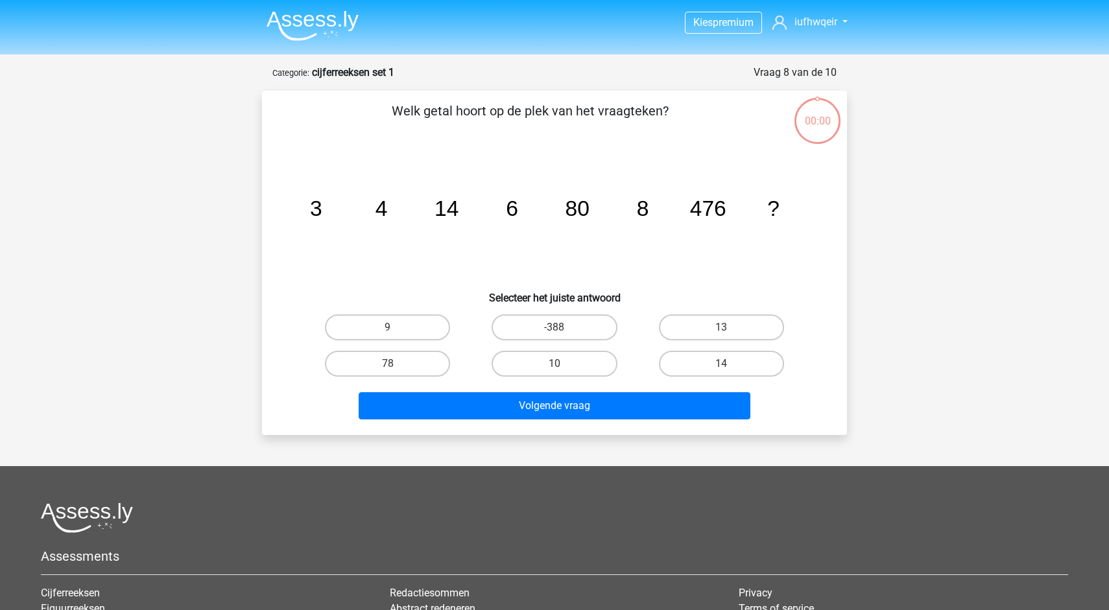
scroll to position [65, 0]
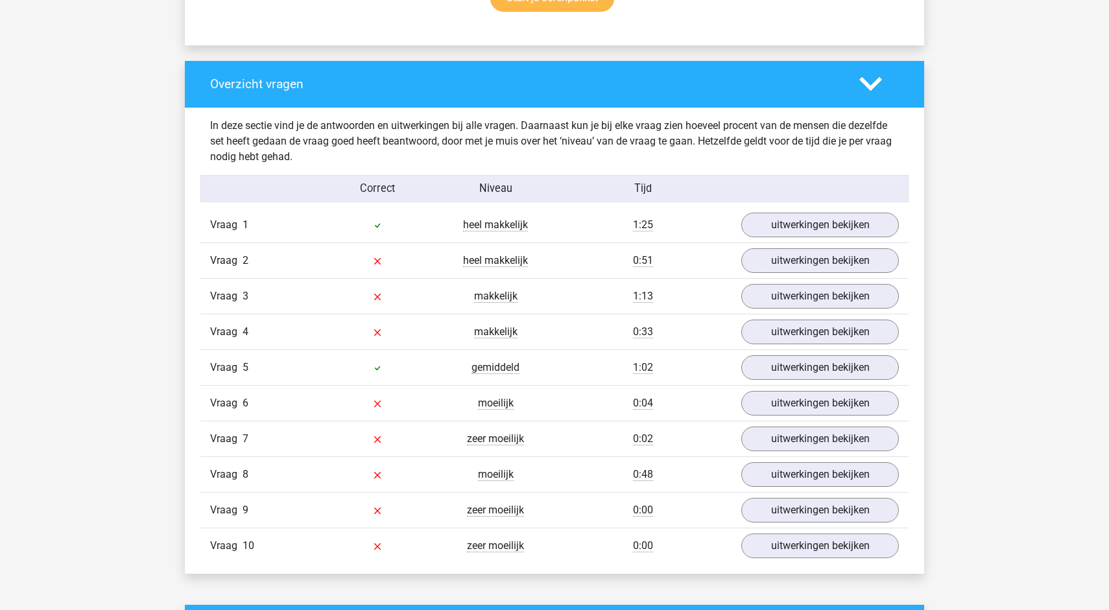
scroll to position [968, 0]
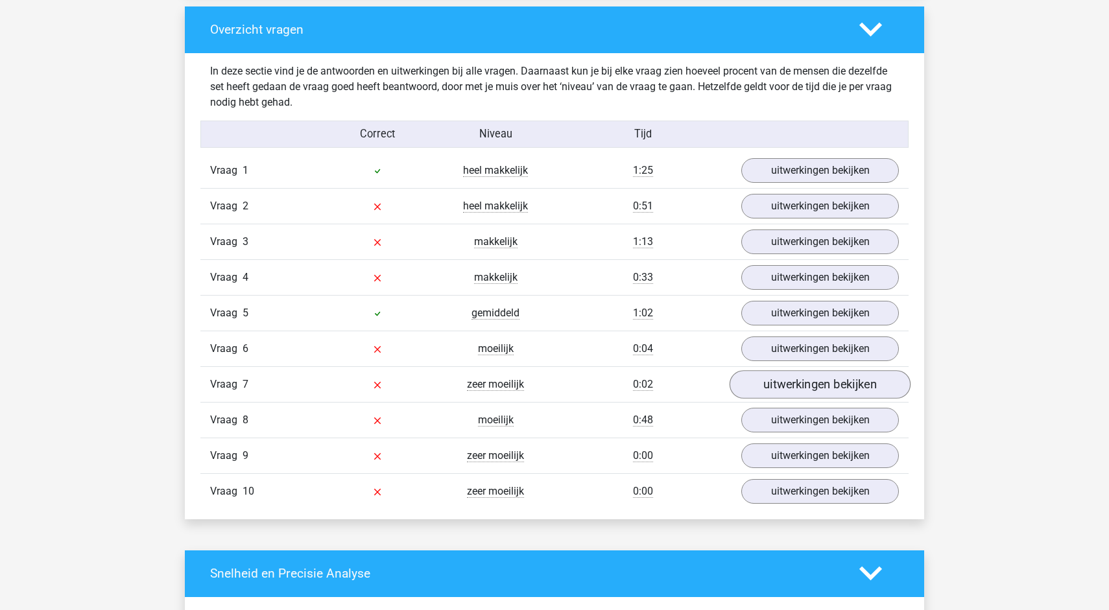
click at [812, 388] on link "uitwerkingen bekijken" at bounding box center [820, 384] width 181 height 29
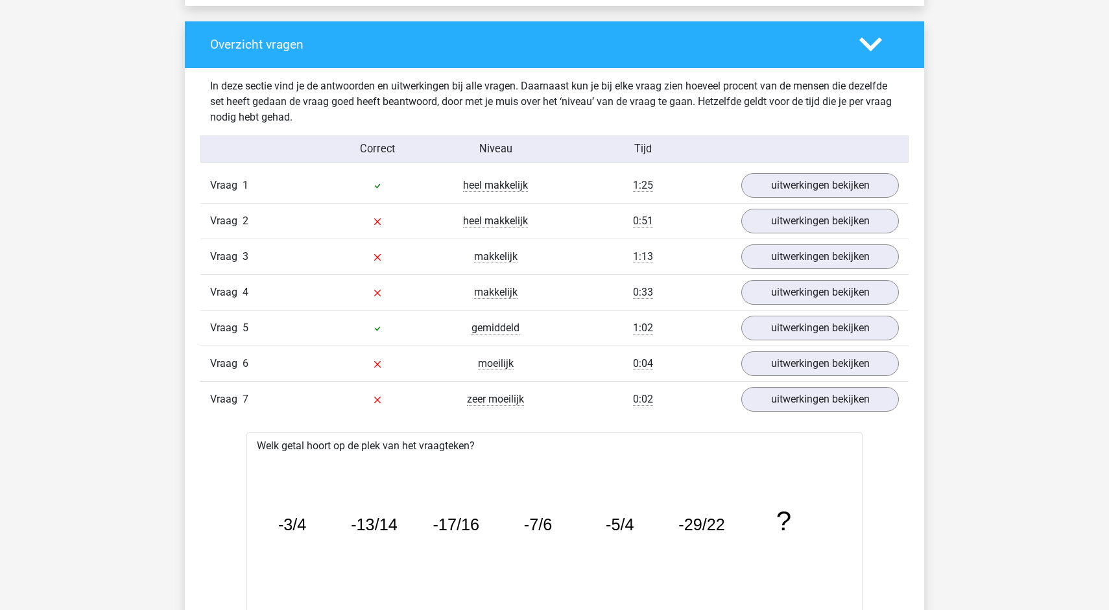
scroll to position [948, 0]
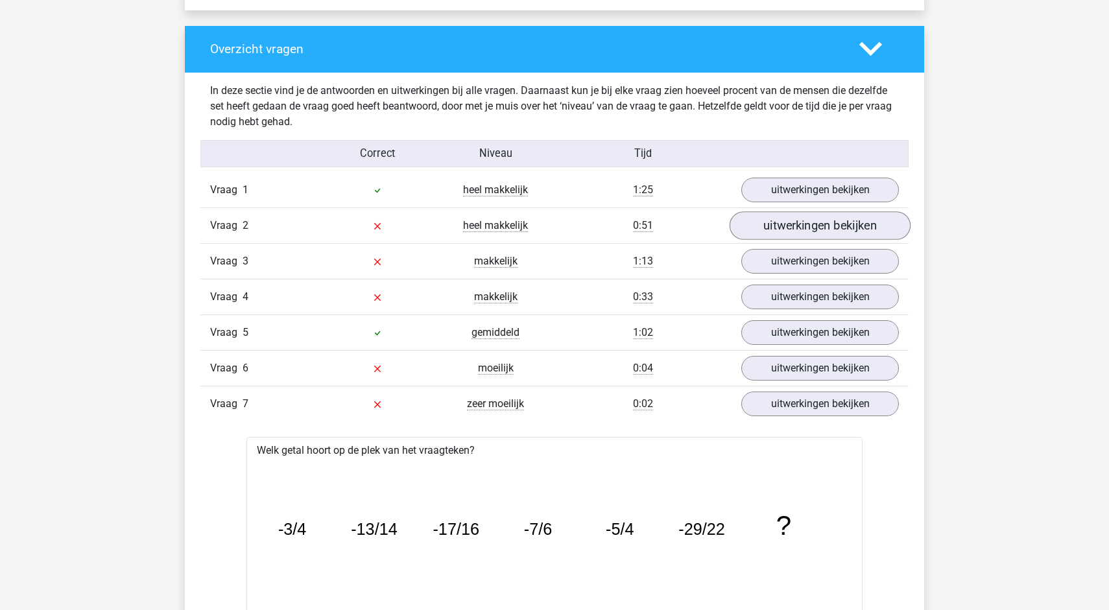
click at [817, 232] on link "uitwerkingen bekijken" at bounding box center [820, 225] width 181 height 29
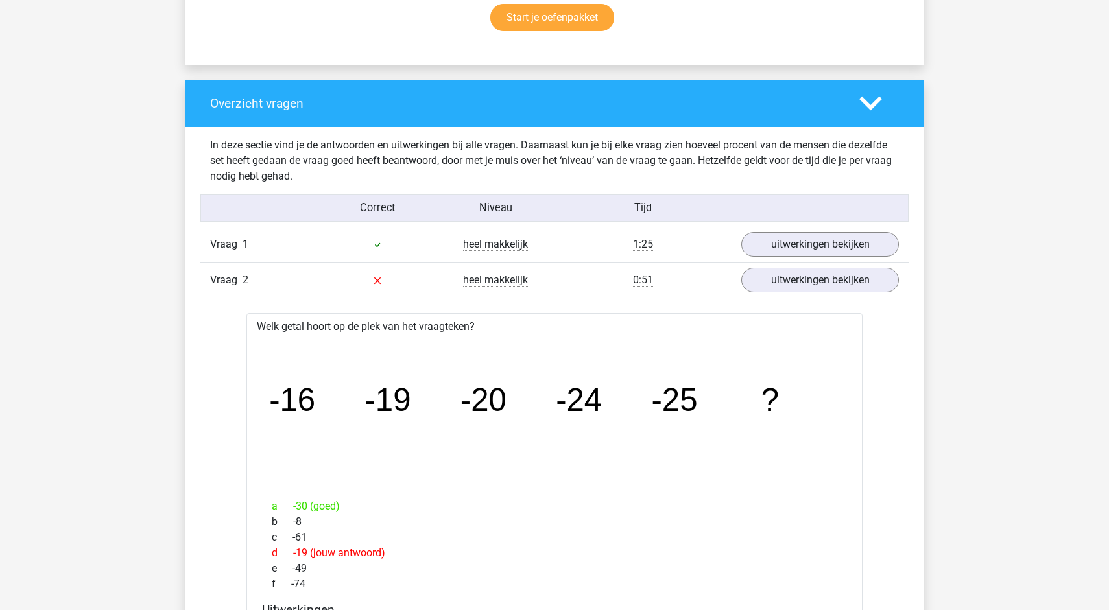
scroll to position [866, 0]
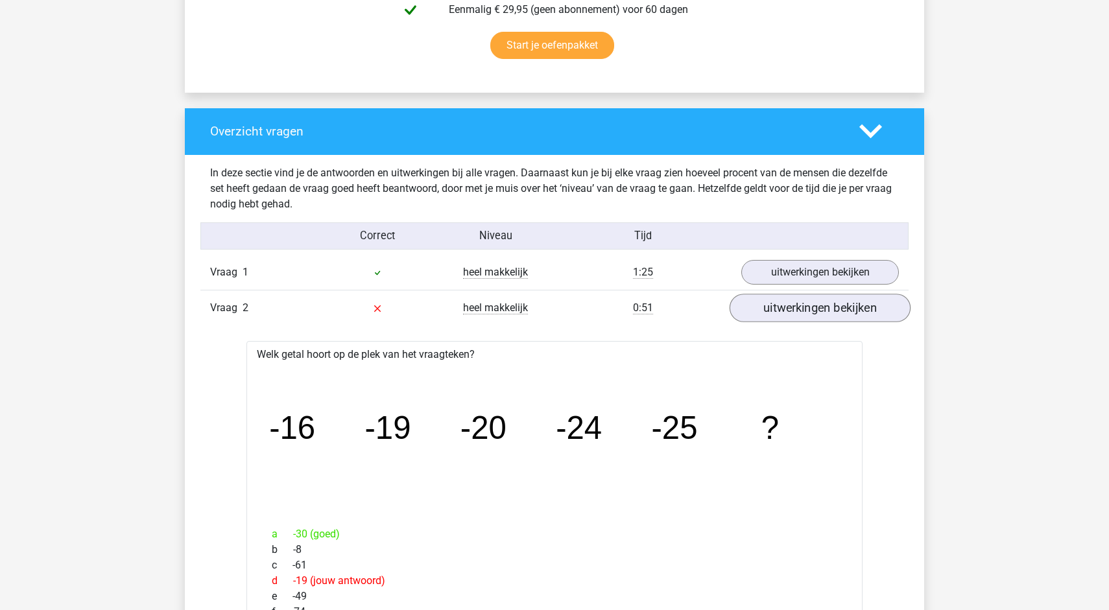
click at [796, 307] on link "uitwerkingen bekijken" at bounding box center [820, 308] width 181 height 29
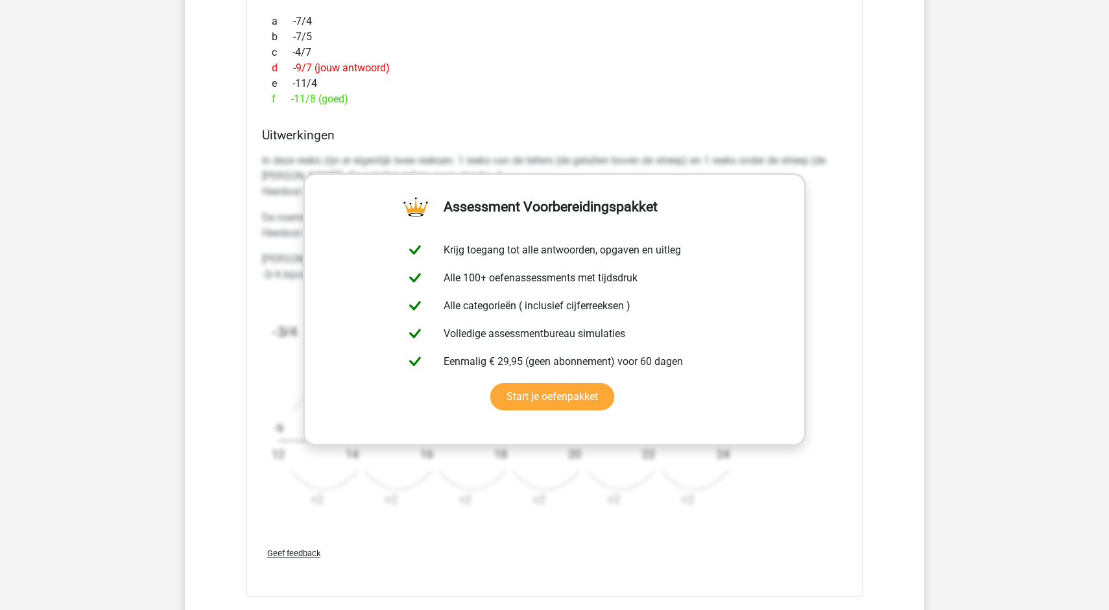
scroll to position [1997, 0]
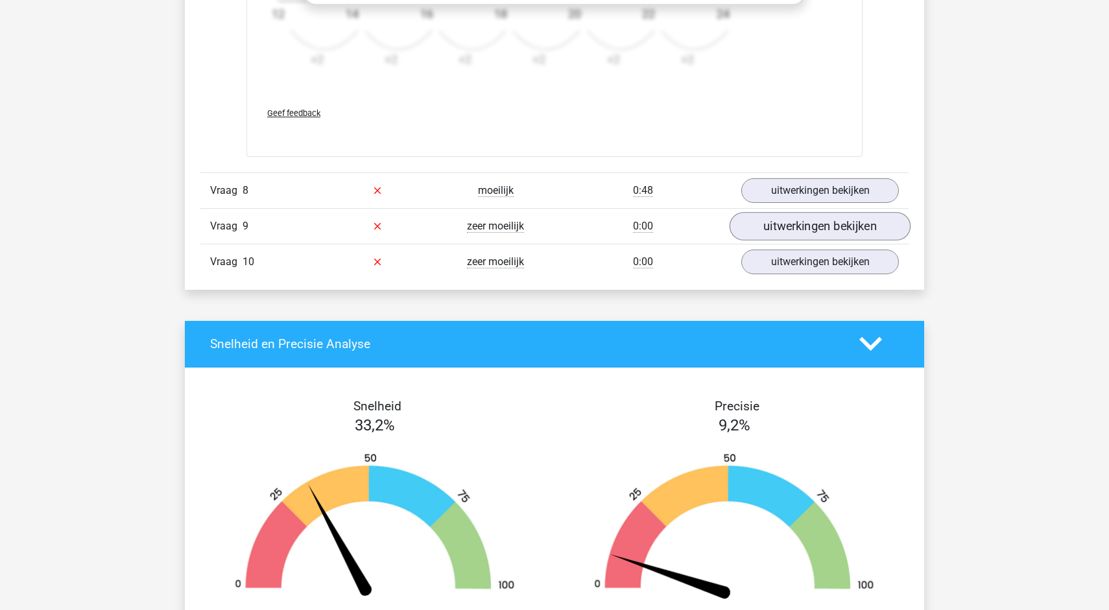
click at [798, 230] on link "uitwerkingen bekijken" at bounding box center [820, 226] width 181 height 29
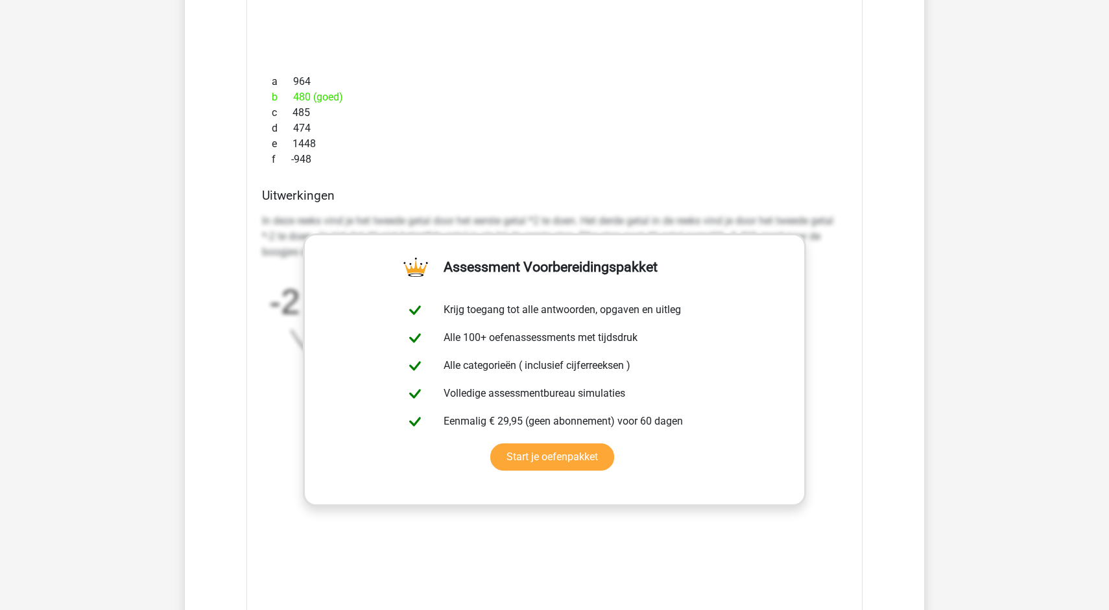
scroll to position [2368, 0]
